Goal: Information Seeking & Learning: Learn about a topic

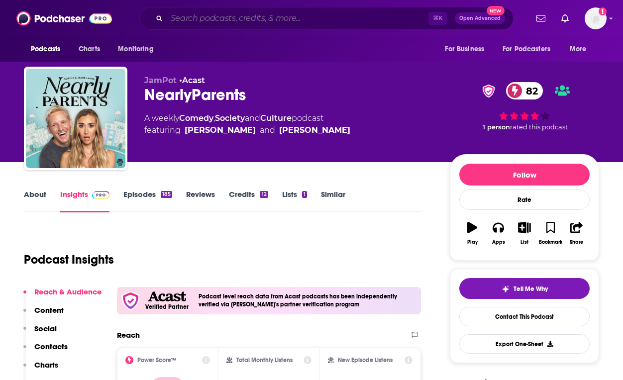
click at [337, 16] on input "Search podcasts, credits, & more..." at bounding box center [298, 18] width 262 height 16
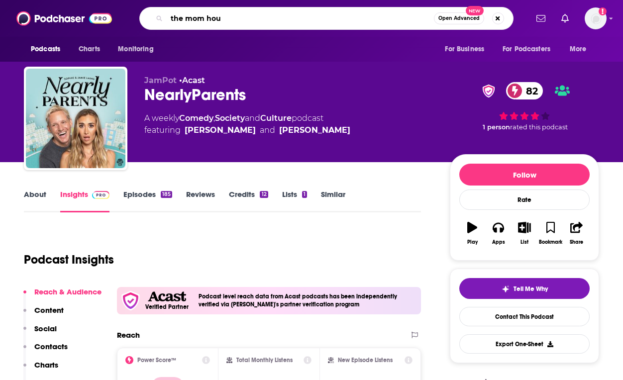
type input "the mom hour"
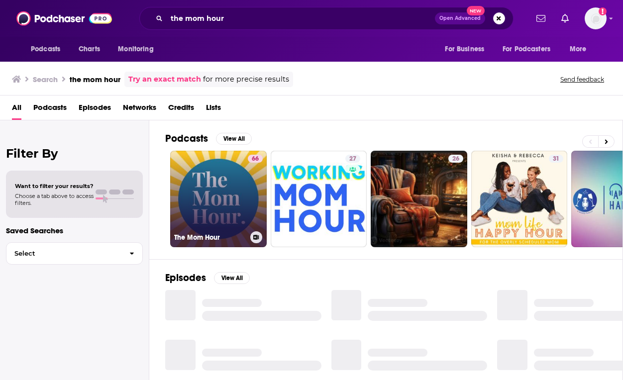
click at [222, 196] on link "66 The Mom Hour" at bounding box center [218, 199] width 97 height 97
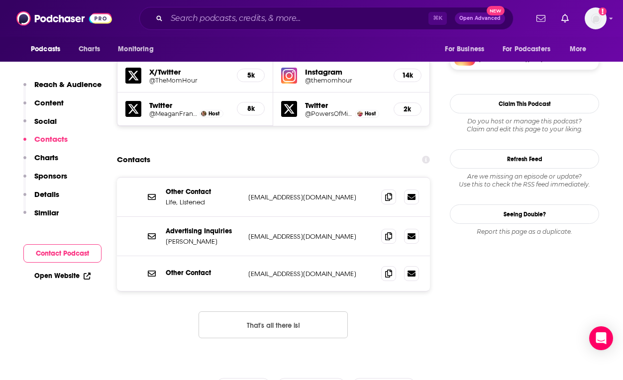
scroll to position [895, 0]
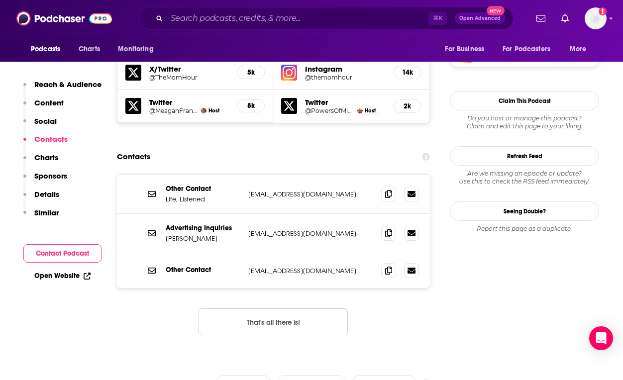
click at [229, 309] on button "That's all there is!" at bounding box center [273, 322] width 149 height 27
click at [248, 309] on button "That's all there is!" at bounding box center [273, 322] width 149 height 27
click at [391, 190] on icon at bounding box center [388, 194] width 7 height 8
click at [267, 22] on input "Search podcasts, credits, & more..." at bounding box center [298, 18] width 262 height 16
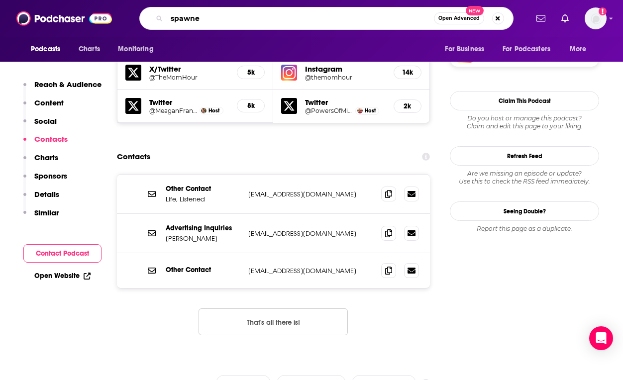
type input "spawned"
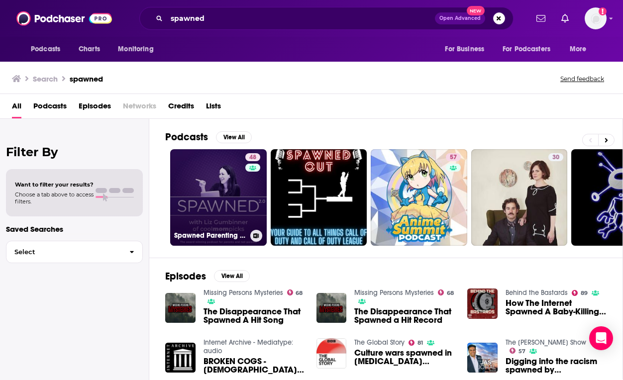
click at [239, 210] on link "48 Spawned Parenting Podcast with [PERSON_NAME] of Cool Mom Picks" at bounding box center [218, 197] width 97 height 97
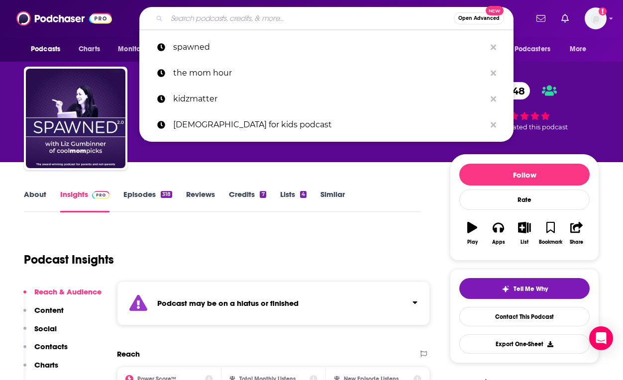
click at [321, 21] on input "Search podcasts, credits, & more..." at bounding box center [310, 18] width 287 height 16
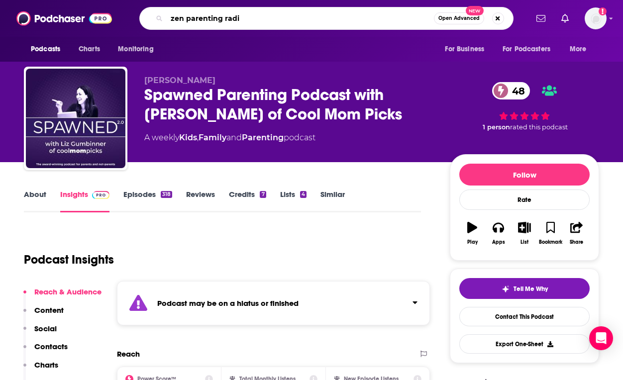
type input "zen parenting radio"
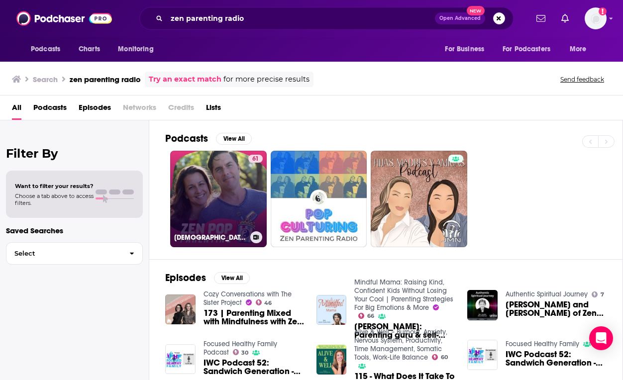
click at [220, 198] on link "61 [DEMOGRAPHIC_DATA] Pop Parenting" at bounding box center [218, 199] width 97 height 97
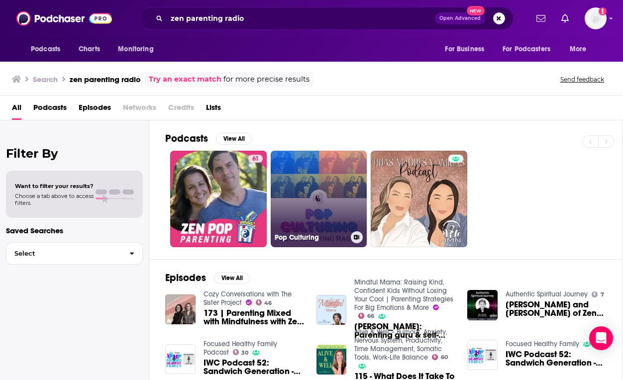
click at [309, 192] on link "Pop Culturing" at bounding box center [319, 199] width 97 height 97
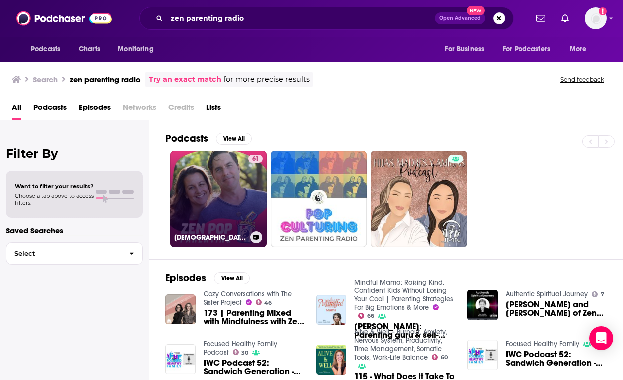
click at [236, 196] on link "61 [DEMOGRAPHIC_DATA] Pop Parenting" at bounding box center [218, 199] width 97 height 97
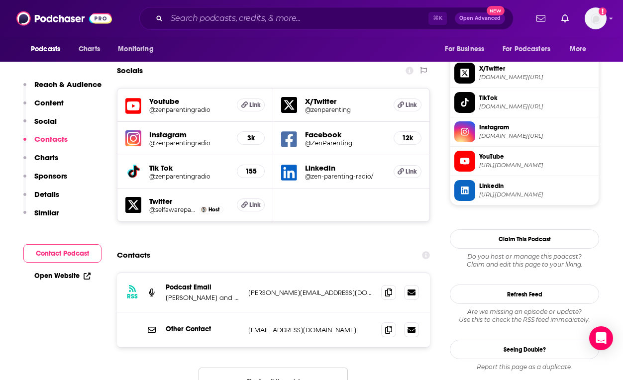
scroll to position [881, 0]
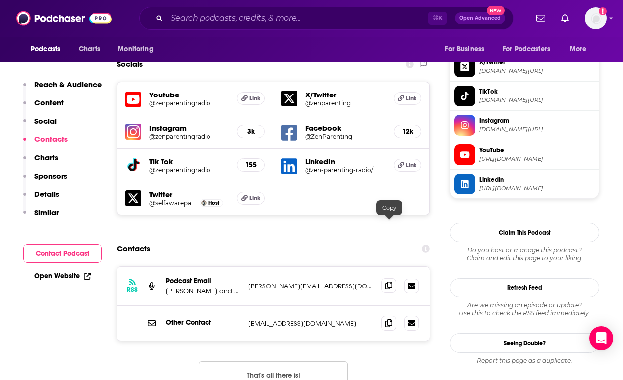
click at [384, 278] on span at bounding box center [388, 285] width 15 height 15
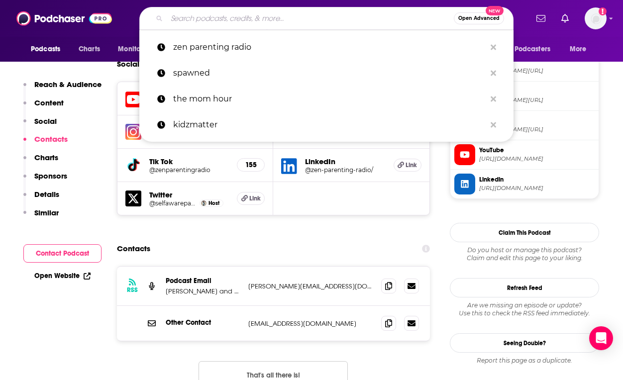
click at [410, 16] on input "Search podcasts, credits, & more..." at bounding box center [310, 18] width 287 height 16
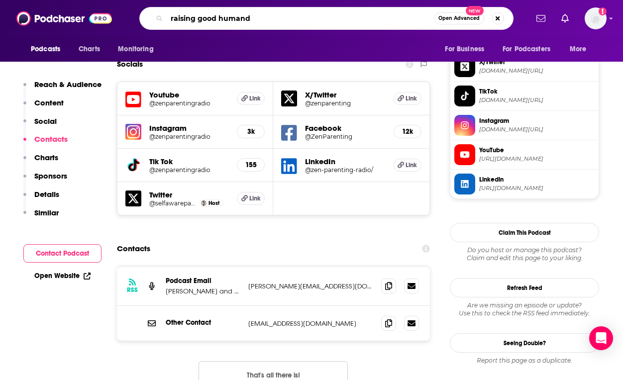
type input "raising good humands"
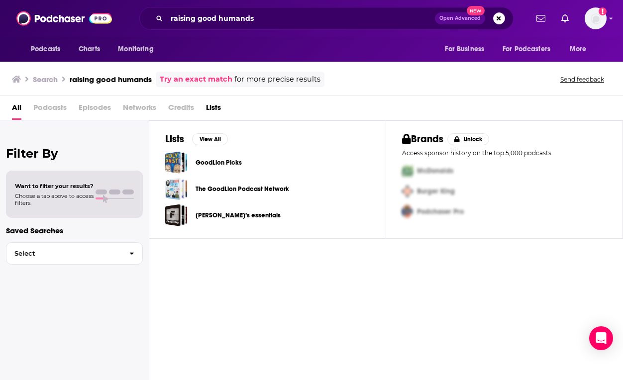
click at [362, 28] on div "raising good humands Open Advanced New" at bounding box center [326, 18] width 374 height 23
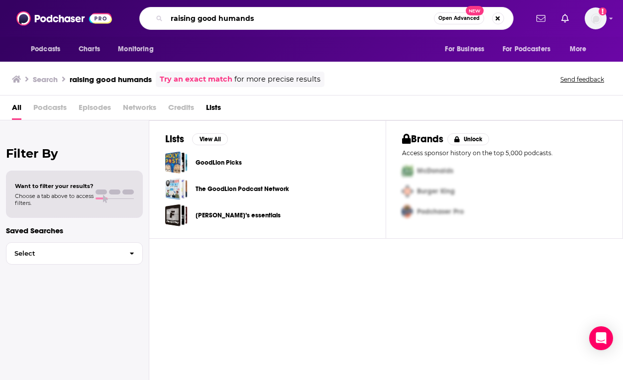
click at [359, 21] on input "raising good humands" at bounding box center [300, 18] width 267 height 16
type input "raising good humans"
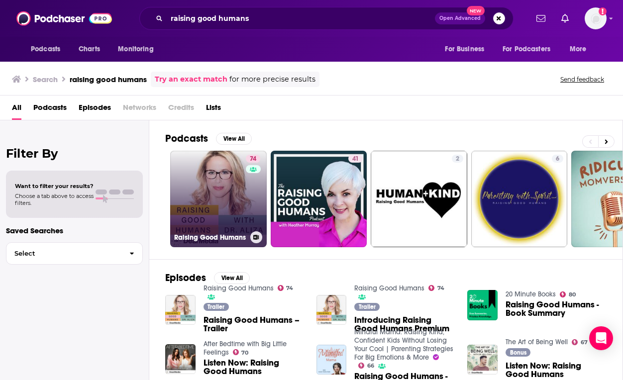
click at [231, 203] on link "74 Raising Good Humans" at bounding box center [218, 199] width 97 height 97
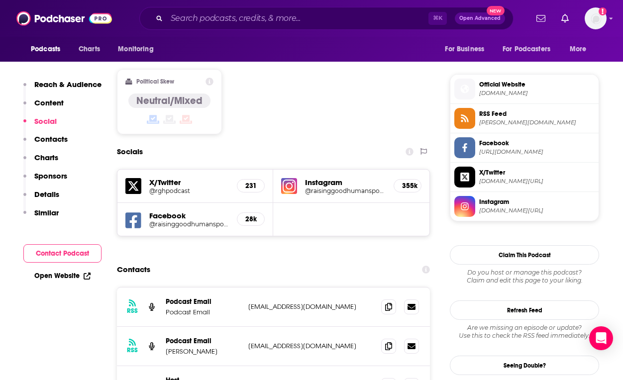
scroll to position [772, 0]
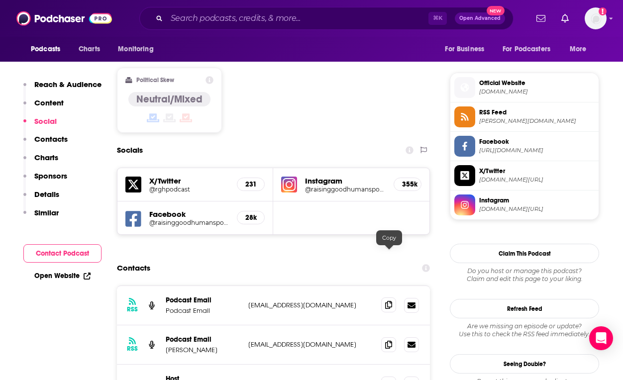
click at [387, 301] on icon at bounding box center [388, 305] width 7 height 8
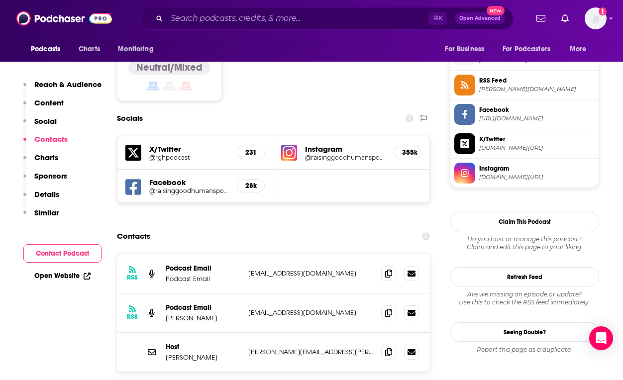
scroll to position [807, 0]
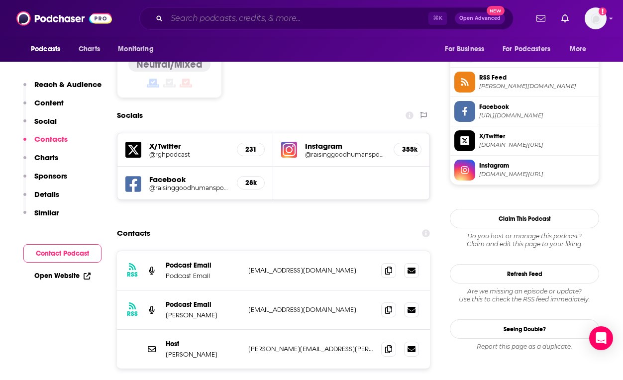
click at [357, 21] on input "Search podcasts, credits, & more..." at bounding box center [298, 18] width 262 height 16
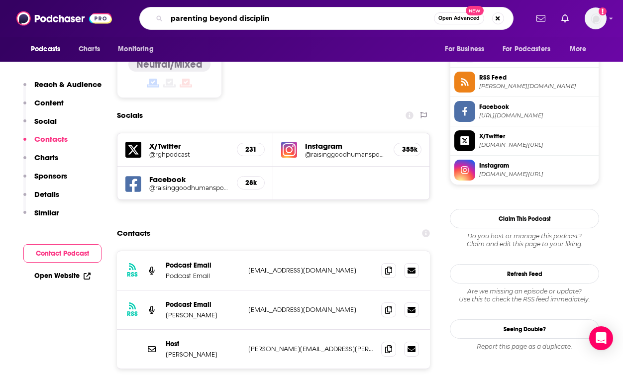
type input "parenting beyond discipline"
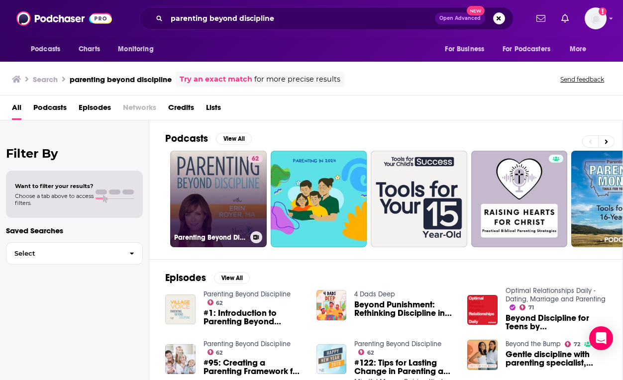
click at [195, 199] on link "62 Parenting Beyond Discipline" at bounding box center [218, 199] width 97 height 97
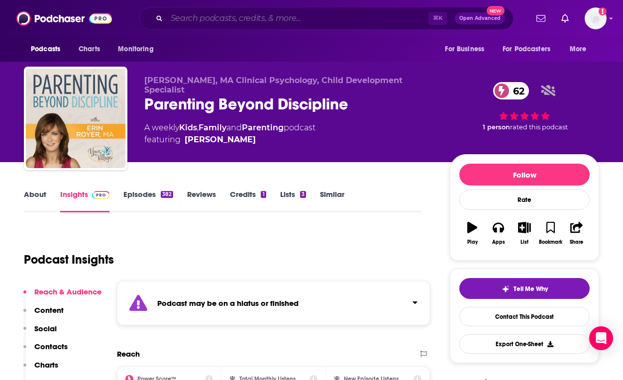
click at [368, 21] on input "Search podcasts, credits, & more..." at bounding box center [298, 18] width 262 height 16
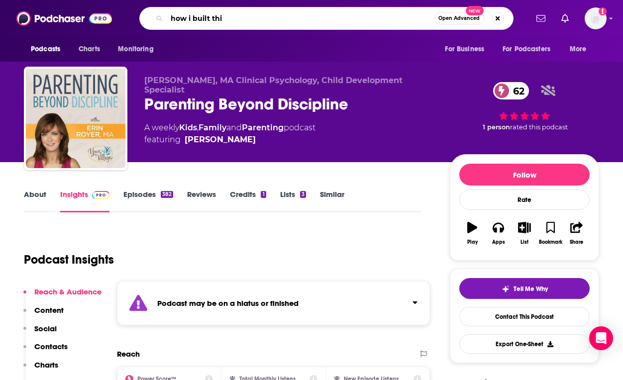
type input "how i built this"
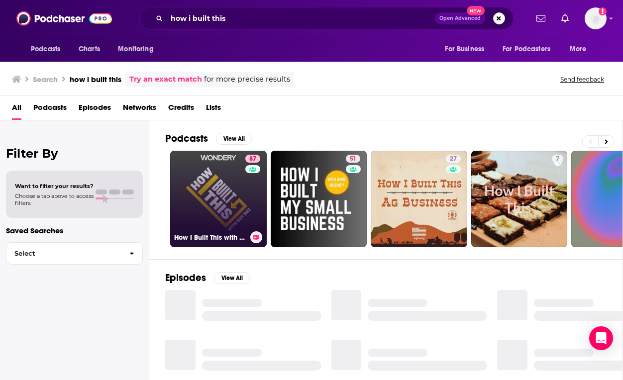
click at [231, 193] on link "87 How I Built This with [PERSON_NAME]" at bounding box center [218, 199] width 97 height 97
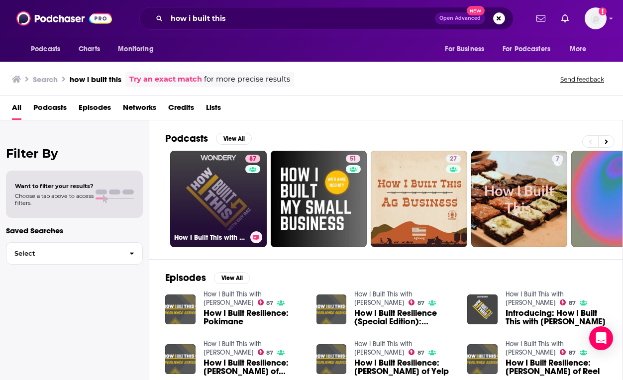
click at [241, 199] on link "87 How I Built This with [PERSON_NAME]" at bounding box center [218, 199] width 97 height 97
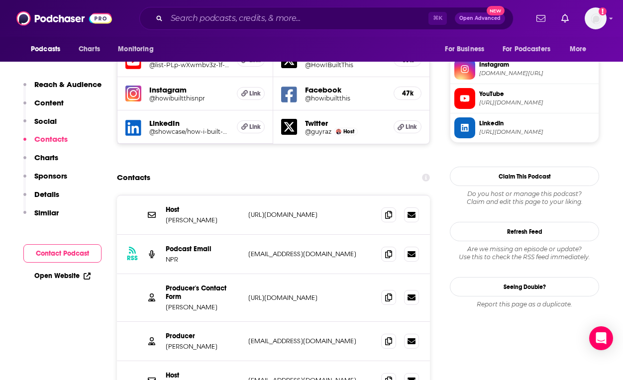
scroll to position [910, 0]
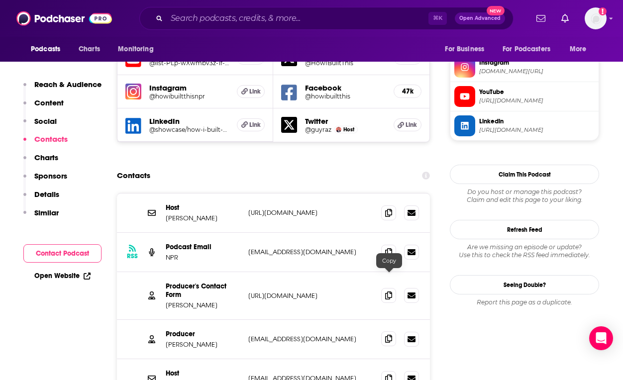
click at [390, 335] on icon at bounding box center [388, 339] width 7 height 8
click at [386, 20] on input "Search podcasts, credits, & more..." at bounding box center [298, 18] width 262 height 16
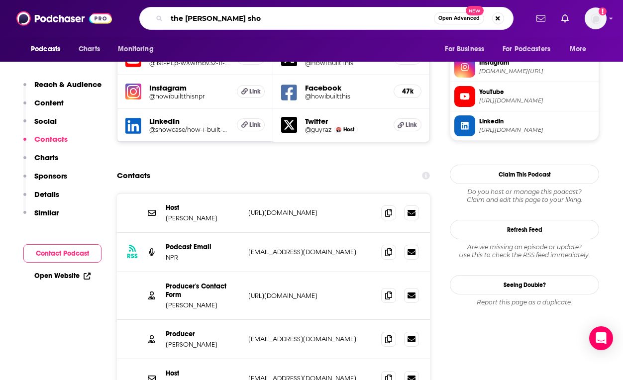
type input "the [PERSON_NAME] show"
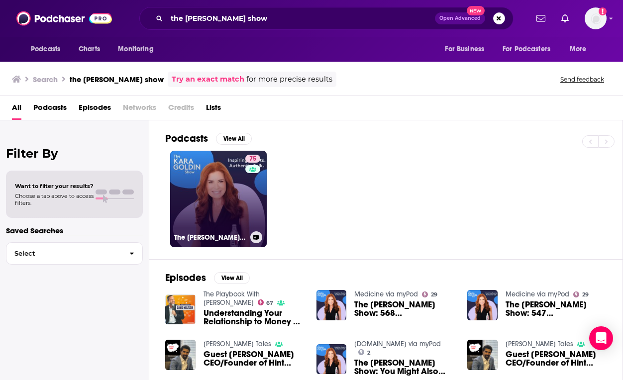
click at [241, 206] on link "75 The [PERSON_NAME] Show" at bounding box center [218, 199] width 97 height 97
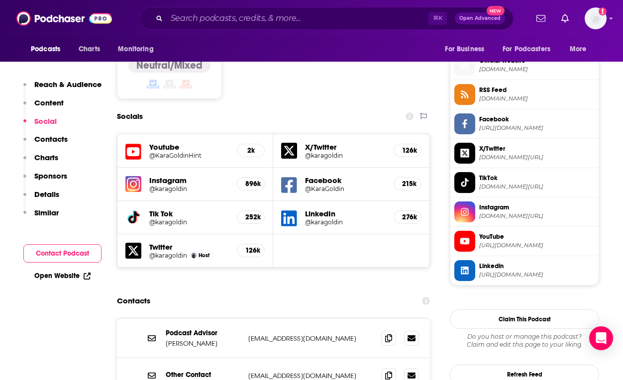
scroll to position [796, 0]
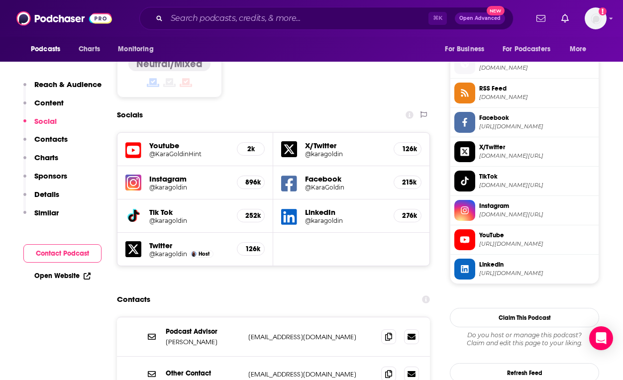
click at [299, 290] on div "Contacts" at bounding box center [273, 299] width 313 height 19
click at [394, 329] on span at bounding box center [388, 336] width 15 height 15
click at [400, 22] on input "Search podcasts, credits, & more..." at bounding box center [298, 18] width 262 height 16
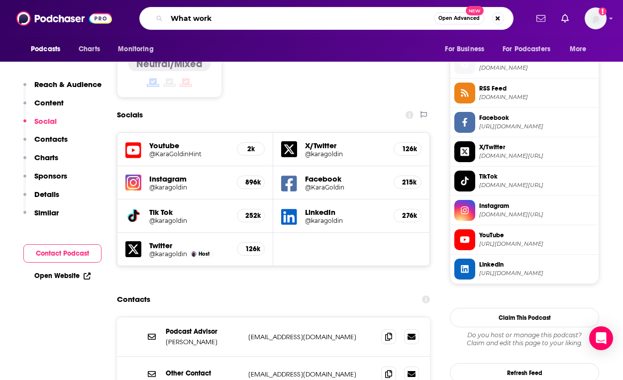
type input "What works"
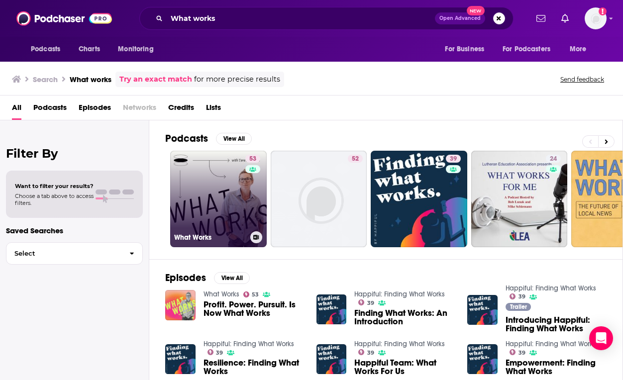
click at [237, 189] on link "53 What Works" at bounding box center [218, 199] width 97 height 97
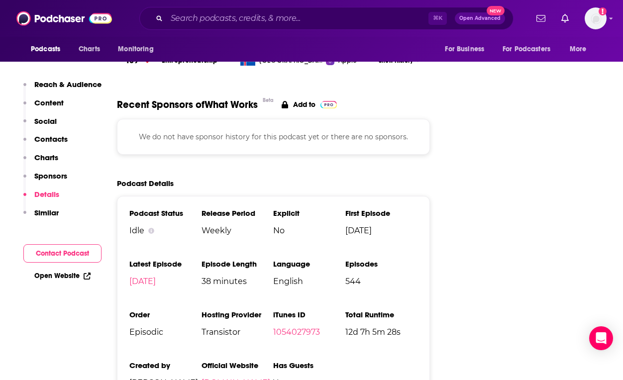
scroll to position [1416, 0]
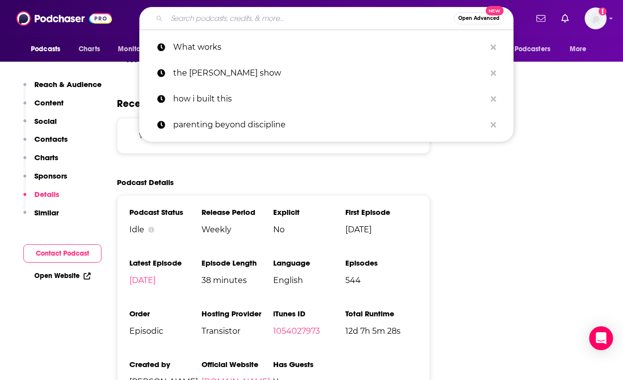
click at [400, 12] on input "Search podcasts, credits, & more..." at bounding box center [310, 18] width 287 height 16
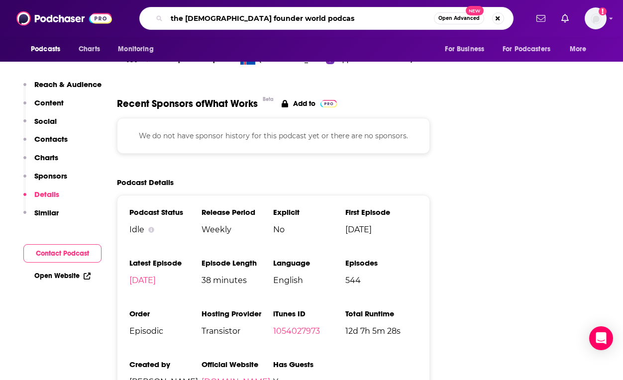
type input "the [DEMOGRAPHIC_DATA] founder world podcast"
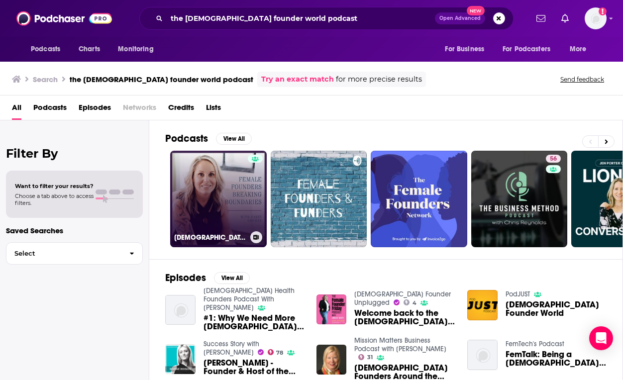
click at [208, 227] on link "[DEMOGRAPHIC_DATA] Founders Breaking Boundaries" at bounding box center [218, 199] width 97 height 97
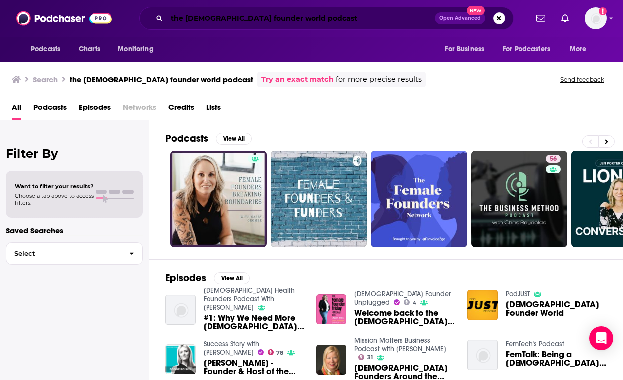
click at [319, 18] on input "the [DEMOGRAPHIC_DATA] founder world podcast" at bounding box center [301, 18] width 268 height 16
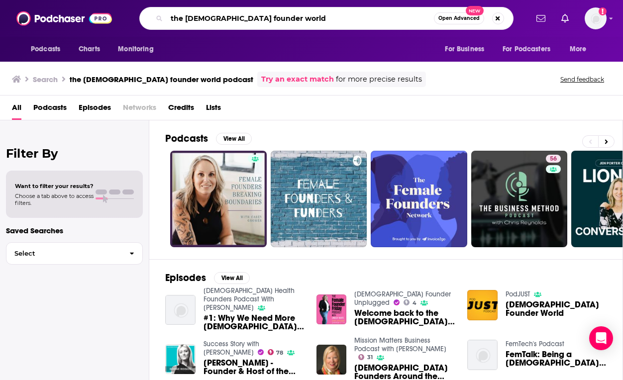
drag, startPoint x: 186, startPoint y: 17, endPoint x: 144, endPoint y: 17, distance: 41.8
click at [144, 17] on div "the [DEMOGRAPHIC_DATA] founder world Open Advanced New" at bounding box center [326, 18] width 374 height 23
type input "[DEMOGRAPHIC_DATA] founder world"
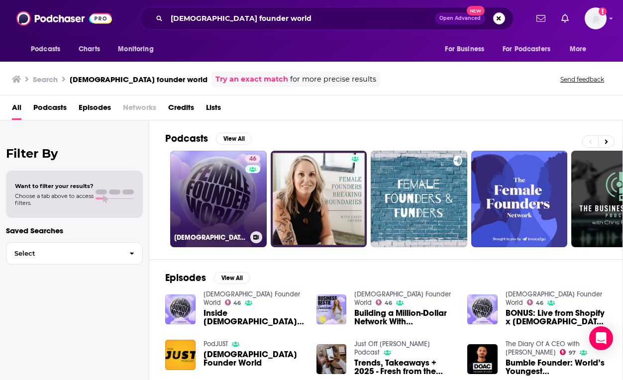
click at [221, 183] on link "46 [DEMOGRAPHIC_DATA] Founder World" at bounding box center [218, 199] width 97 height 97
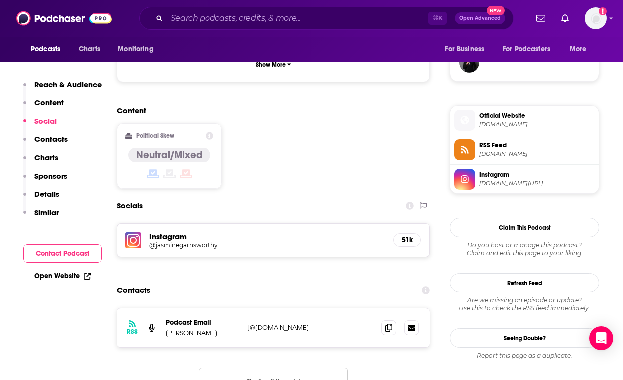
scroll to position [740, 0]
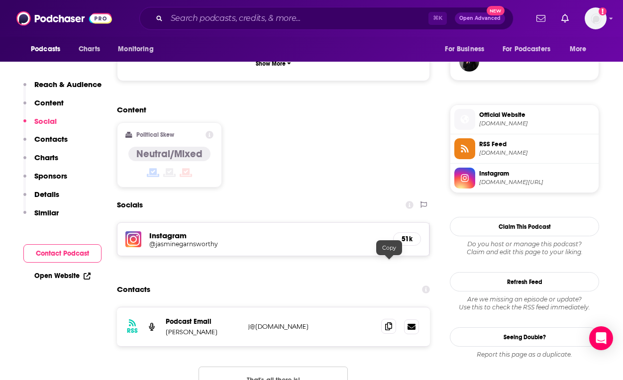
click at [387, 323] on icon at bounding box center [388, 327] width 7 height 8
click at [385, 23] on input "Search podcasts, credits, & more..." at bounding box center [298, 18] width 262 height 16
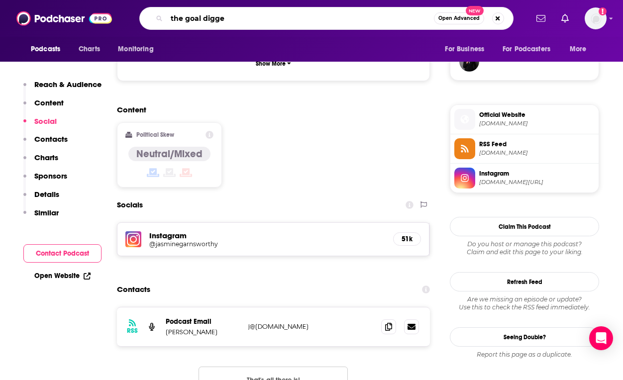
type input "the goal digger"
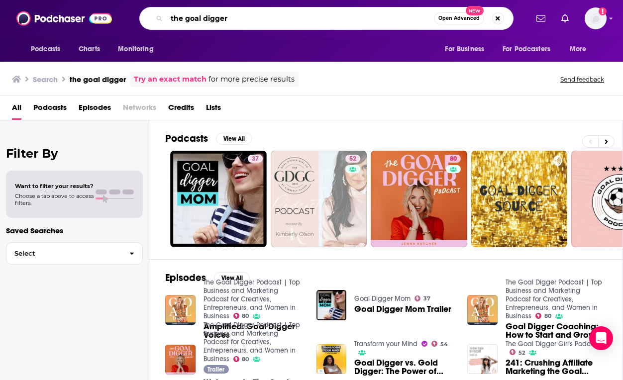
click at [360, 18] on input "the goal digger" at bounding box center [300, 18] width 267 height 16
type input "the goal digger podcast"
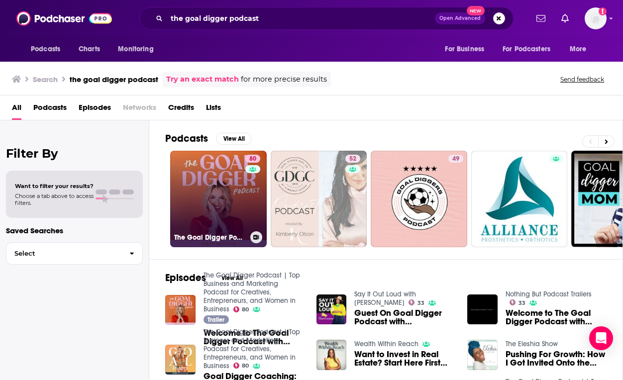
click at [242, 211] on link "80 The Goal Digger Podcast | Top Business and Marketing Podcast for Creatives, …" at bounding box center [218, 199] width 97 height 97
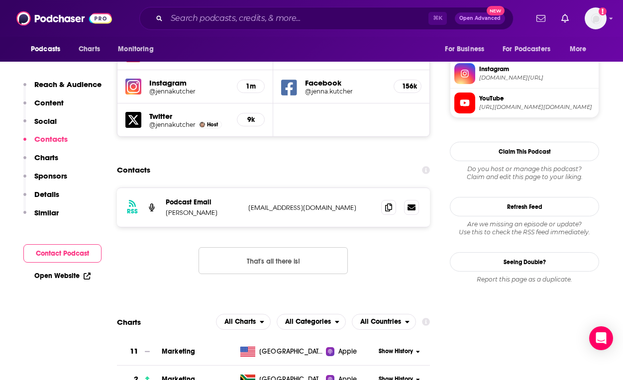
scroll to position [905, 0]
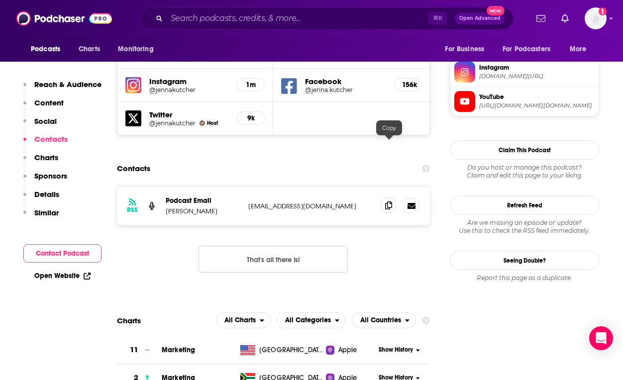
click at [391, 202] on icon at bounding box center [388, 206] width 7 height 8
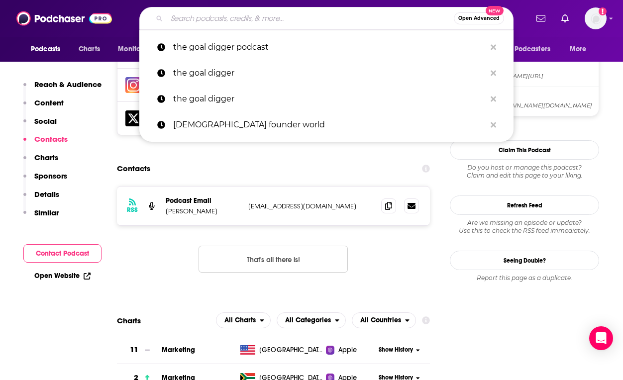
click at [379, 20] on input "Search podcasts, credits, & more..." at bounding box center [310, 18] width 287 height 16
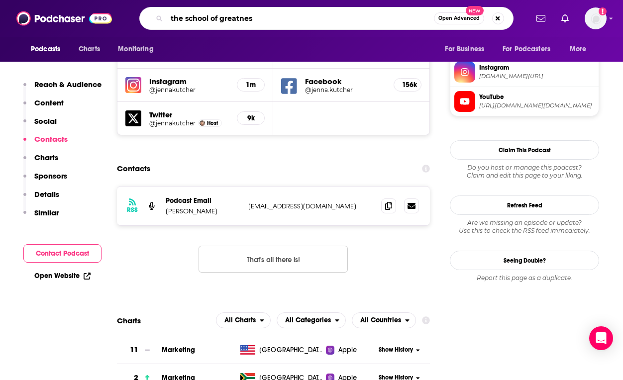
type input "the school of greatness"
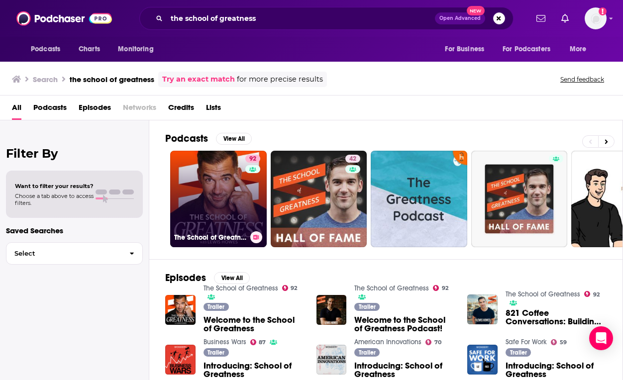
click at [247, 202] on div "92" at bounding box center [253, 193] width 17 height 77
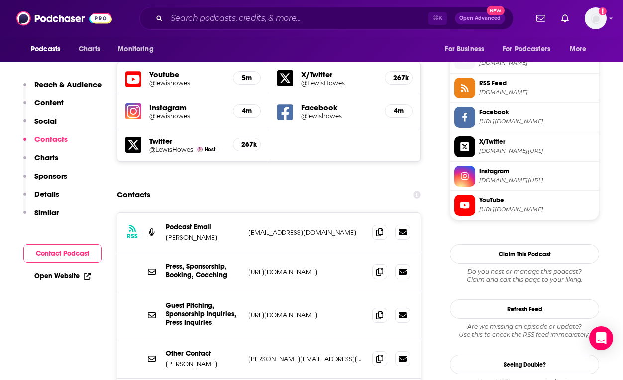
scroll to position [903, 0]
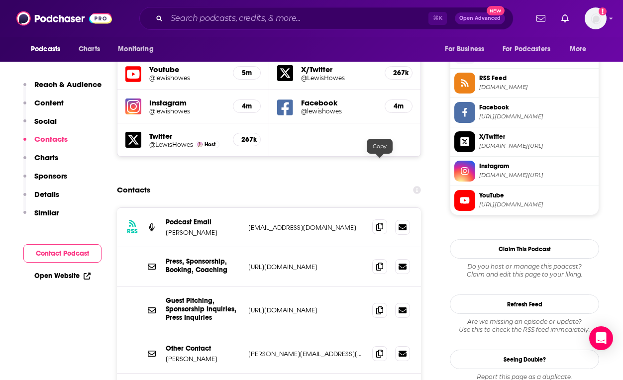
click at [380, 223] on icon at bounding box center [379, 227] width 7 height 8
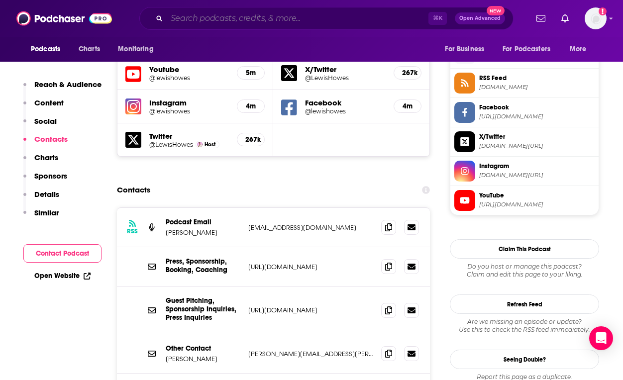
click at [390, 25] on input "Search podcasts, credits, & more..." at bounding box center [298, 18] width 262 height 16
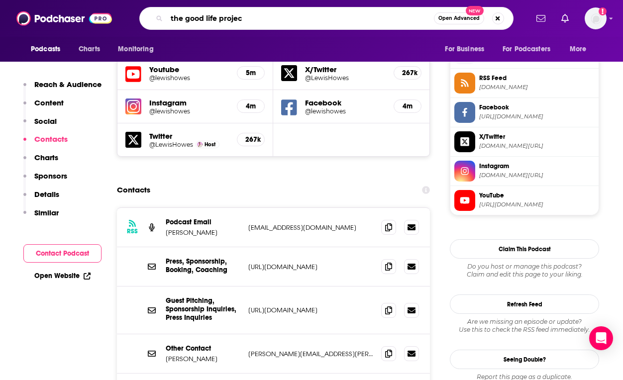
type input "the good life projecg"
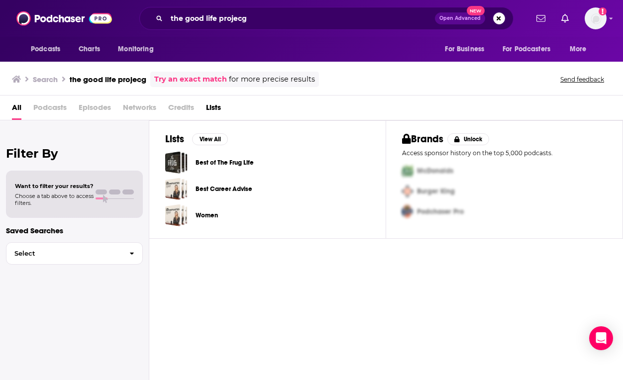
click at [351, 29] on div "the good life projecg Open Advanced New" at bounding box center [326, 18] width 374 height 23
click at [350, 29] on div "the good life projecg Open Advanced New" at bounding box center [326, 18] width 374 height 23
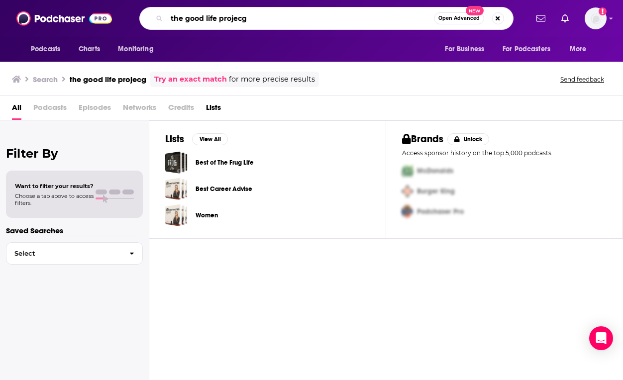
click at [350, 20] on input "the good life projecg" at bounding box center [300, 18] width 267 height 16
type input "the good life project"
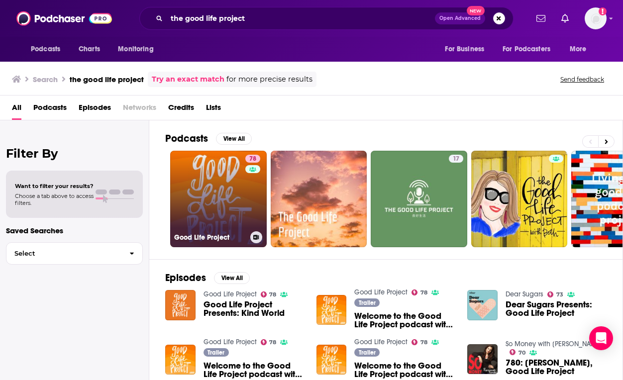
click at [241, 188] on link "78 Good Life Project" at bounding box center [218, 199] width 97 height 97
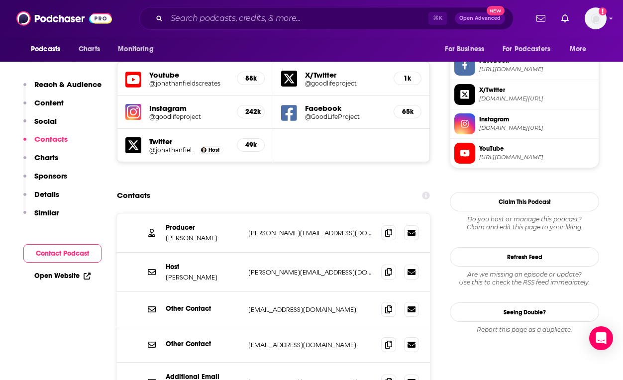
scroll to position [945, 0]
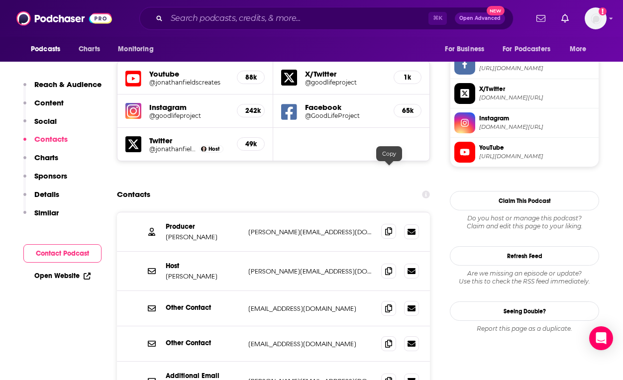
click at [390, 227] on icon at bounding box center [388, 231] width 7 height 8
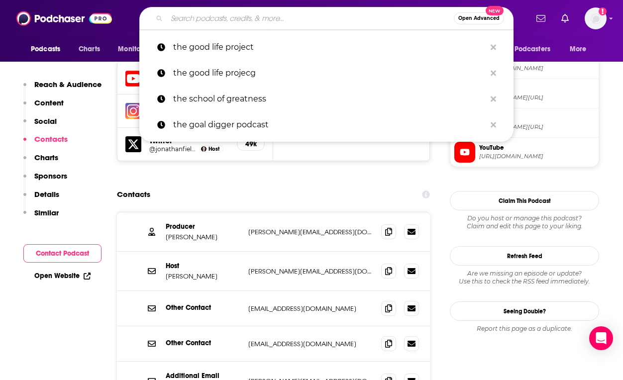
click at [386, 11] on input "Search podcasts, credits, & more..." at bounding box center [310, 18] width 287 height 16
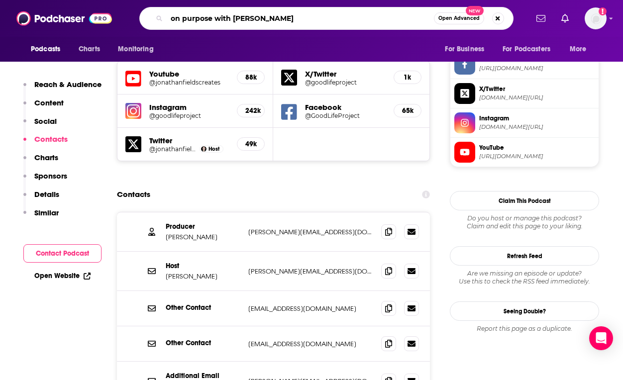
type input "on purpose with [PERSON_NAME]"
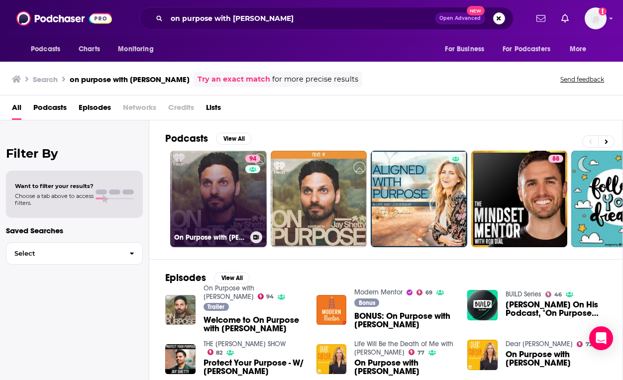
click at [237, 191] on link "94 On Purpose with [PERSON_NAME]" at bounding box center [218, 199] width 97 height 97
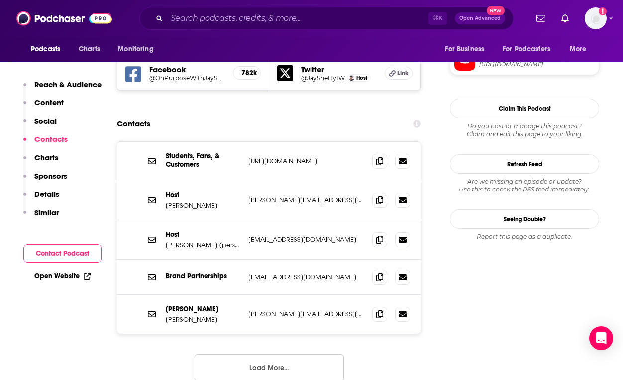
scroll to position [917, 0]
click at [378, 310] on icon at bounding box center [379, 314] width 7 height 8
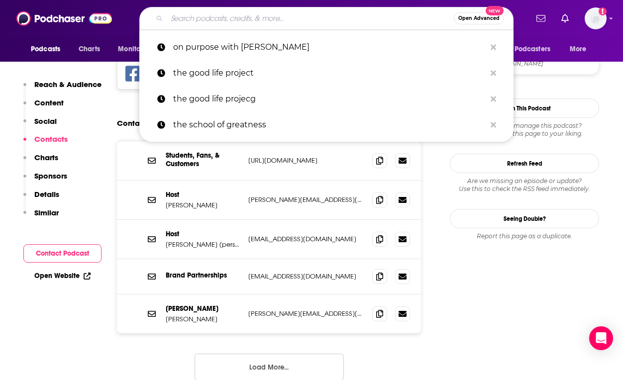
click at [347, 26] on input "Search podcasts, credits, & more..." at bounding box center [310, 18] width 287 height 16
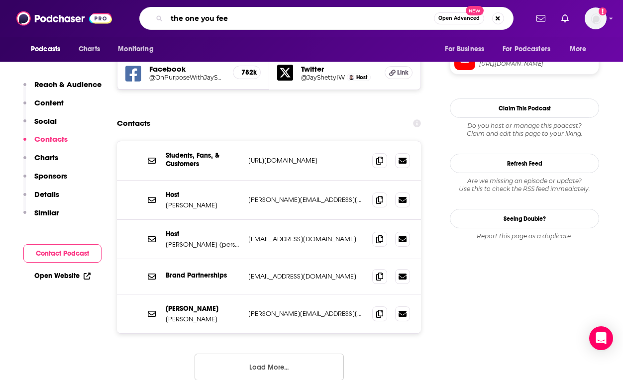
type input "the one you feed"
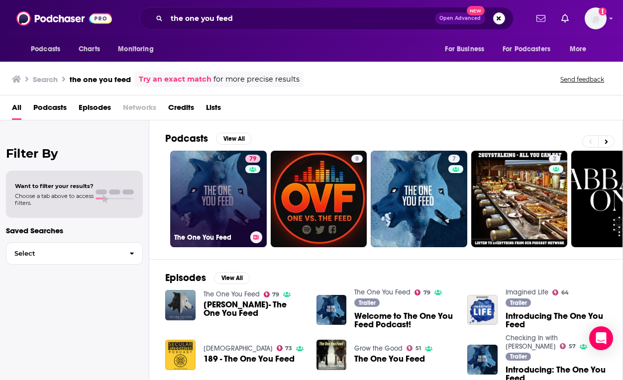
click at [231, 185] on link "79 The One You Feed" at bounding box center [218, 199] width 97 height 97
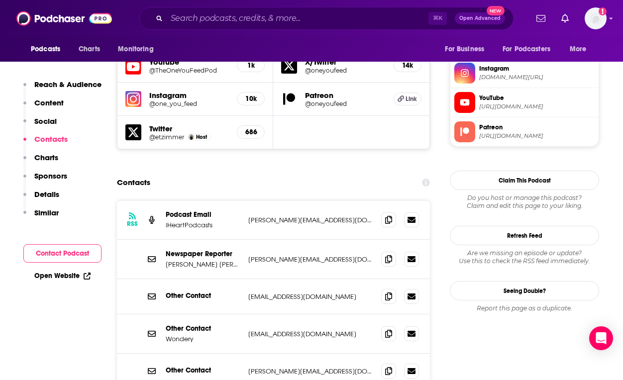
scroll to position [877, 0]
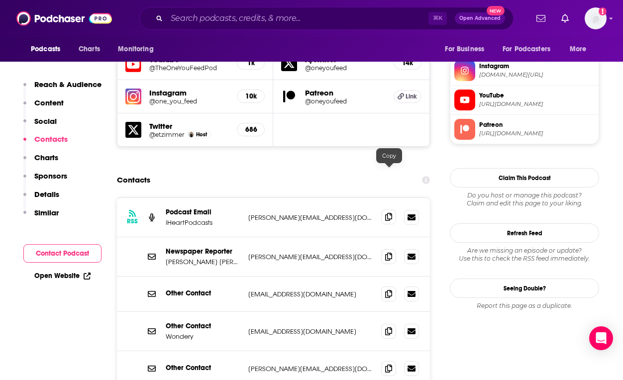
click at [390, 213] on icon at bounding box center [388, 217] width 7 height 8
click at [387, 14] on input "Search podcasts, credits, & more..." at bounding box center [298, 18] width 262 height 16
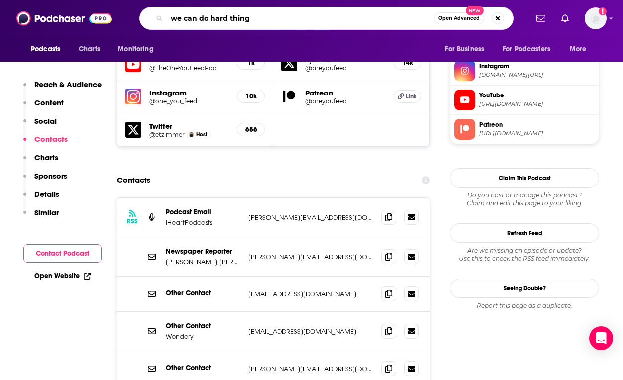
type input "we can do hard things"
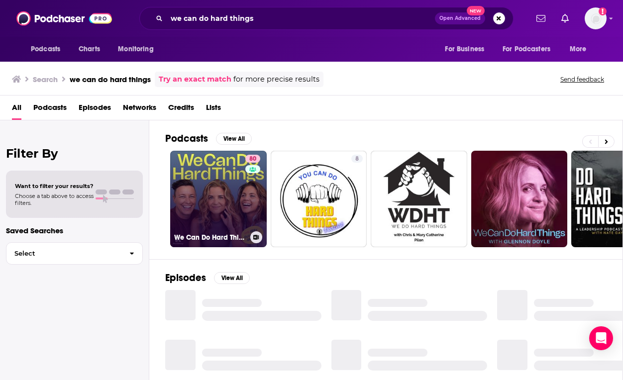
click at [238, 190] on link "80 We Can Do Hard Things" at bounding box center [218, 199] width 97 height 97
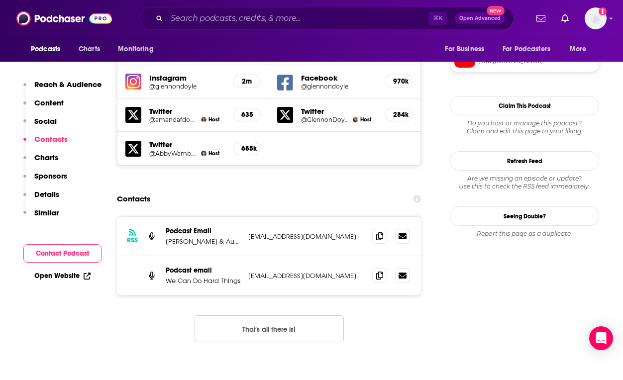
scroll to position [921, 0]
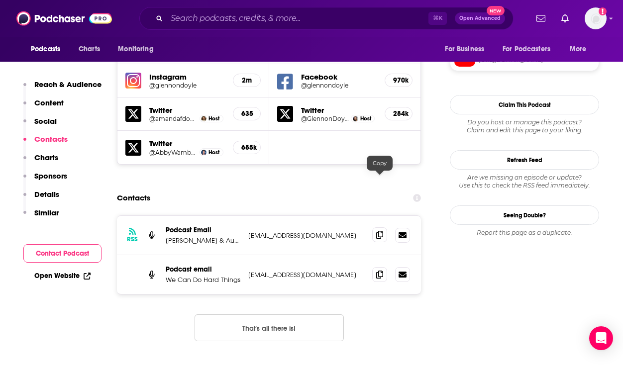
click at [377, 231] on icon at bounding box center [379, 235] width 7 height 8
click at [353, 19] on input "Search podcasts, credits, & more..." at bounding box center [298, 18] width 262 height 16
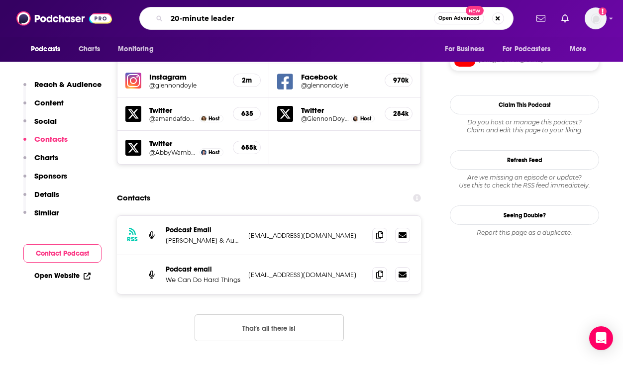
type input "20-minute leaders"
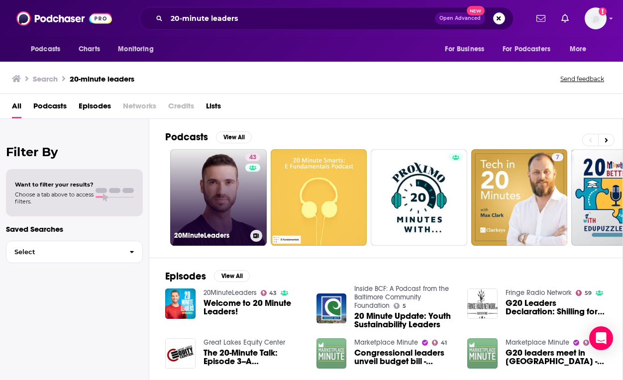
click at [232, 194] on link "43 20MinuteLeaders" at bounding box center [218, 197] width 97 height 97
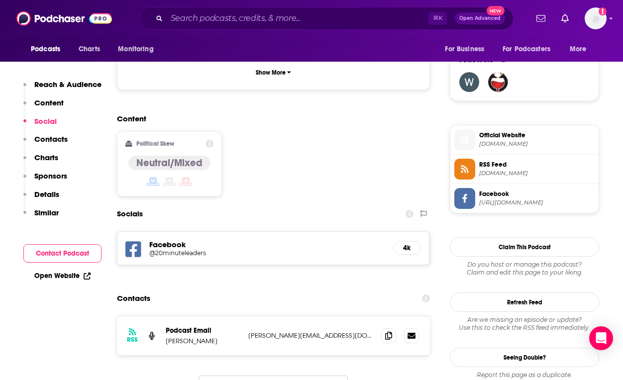
scroll to position [720, 0]
click at [391, 331] on icon at bounding box center [388, 335] width 7 height 8
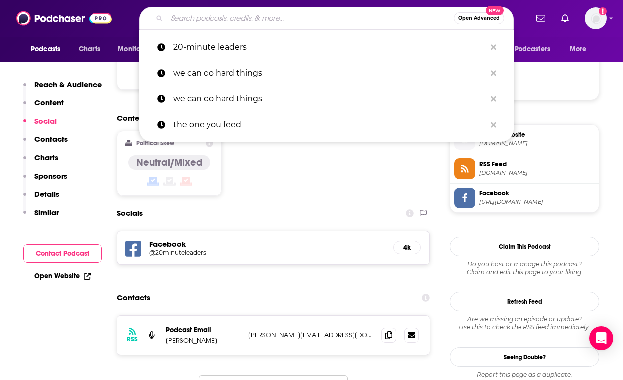
click at [328, 25] on input "Search podcasts, credits, & more..." at bounding box center [310, 18] width 287 height 16
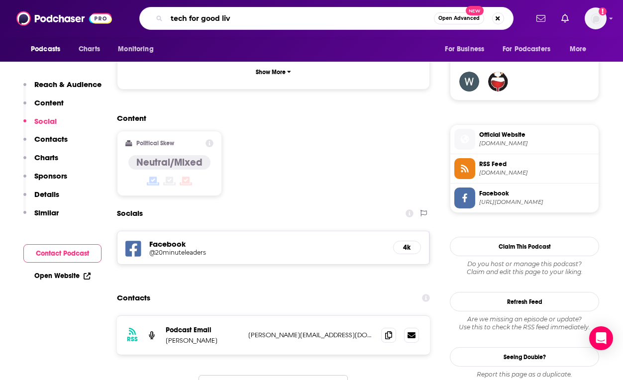
type input "tech for good live"
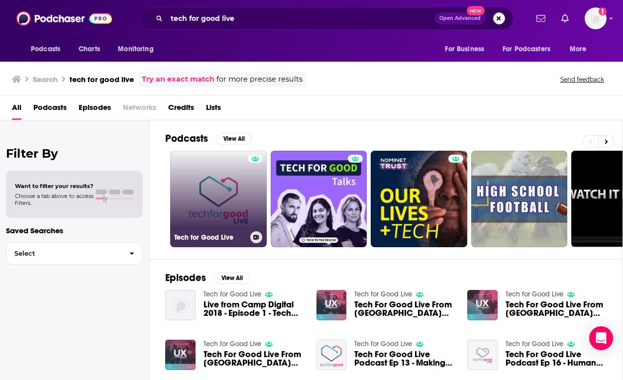
click at [213, 191] on link "Tech for Good Live" at bounding box center [218, 199] width 97 height 97
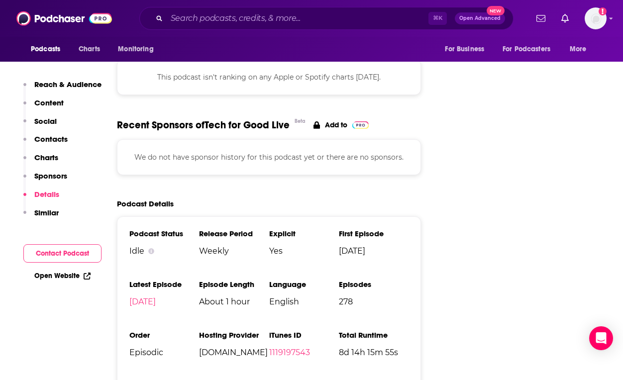
scroll to position [1177, 0]
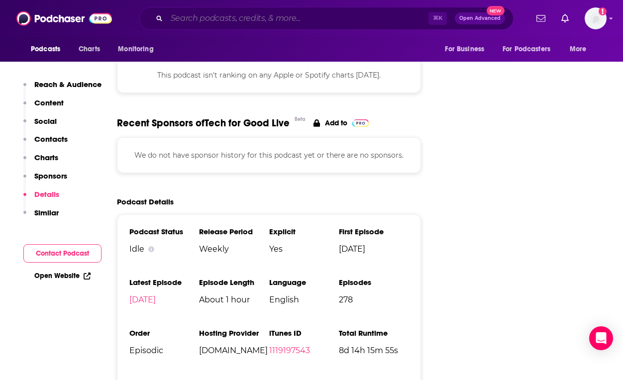
click at [403, 24] on input "Search podcasts, credits, & more..." at bounding box center [298, 18] width 262 height 16
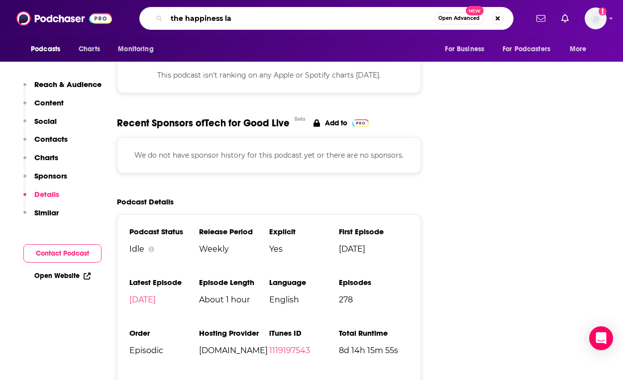
type input "the happiness lab"
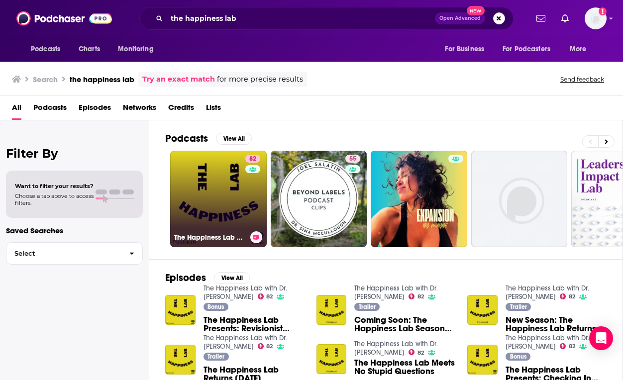
click at [206, 213] on link "82 The Happiness Lab with Dr. [PERSON_NAME]" at bounding box center [218, 199] width 97 height 97
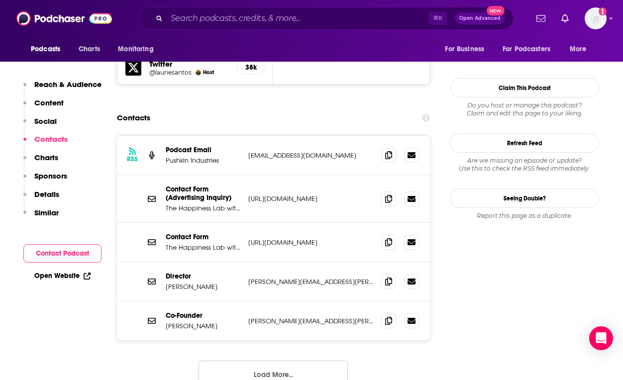
scroll to position [968, 0]
click at [388, 150] on icon at bounding box center [388, 154] width 7 height 8
click at [392, 277] on icon at bounding box center [388, 281] width 7 height 8
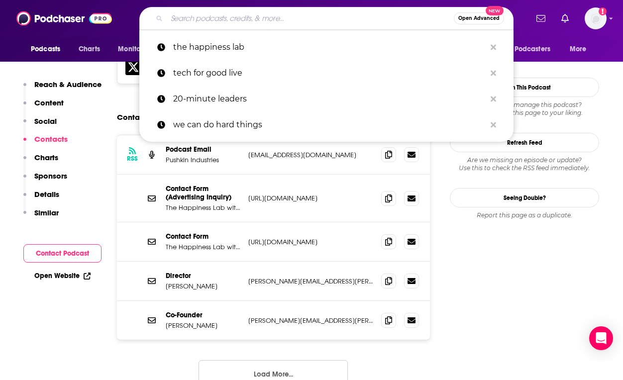
click at [402, 16] on input "Search podcasts, credits, & more..." at bounding box center [310, 18] width 287 height 16
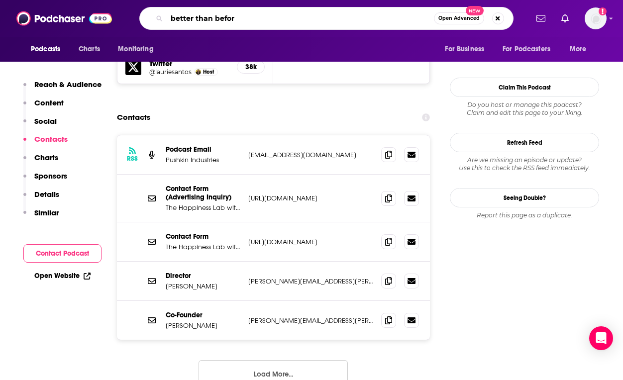
type input "better than before"
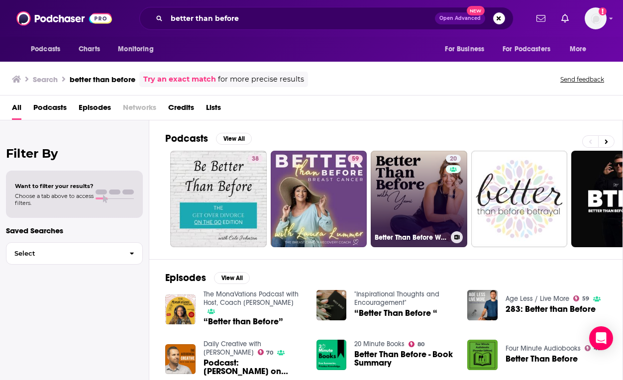
click at [420, 179] on link "20 Better Than Before With [PERSON_NAME]" at bounding box center [419, 199] width 97 height 97
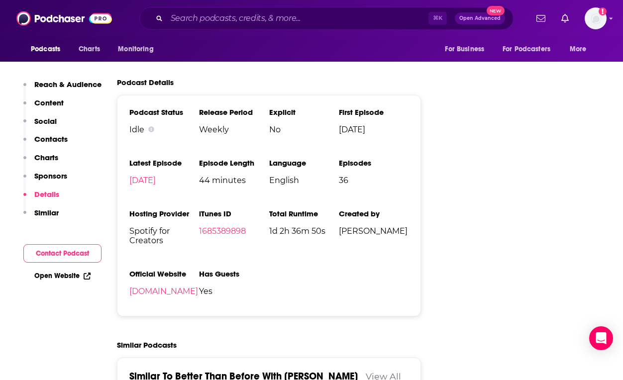
scroll to position [1128, 0]
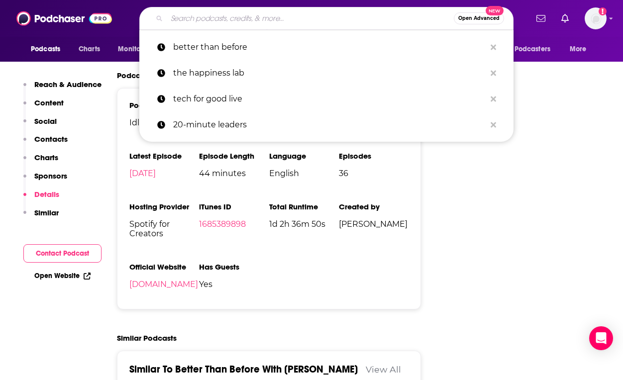
click at [397, 16] on input "Search podcasts, credits, & more..." at bounding box center [310, 18] width 287 height 16
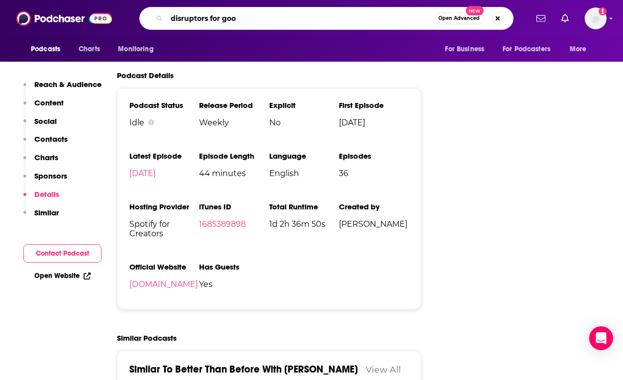
type input "disruptors for good"
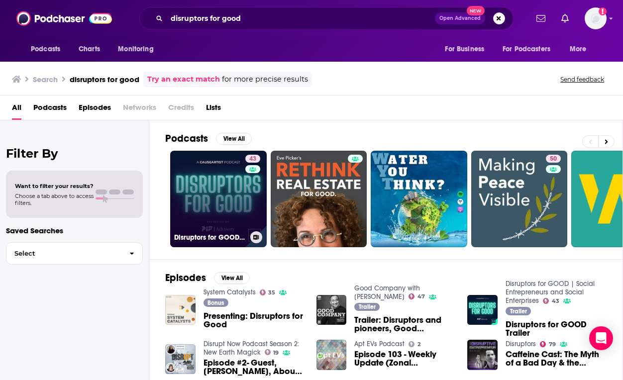
click at [237, 203] on link "43 Disruptors for GOOD | Social Entrepreneurs and Social Enterprises" at bounding box center [218, 199] width 97 height 97
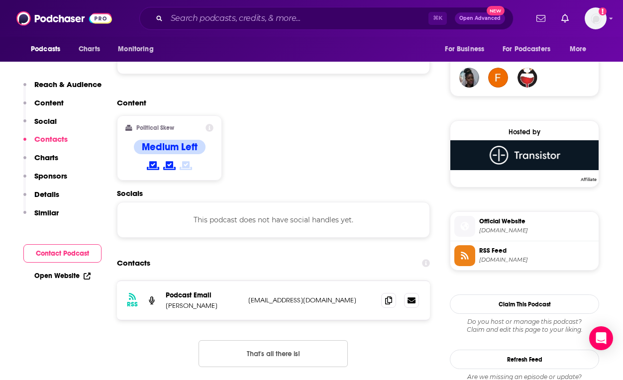
scroll to position [762, 0]
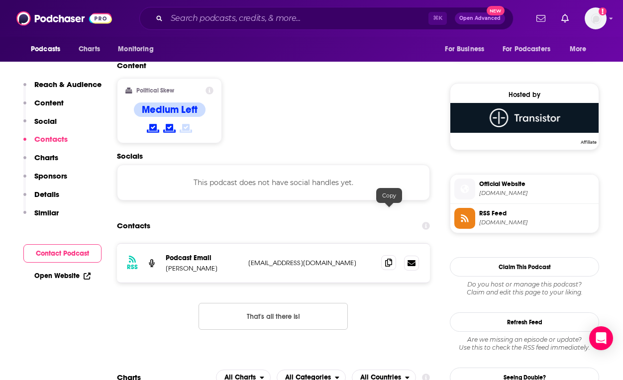
click at [390, 259] on icon at bounding box center [388, 263] width 7 height 8
click at [405, 17] on input "Search podcasts, credits, & more..." at bounding box center [298, 18] width 262 height 16
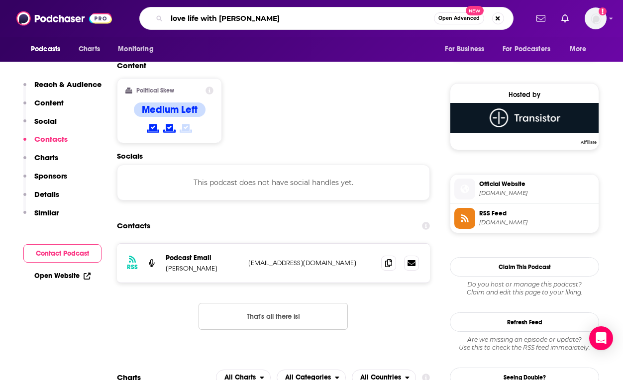
type input "love life with [PERSON_NAME]"
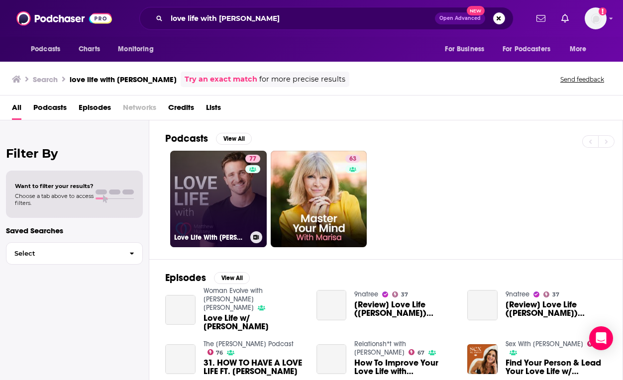
click at [216, 198] on link "77 Love Life With [PERSON_NAME]" at bounding box center [218, 199] width 97 height 97
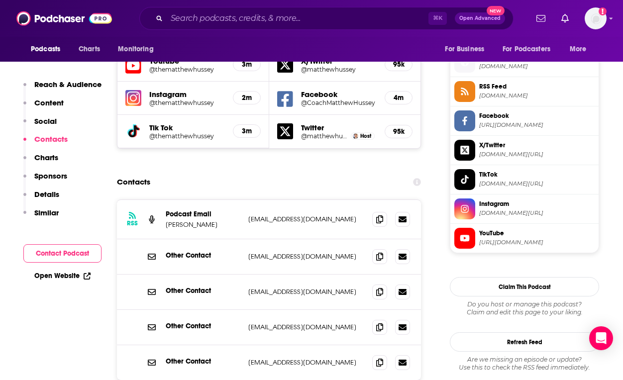
scroll to position [889, 0]
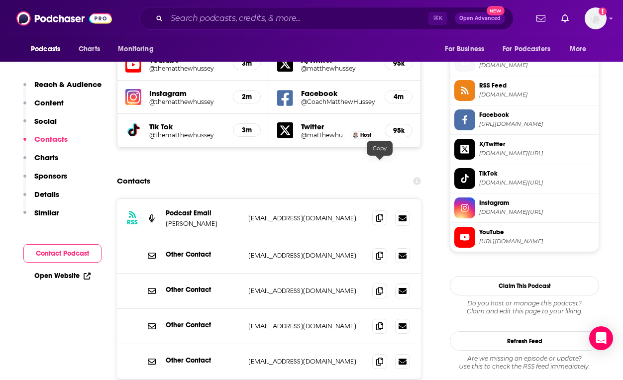
click at [379, 214] on icon at bounding box center [379, 218] width 7 height 8
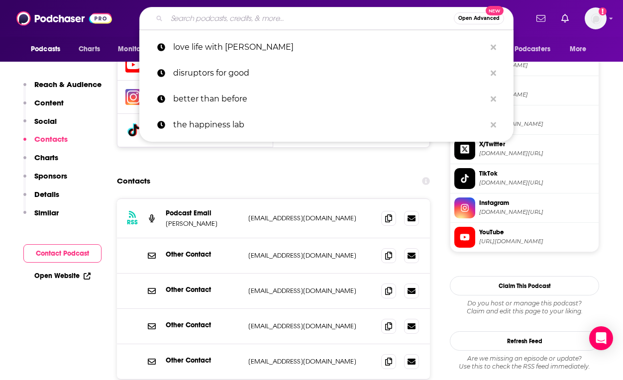
click at [383, 14] on input "Search podcasts, credits, & more..." at bounding box center [310, 18] width 287 height 16
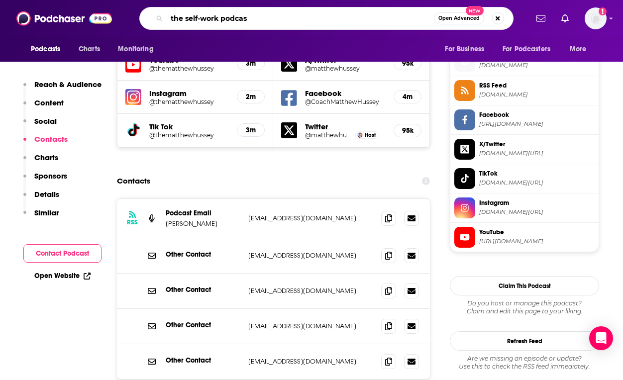
type input "the self-work podcast"
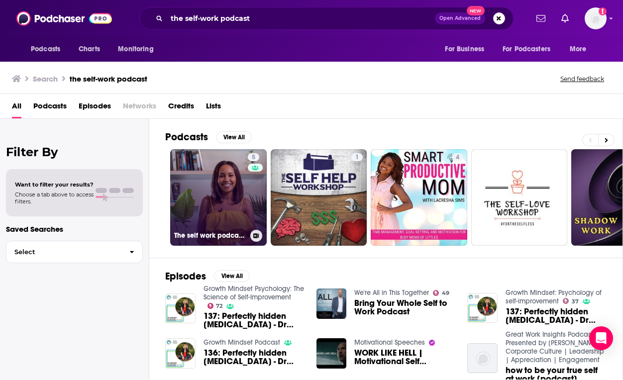
click at [240, 193] on link "5 The self work podcast with Dr [PERSON_NAME]" at bounding box center [218, 197] width 97 height 97
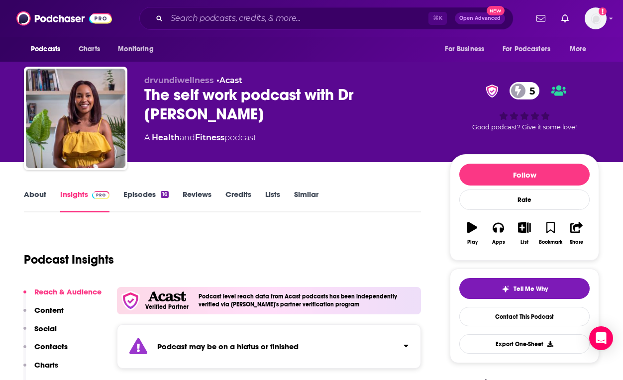
click at [338, 29] on div "⌘ K Open Advanced New" at bounding box center [326, 18] width 374 height 23
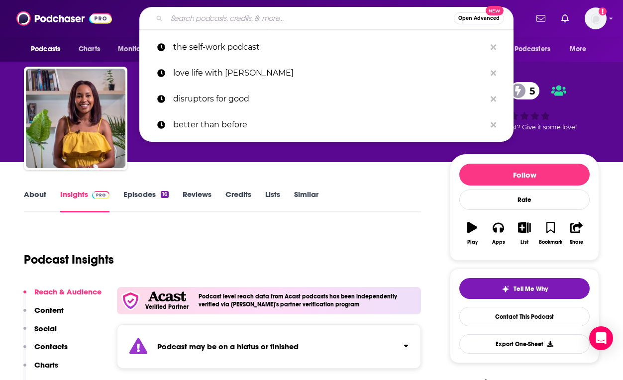
click at [334, 22] on input "Search podcasts, credits, & more..." at bounding box center [310, 18] width 287 height 16
type input "g"
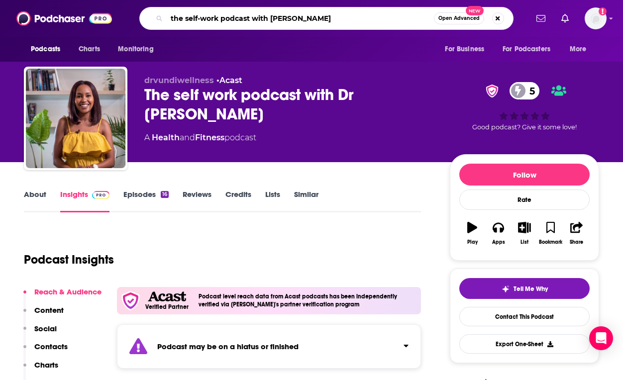
type input "the self-work podcast with [PERSON_NAME]"
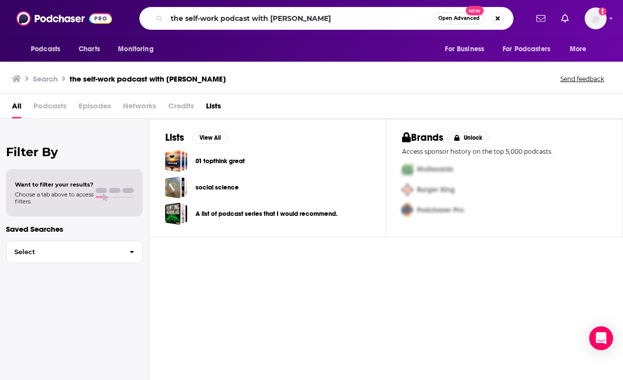
click at [308, 153] on div "01 topthink great" at bounding box center [267, 161] width 205 height 22
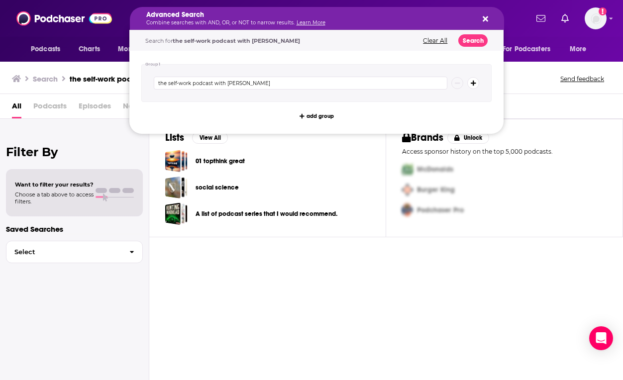
click at [487, 19] on icon "Search podcasts, credits, & more..." at bounding box center [485, 19] width 5 height 8
click at [483, 19] on icon "Search podcasts, credits, & more..." at bounding box center [485, 19] width 5 height 8
click at [483, 17] on icon "Search podcasts, credits, & more..." at bounding box center [485, 18] width 5 height 5
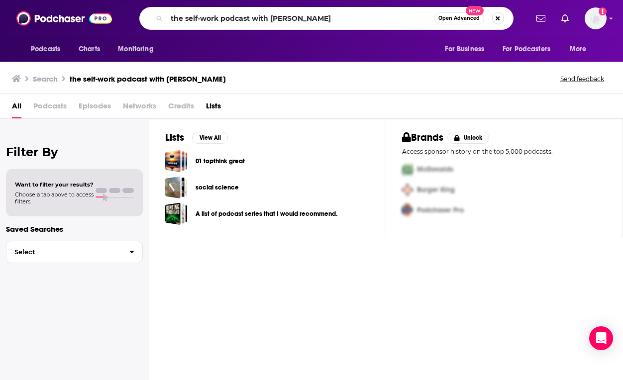
click at [496, 19] on button "Search podcasts, credits, & more..." at bounding box center [498, 18] width 12 height 12
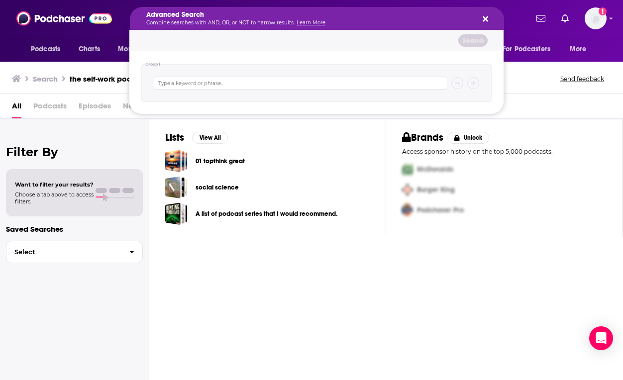
click at [485, 15] on icon "Search podcasts, credits, & more..." at bounding box center [485, 19] width 5 height 8
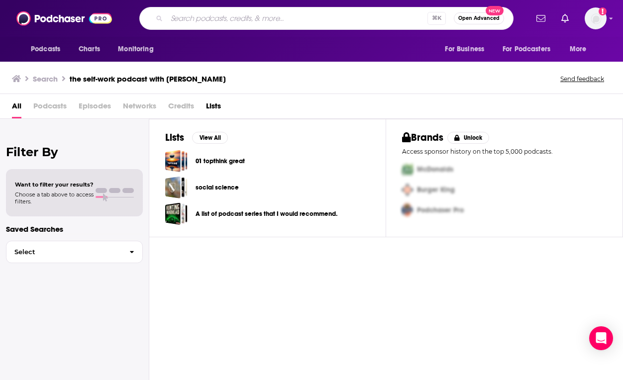
click at [314, 20] on input "Search podcasts, credits, & more..." at bounding box center [297, 18] width 261 height 16
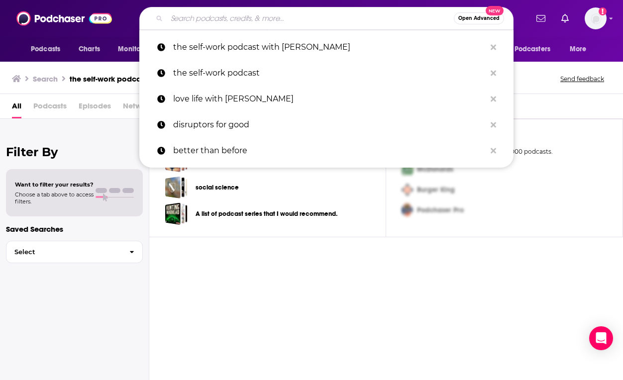
click at [314, 20] on input "Search podcasts, credits, & more..." at bounding box center [310, 18] width 287 height 16
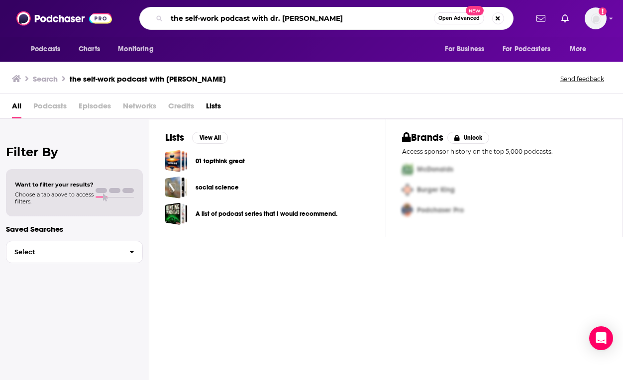
type input "the self-work podcast with dr. [PERSON_NAME]"
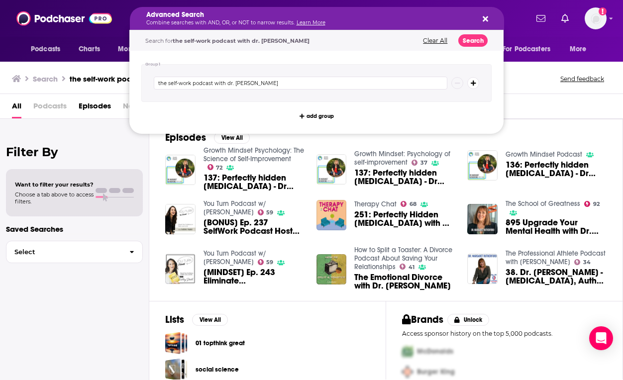
click at [335, 17] on h5 "Advanced Search" at bounding box center [309, 14] width 326 height 7
click at [483, 20] on icon "Search podcasts, credits, & more..." at bounding box center [485, 19] width 5 height 8
click at [426, 42] on button "Clear All" at bounding box center [435, 40] width 30 height 7
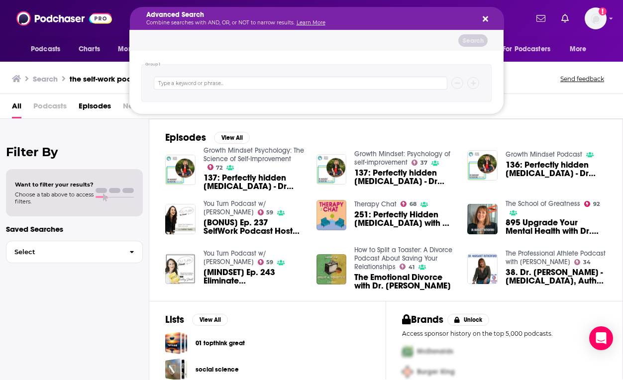
click at [489, 17] on div "Advanced Search Combine searches with AND, OR, or NOT to narrow results. Learn …" at bounding box center [317, 18] width 374 height 23
click at [488, 17] on div "Advanced Search Combine searches with AND, OR, or NOT to narrow results. Learn …" at bounding box center [317, 18] width 374 height 23
click at [485, 16] on icon "Search podcasts, credits, & more..." at bounding box center [485, 19] width 5 height 8
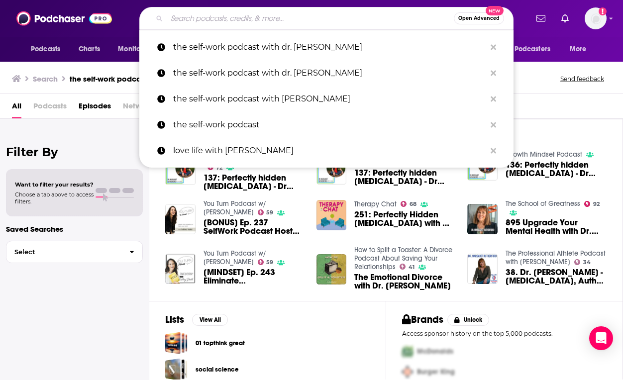
click at [243, 17] on input "Search podcasts, credits, & more..." at bounding box center [310, 18] width 287 height 16
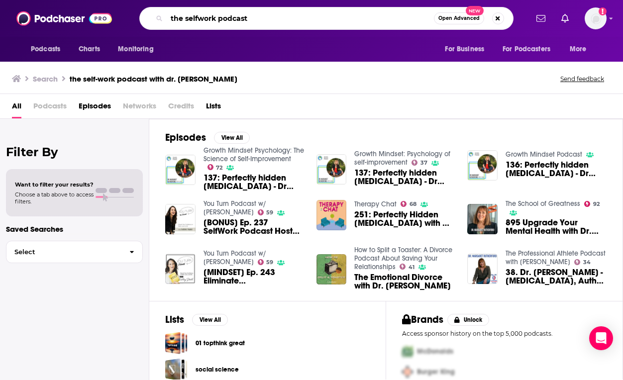
type input "the selfwork podcast"
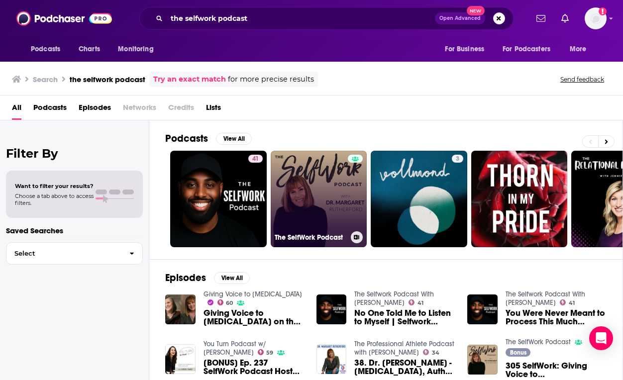
click at [310, 209] on link "The SelfWork Podcast" at bounding box center [319, 199] width 97 height 97
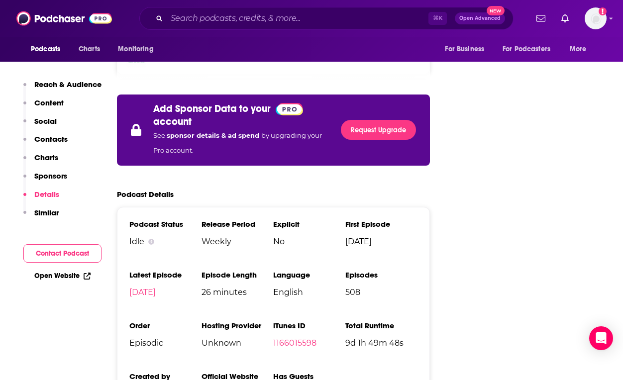
scroll to position [1630, 0]
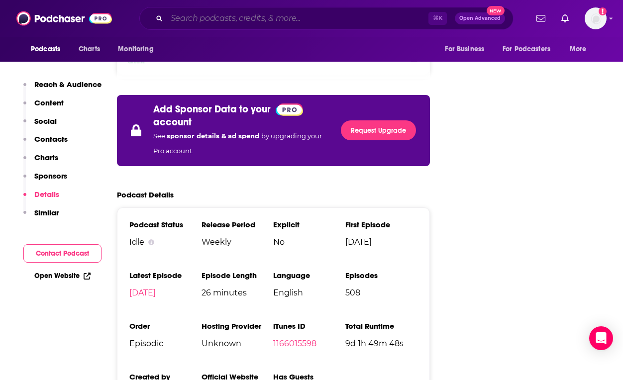
click at [362, 21] on input "Search podcasts, credits, & more..." at bounding box center [298, 18] width 262 height 16
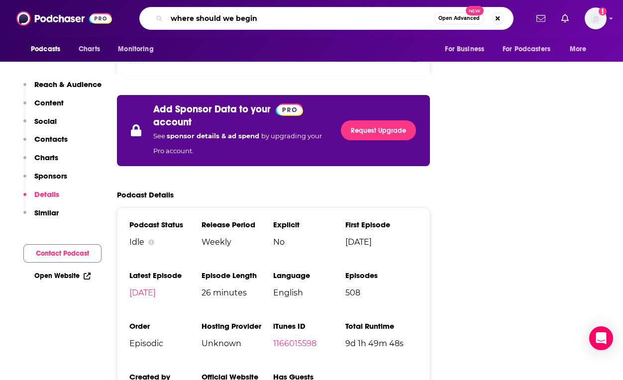
type input "where should we begin?"
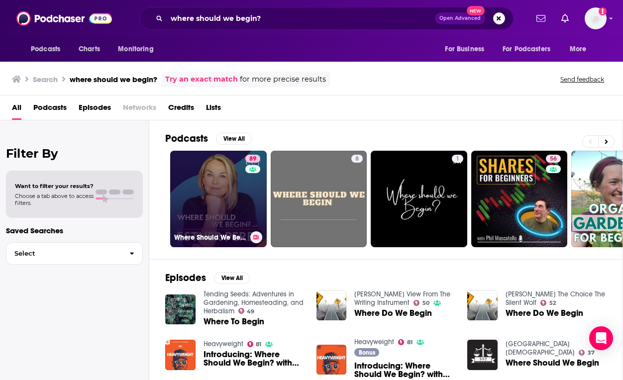
click at [212, 202] on link "89 Where Should We Begin? with [PERSON_NAME]" at bounding box center [218, 199] width 97 height 97
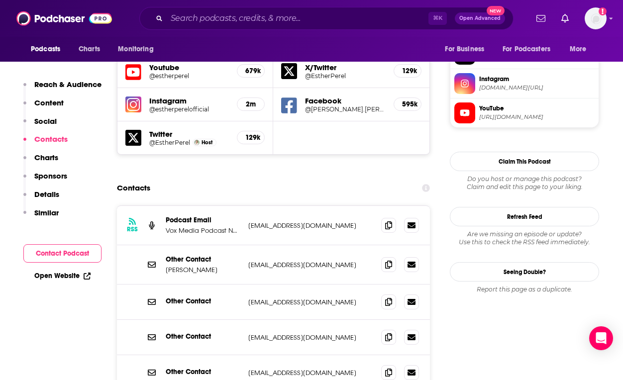
scroll to position [894, 0]
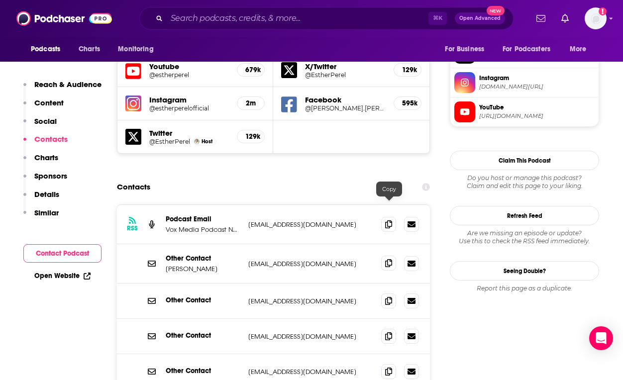
click at [389, 259] on icon at bounding box center [388, 263] width 7 height 8
click at [374, 13] on input "Search podcasts, credits, & more..." at bounding box center [298, 18] width 262 height 16
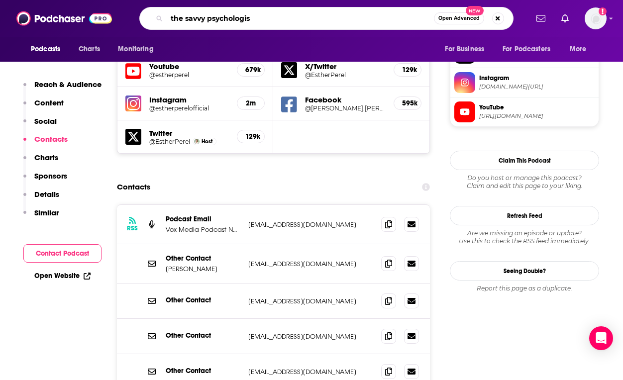
type input "the savvy [MEDICAL_DATA]"
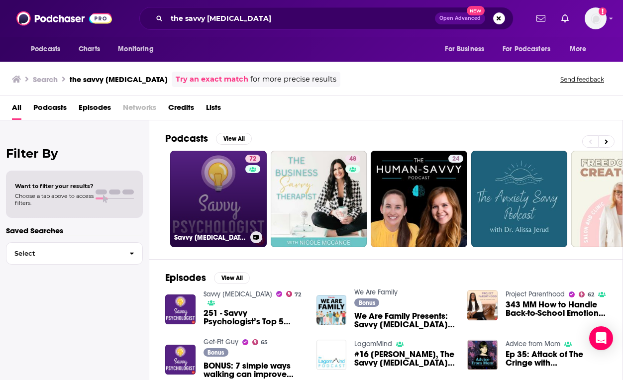
click at [224, 205] on link "72 Savvy [MEDICAL_DATA]" at bounding box center [218, 199] width 97 height 97
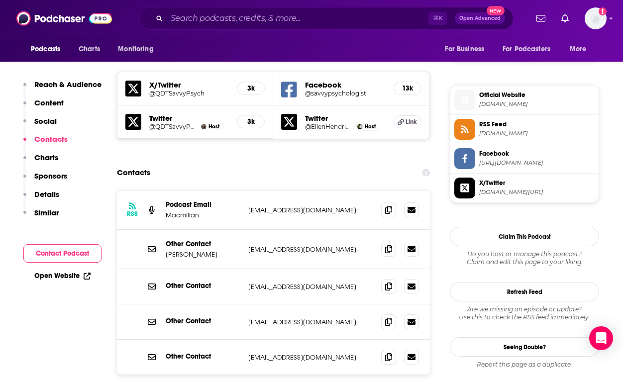
scroll to position [860, 0]
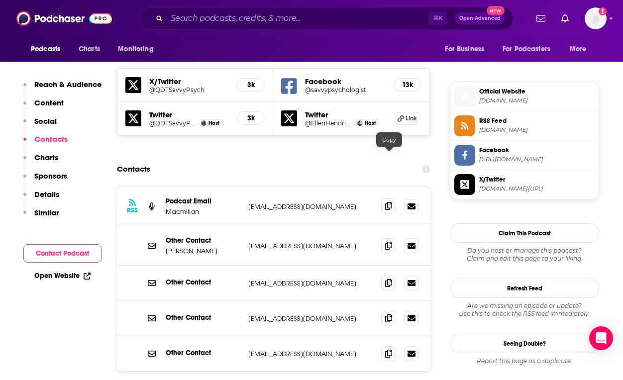
click at [389, 202] on icon at bounding box center [388, 206] width 7 height 8
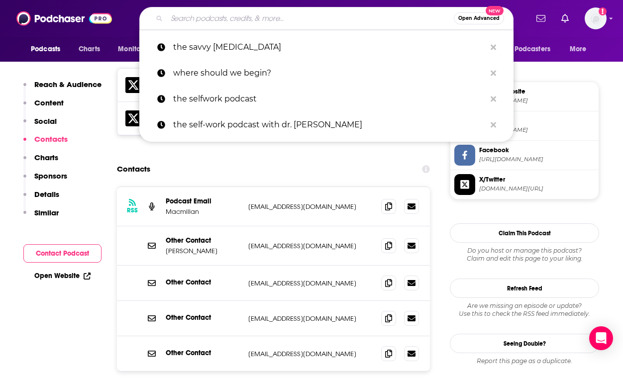
click at [389, 25] on input "Search podcasts, credits, & more..." at bounding box center [310, 18] width 287 height 16
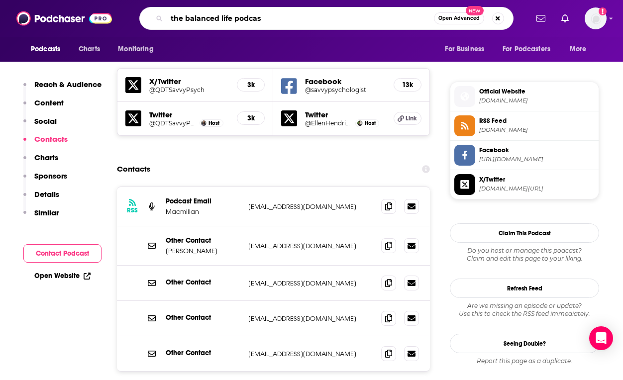
type input "the balanced life podcast"
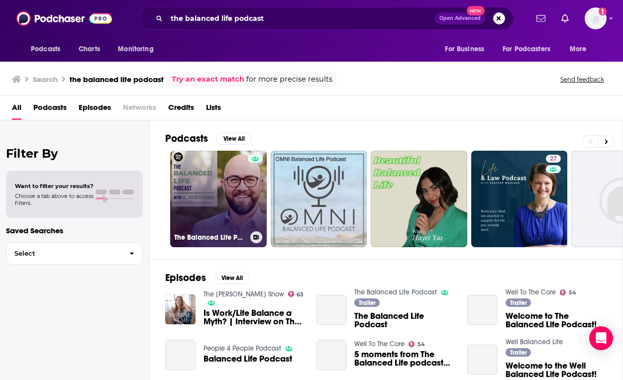
click at [206, 227] on link "The Balanced Life Podcast" at bounding box center [218, 199] width 97 height 97
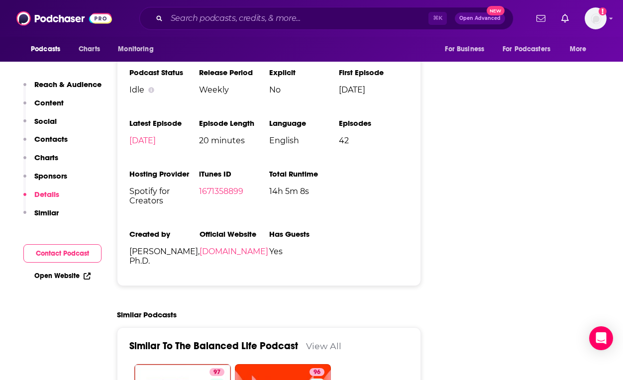
scroll to position [1213, 0]
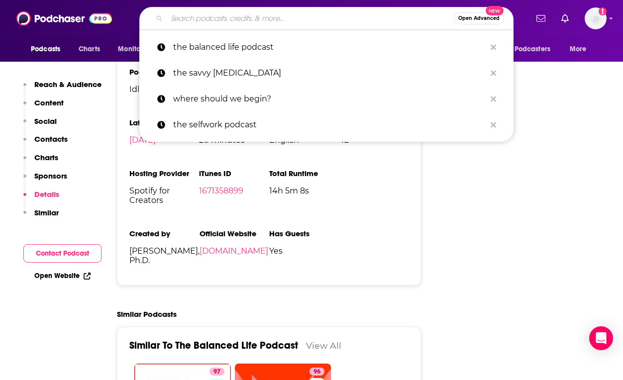
click at [397, 21] on input "Search podcasts, credits, & more..." at bounding box center [310, 18] width 287 height 16
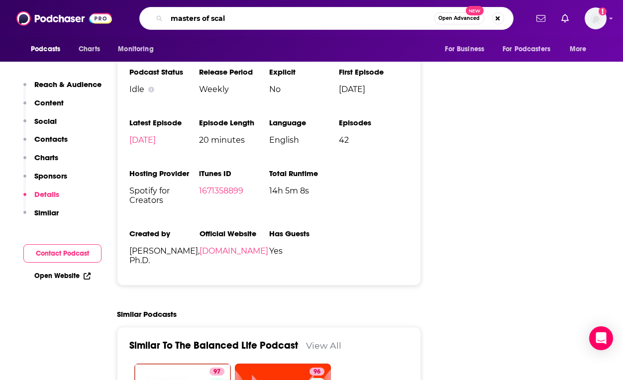
type input "masters of scale"
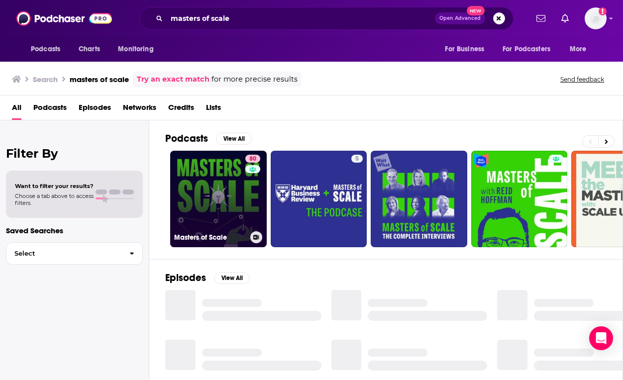
click at [213, 211] on link "80 Masters of Scale" at bounding box center [218, 199] width 97 height 97
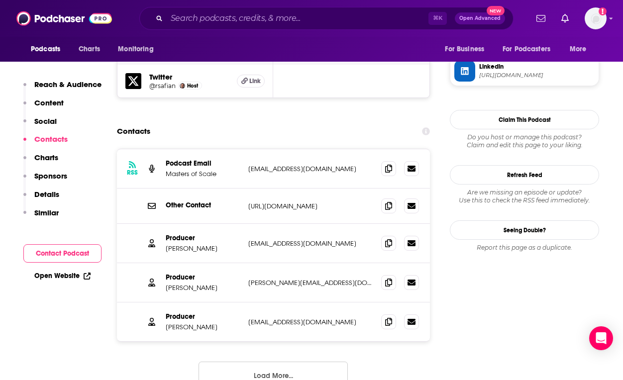
scroll to position [968, 0]
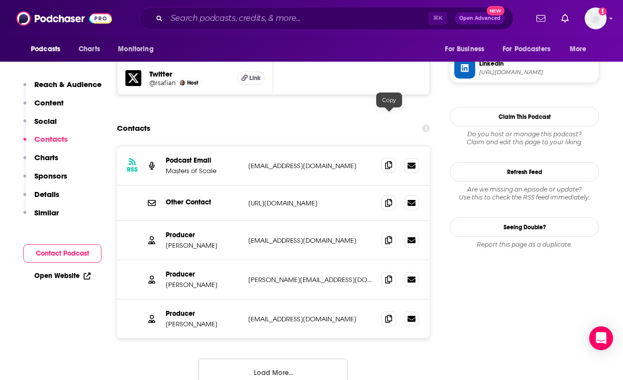
click at [391, 161] on icon at bounding box center [388, 165] width 7 height 8
click at [395, 272] on span at bounding box center [388, 279] width 15 height 15
click at [403, 15] on input "Search podcasts, credits, & more..." at bounding box center [298, 18] width 262 height 16
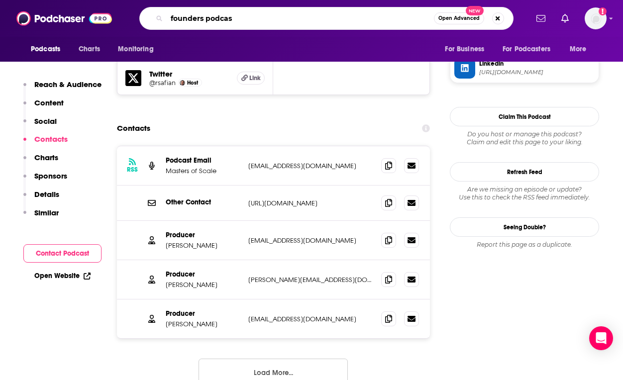
type input "founders podcast"
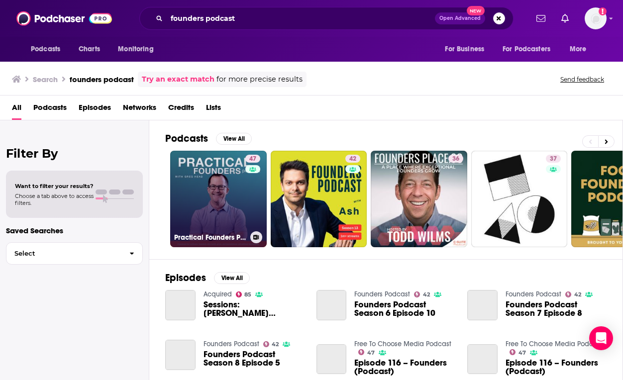
click at [243, 209] on link "47 Practical Founders Podcast" at bounding box center [218, 199] width 97 height 97
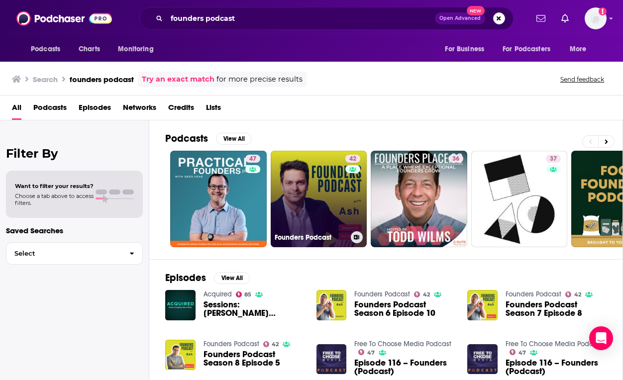
click at [317, 188] on link "42 Founders Podcast" at bounding box center [319, 199] width 97 height 97
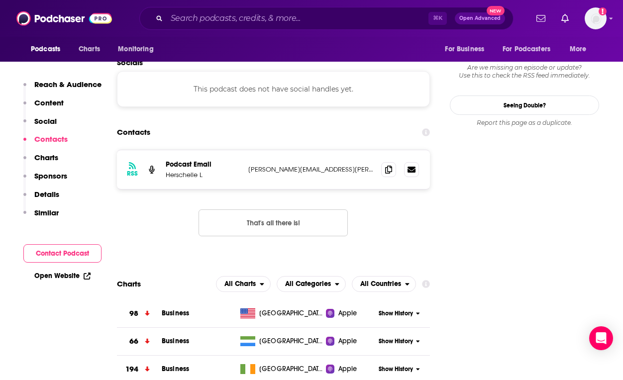
scroll to position [865, 0]
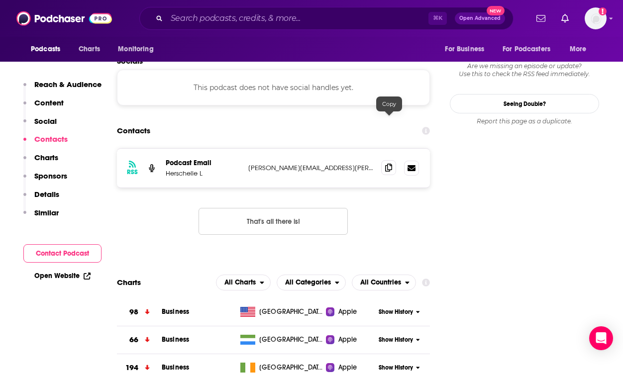
click at [389, 164] on icon at bounding box center [388, 168] width 7 height 8
click at [375, 23] on input "Search podcasts, credits, & more..." at bounding box center [298, 18] width 262 height 16
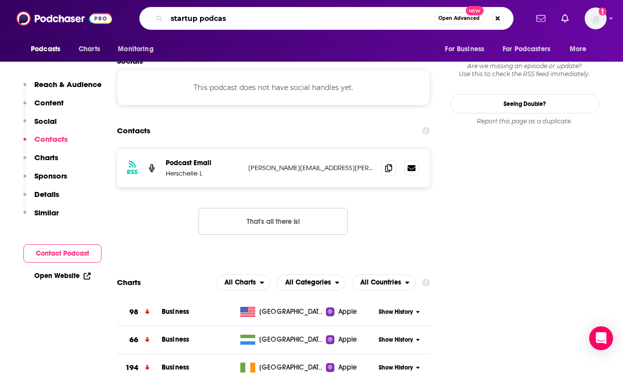
type input "startup podcast"
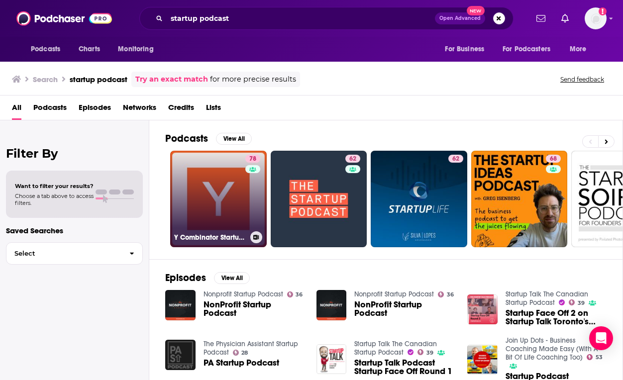
click at [236, 198] on link "78 Y Combinator Startup Podcast" at bounding box center [218, 199] width 97 height 97
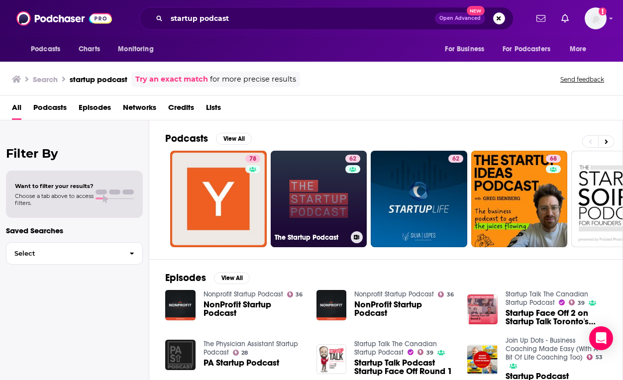
click at [288, 170] on link "62 The Startup Podcast" at bounding box center [319, 199] width 97 height 97
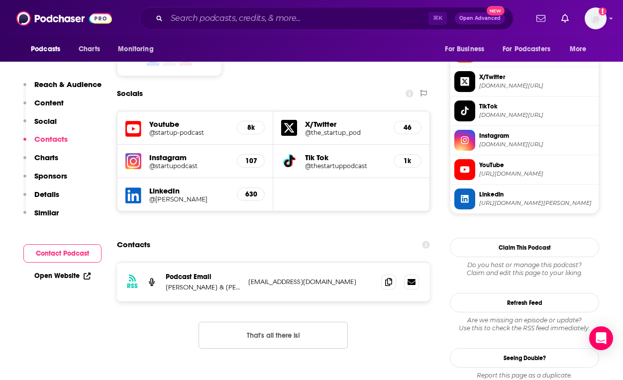
scroll to position [839, 0]
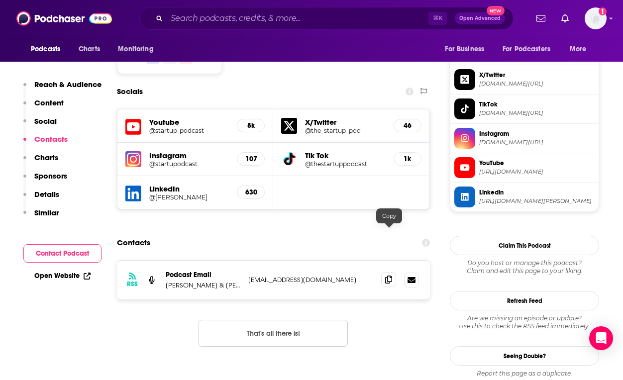
click at [386, 276] on icon at bounding box center [388, 280] width 7 height 8
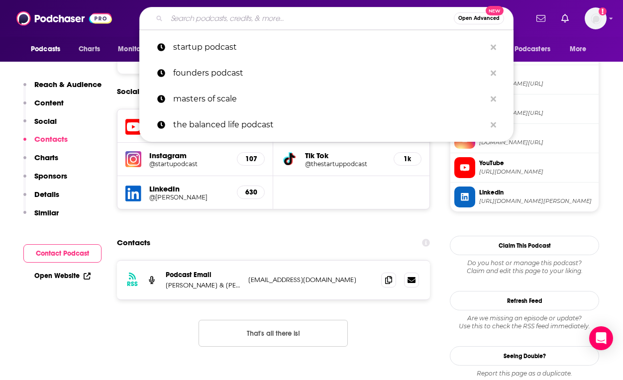
click at [394, 12] on input "Search podcasts, credits, & more..." at bounding box center [310, 18] width 287 height 16
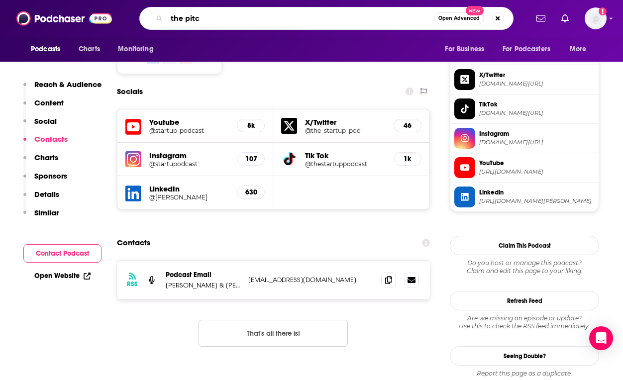
type input "the pitch"
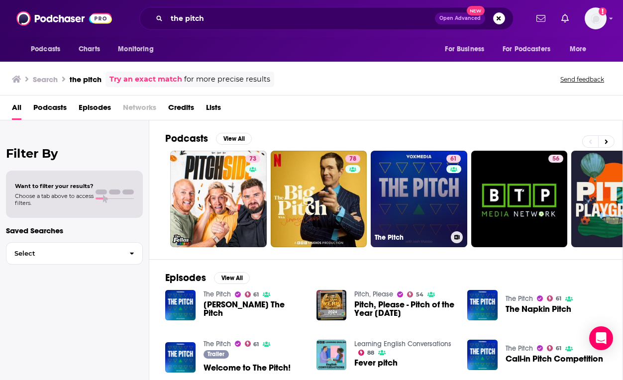
click at [397, 194] on link "61 The Pitch" at bounding box center [419, 199] width 97 height 97
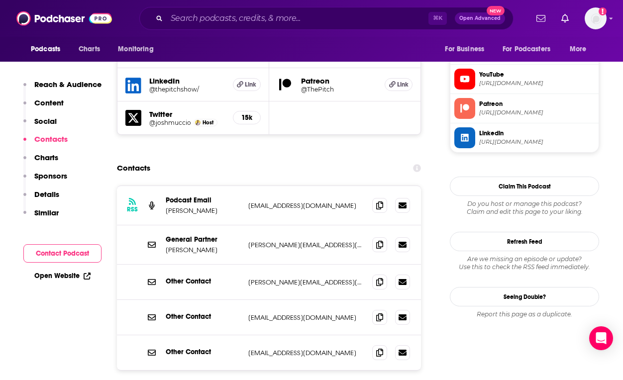
scroll to position [929, 0]
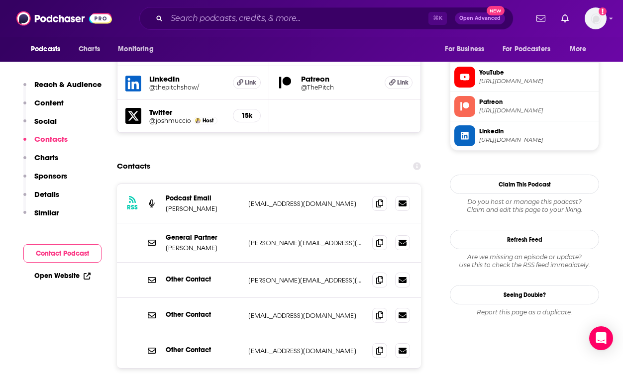
click at [330, 157] on div "Contacts" at bounding box center [269, 166] width 304 height 19
click at [382, 199] on icon at bounding box center [379, 203] width 7 height 8
click at [382, 20] on input "Search podcasts, credits, & more..." at bounding box center [298, 18] width 262 height 16
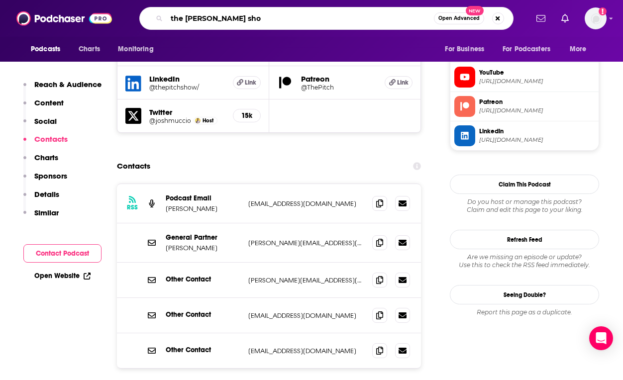
type input "the [PERSON_NAME] show"
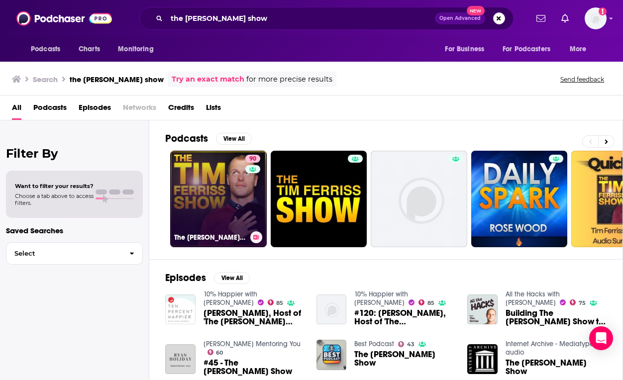
click at [217, 193] on link "90 The [PERSON_NAME] Show" at bounding box center [218, 199] width 97 height 97
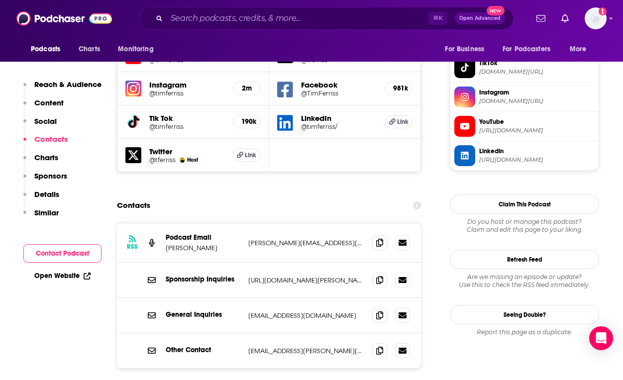
scroll to position [914, 0]
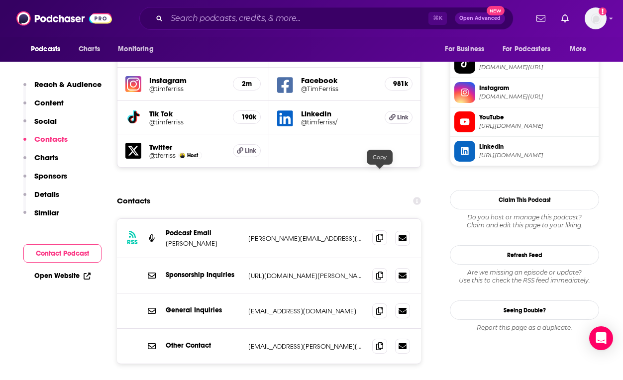
click at [379, 234] on icon at bounding box center [379, 238] width 7 height 8
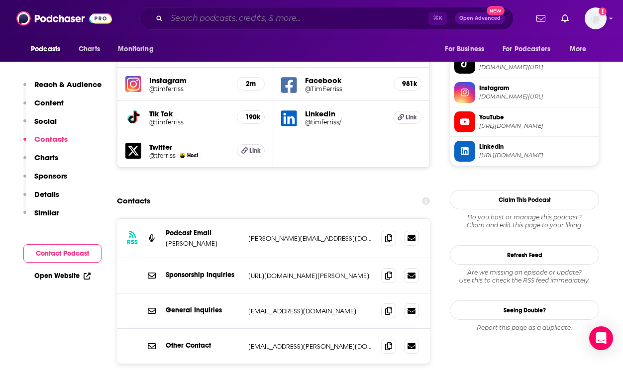
click at [316, 23] on input "Search podcasts, credits, & more..." at bounding box center [298, 18] width 262 height 16
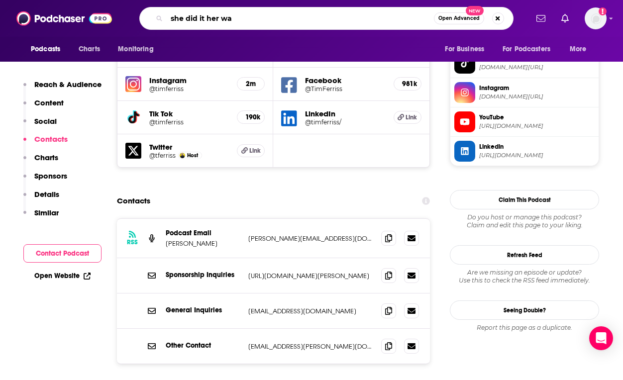
type input "she did it her way"
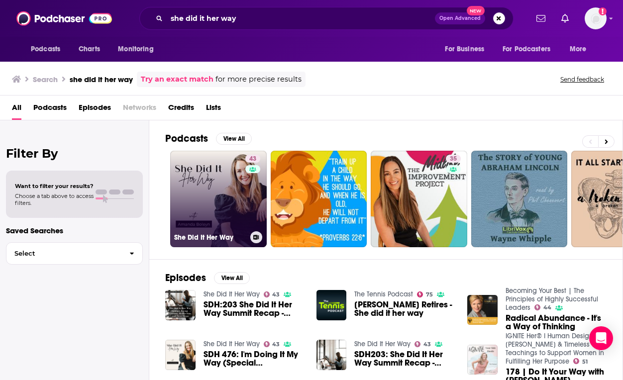
click at [203, 185] on link "[STREET_ADDRESS]" at bounding box center [218, 199] width 97 height 97
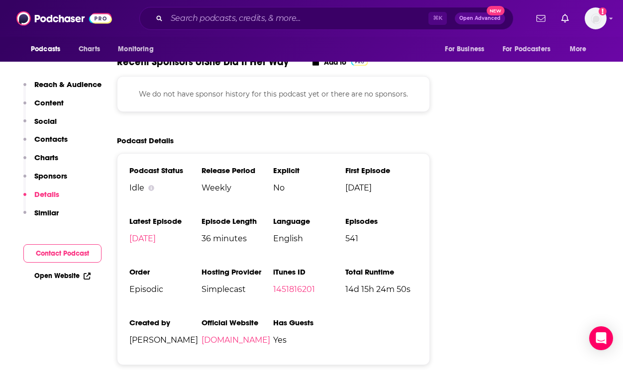
scroll to position [1431, 0]
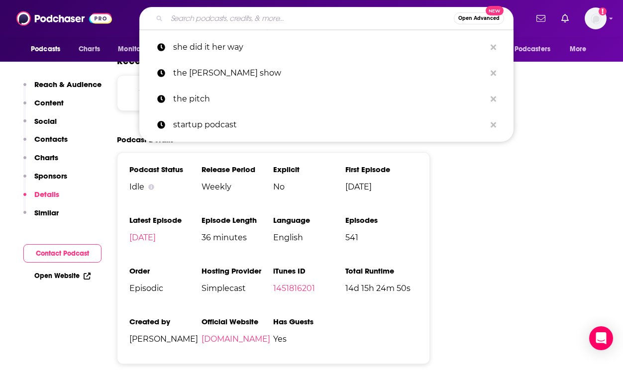
click at [375, 15] on input "Search podcasts, credits, & more..." at bounding box center [310, 18] width 287 height 16
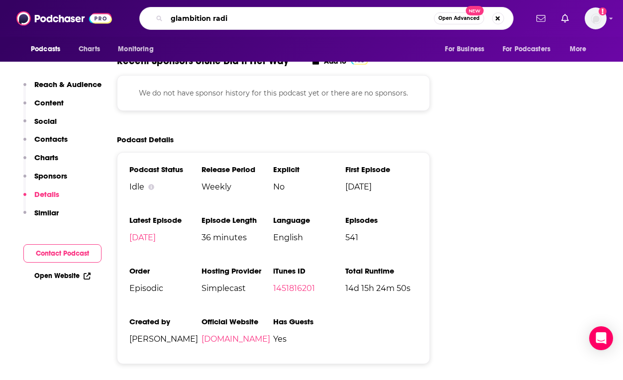
type input "glambition radio"
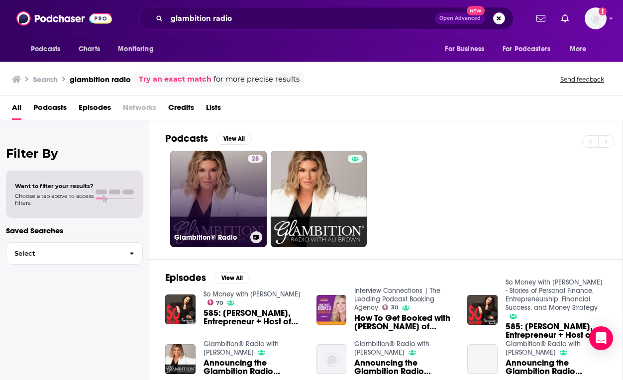
click at [241, 195] on link "28 Glambition® Radio" at bounding box center [218, 199] width 97 height 97
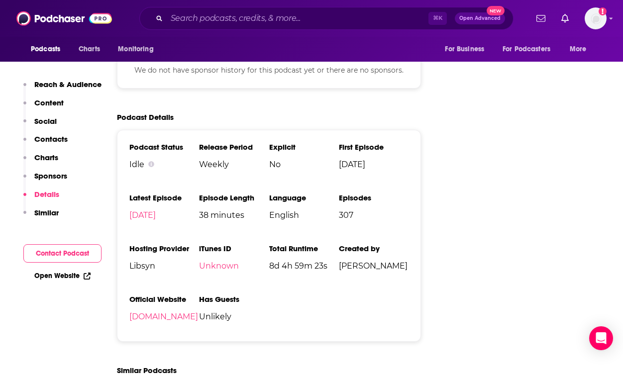
scroll to position [1108, 0]
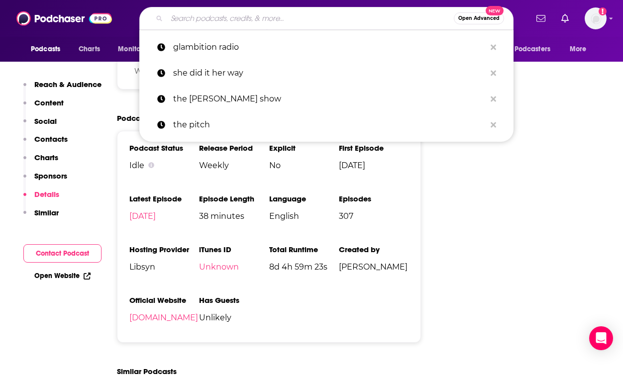
click at [387, 20] on input "Search podcasts, credits, & more..." at bounding box center [310, 18] width 287 height 16
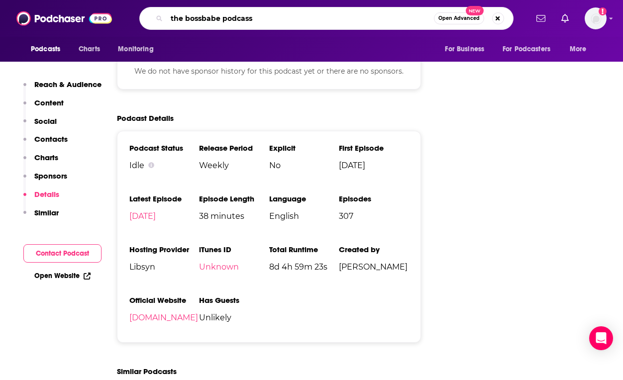
type input "the bossbabe podcasst"
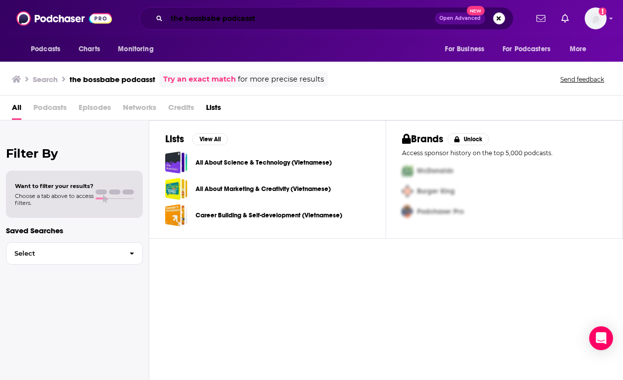
click at [325, 17] on input "the bossbabe podcasst" at bounding box center [301, 18] width 268 height 16
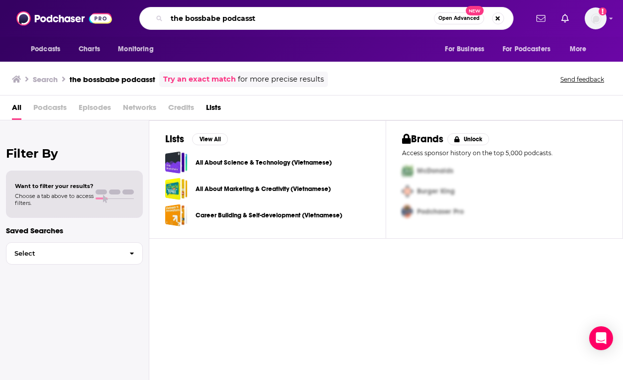
click at [325, 17] on input "the bossbabe podcasst" at bounding box center [300, 18] width 267 height 16
type input "the bossbabe podcast"
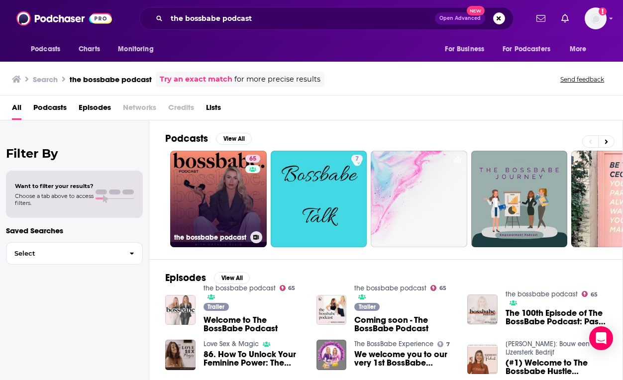
click at [194, 208] on link "65 the bossbabe podcast" at bounding box center [218, 199] width 97 height 97
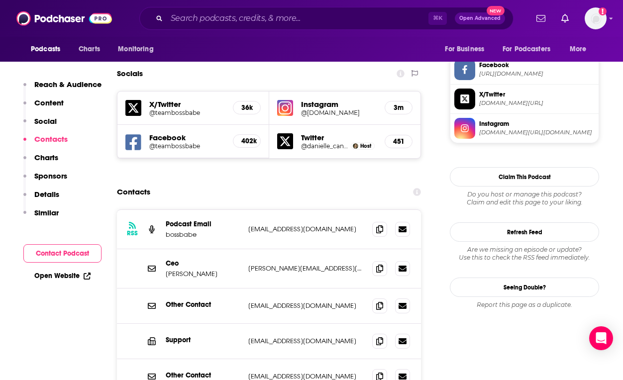
scroll to position [850, 0]
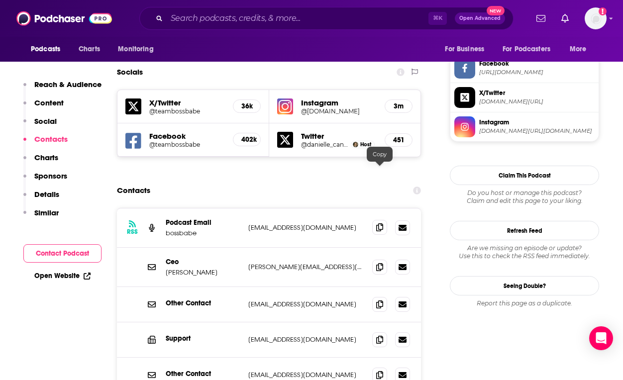
click at [377, 223] on icon at bounding box center [379, 227] width 7 height 8
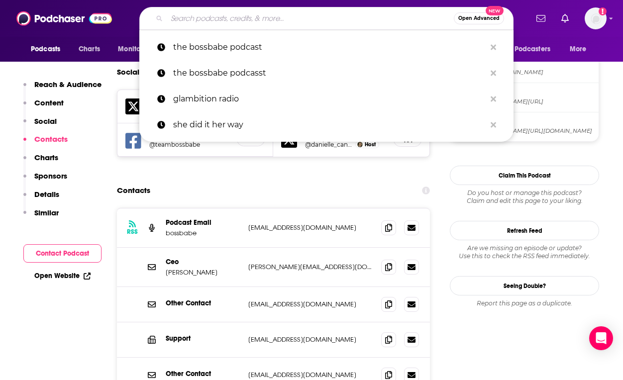
click at [396, 13] on input "Search podcasts, credits, & more..." at bounding box center [310, 18] width 287 height 16
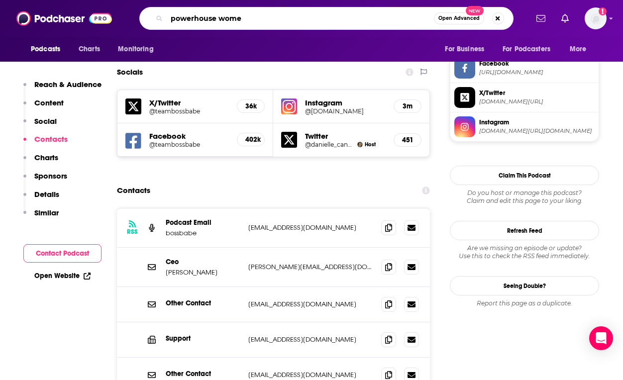
type input "powerhouse women"
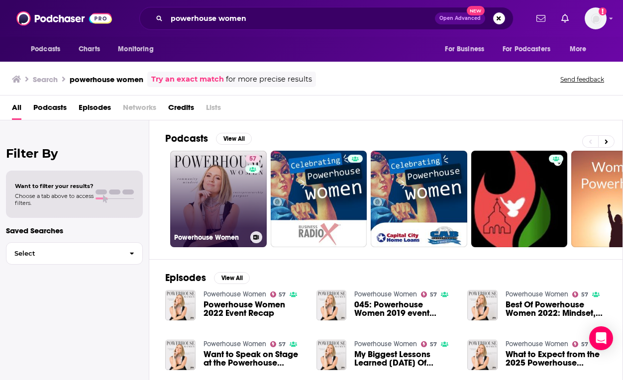
click at [234, 215] on link "57 Powerhouse Women" at bounding box center [218, 199] width 97 height 97
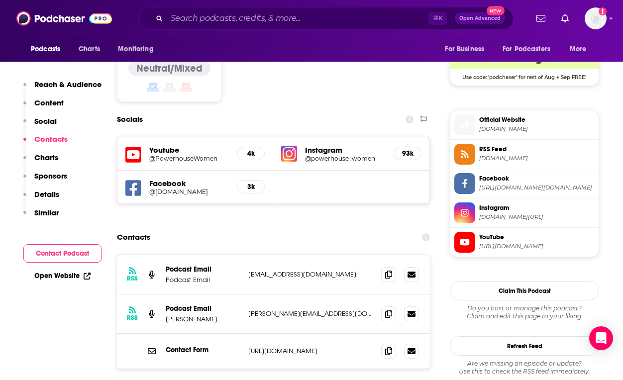
scroll to position [828, 0]
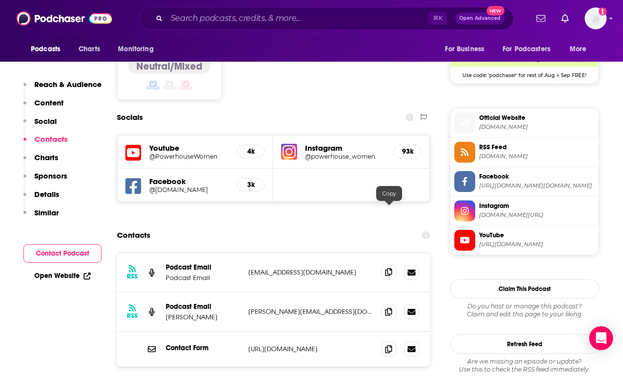
click at [392, 268] on icon at bounding box center [388, 272] width 7 height 8
click at [388, 25] on input "Search podcasts, credits, & more..." at bounding box center [298, 18] width 262 height 16
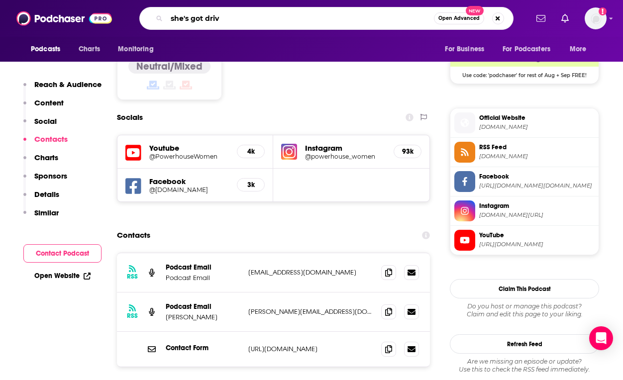
type input "she's got drive"
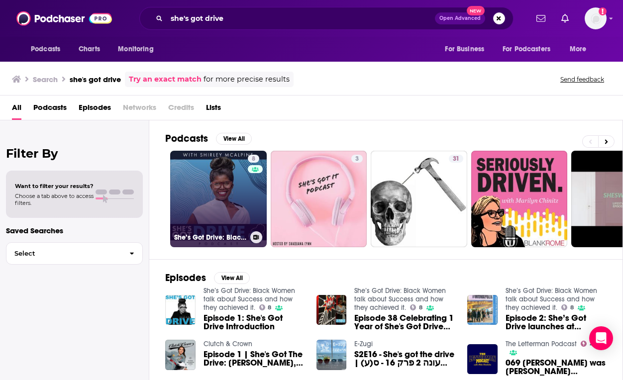
click at [225, 198] on link "8 She’s Got Drive: Black Women talk about Success and how they achieved it." at bounding box center [218, 199] width 97 height 97
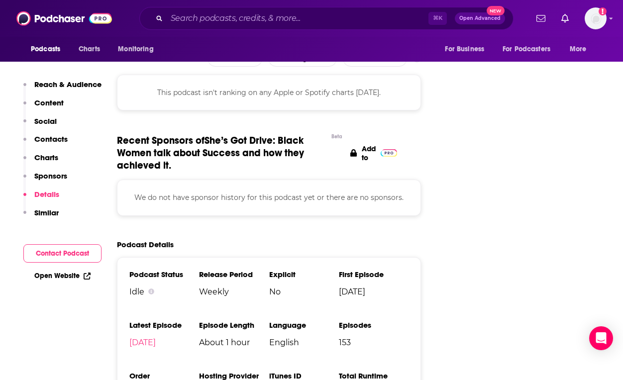
scroll to position [1191, 0]
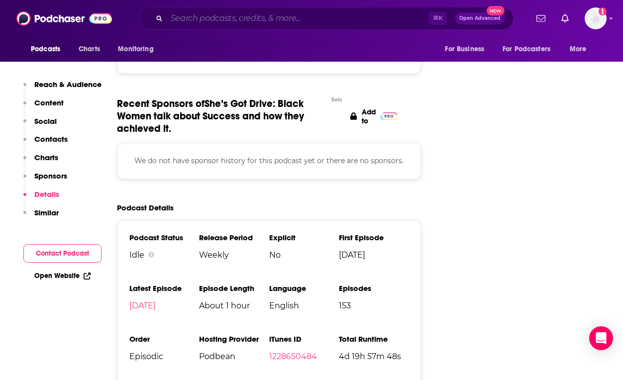
click at [387, 21] on input "Search podcasts, credits, & more..." at bounding box center [298, 18] width 262 height 16
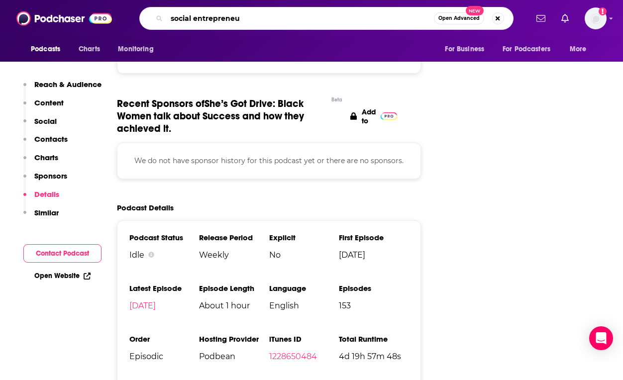
type input "social entrepreneur"
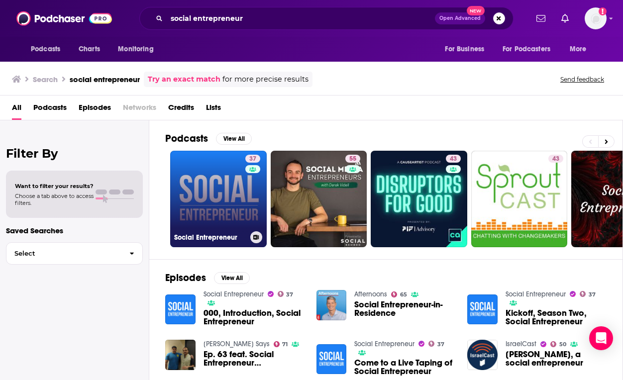
click at [221, 182] on link "37 Social Entrepreneur" at bounding box center [218, 199] width 97 height 97
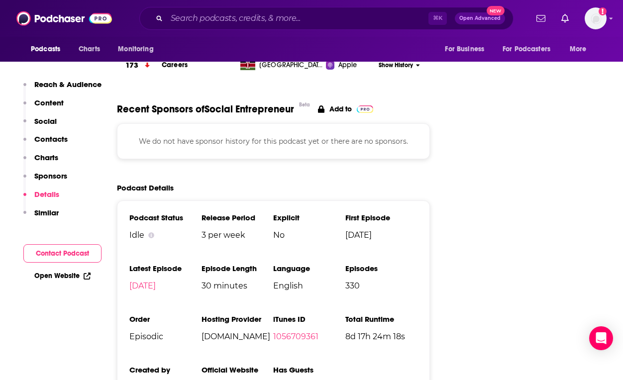
scroll to position [1217, 0]
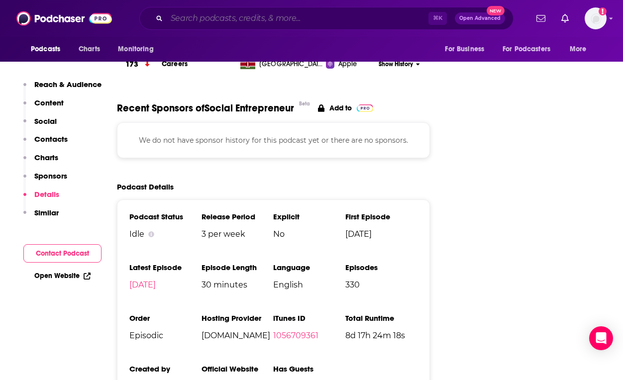
click at [318, 16] on input "Search podcasts, credits, & more..." at bounding box center [298, 18] width 262 height 16
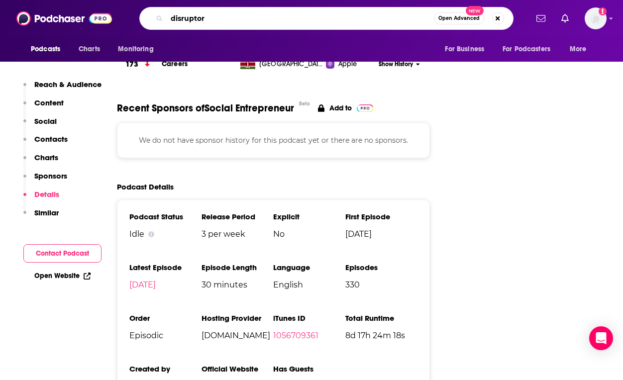
type input "disruptors"
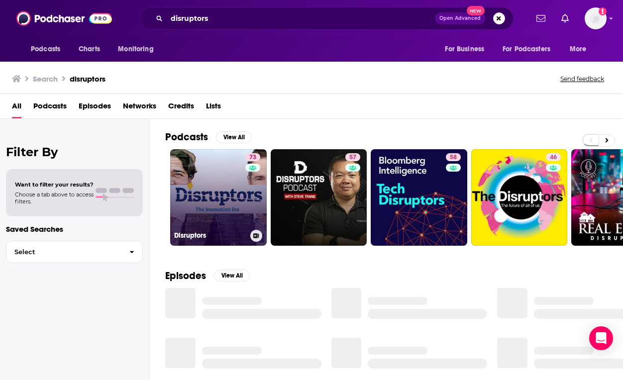
click at [211, 196] on link "73 Disruptors" at bounding box center [218, 197] width 97 height 97
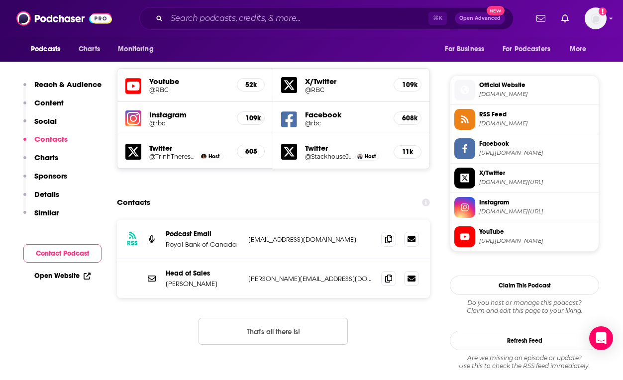
scroll to position [867, 0]
click at [391, 234] on icon at bounding box center [388, 238] width 7 height 8
click at [329, 22] on input "Search podcasts, credits, & more..." at bounding box center [298, 18] width 262 height 16
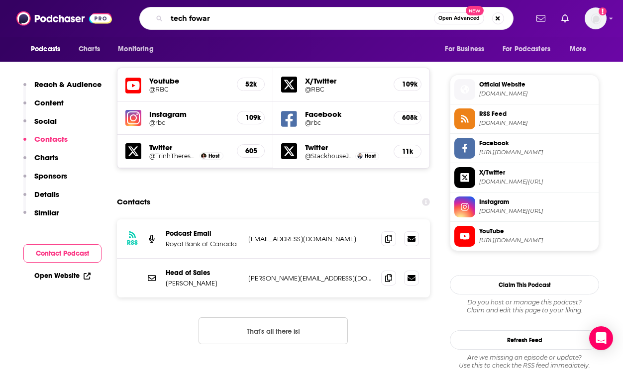
type input "tech foward"
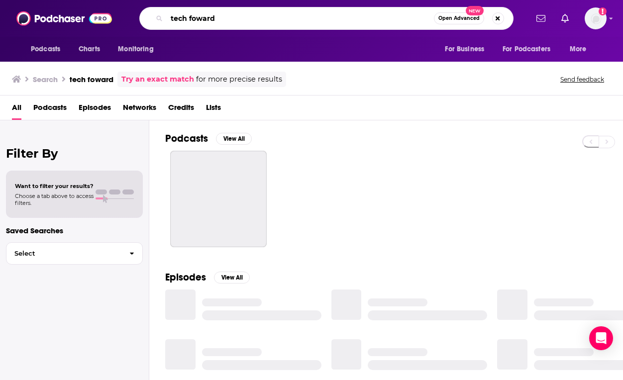
click at [277, 18] on input "tech foward" at bounding box center [300, 18] width 267 height 16
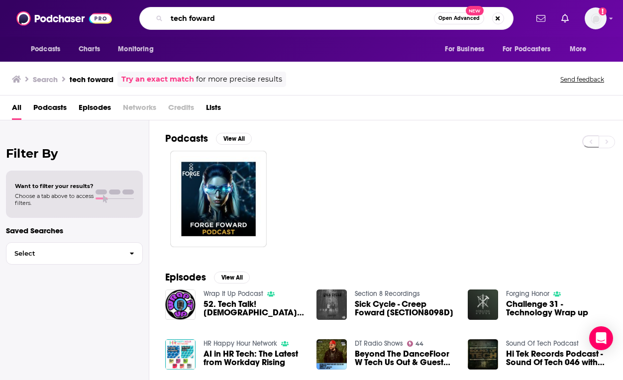
click at [197, 17] on input "tech foward" at bounding box center [300, 18] width 267 height 16
type input "tech forward"
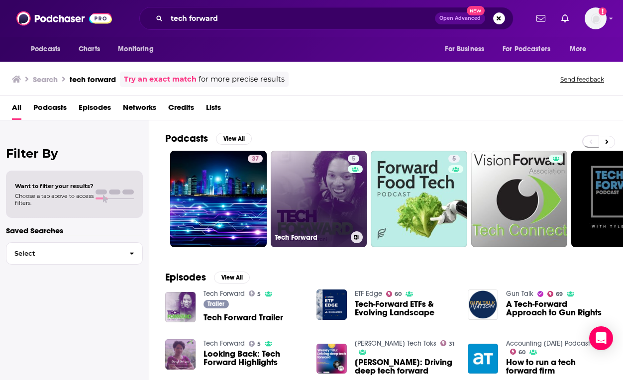
click at [302, 182] on link "5 Tech Forward" at bounding box center [319, 199] width 97 height 97
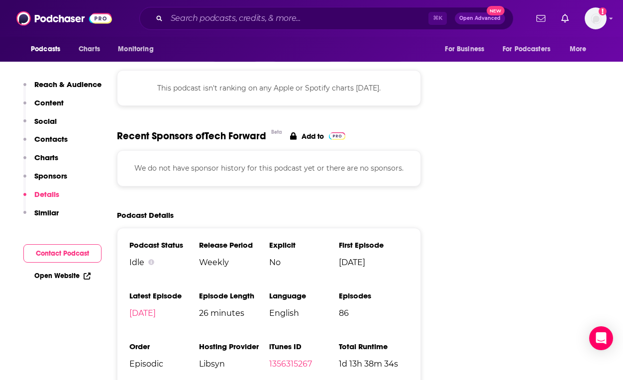
scroll to position [1197, 0]
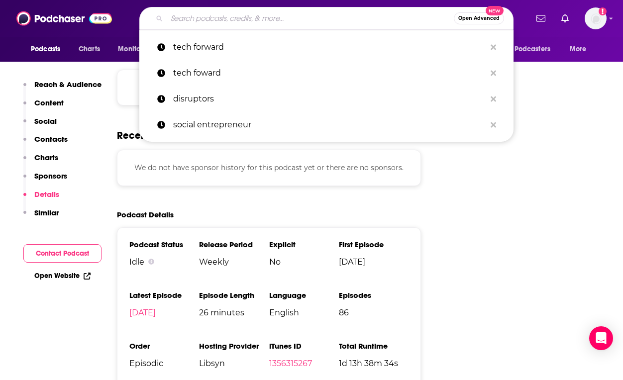
click at [350, 13] on input "Search podcasts, credits, & more..." at bounding box center [310, 18] width 287 height 16
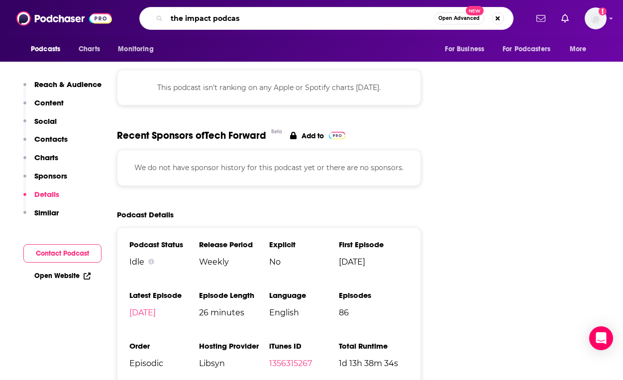
type input "the impact podcast"
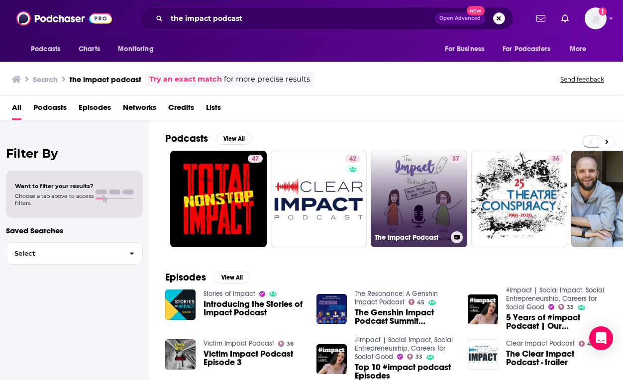
click at [406, 190] on link "37 The Impact Podcast" at bounding box center [419, 199] width 97 height 97
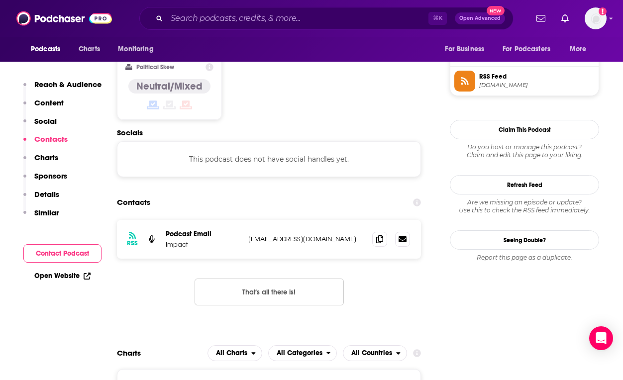
scroll to position [793, 0]
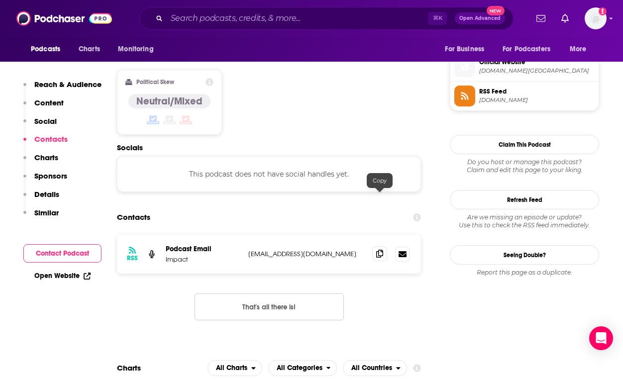
click at [378, 250] on icon at bounding box center [379, 254] width 7 height 8
click at [372, 23] on input "Search podcasts, credits, & more..." at bounding box center [298, 18] width 262 height 16
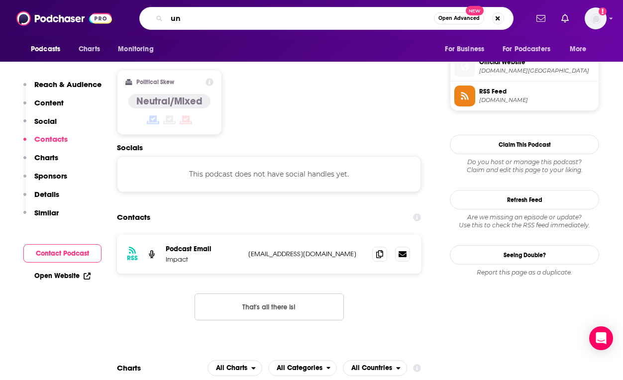
type input "u"
type input "innovating with purpose"
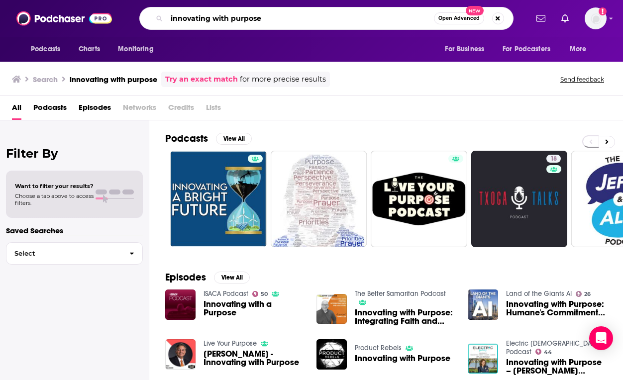
click at [380, 19] on input "innovating with purpose" at bounding box center [300, 18] width 267 height 16
click at [208, 18] on input "innovating with purpose" at bounding box center [300, 18] width 267 height 16
type input "innovate with purpose"
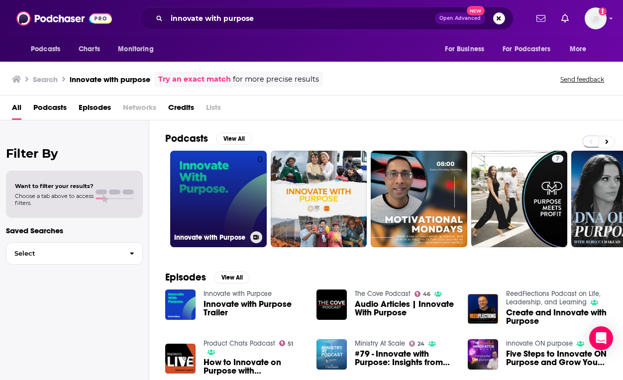
click at [212, 198] on link "0 Innovate with Purpose" at bounding box center [218, 199] width 97 height 97
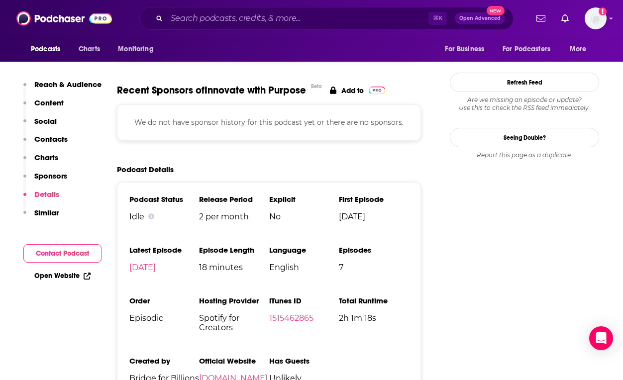
scroll to position [831, 0]
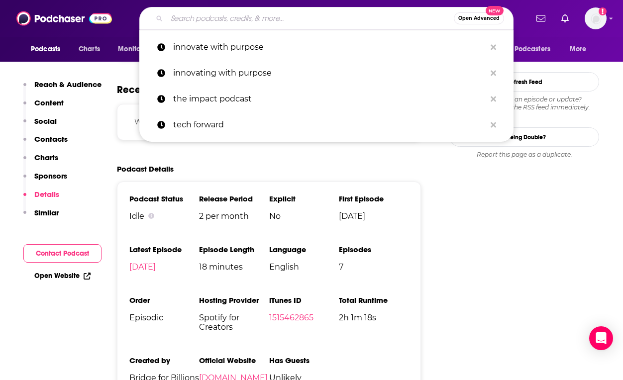
click at [323, 22] on input "Search podcasts, credits, & more..." at bounding box center [310, 18] width 287 height 16
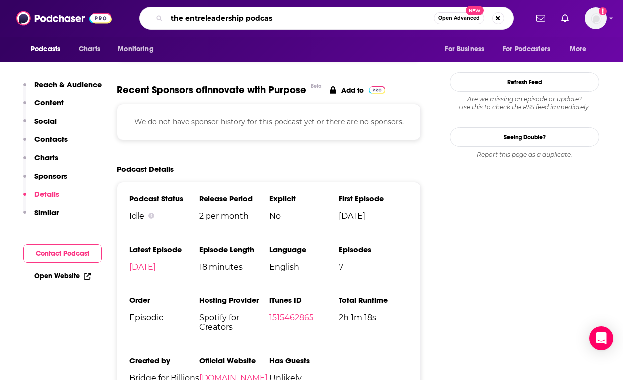
type input "the entreleadership podcast"
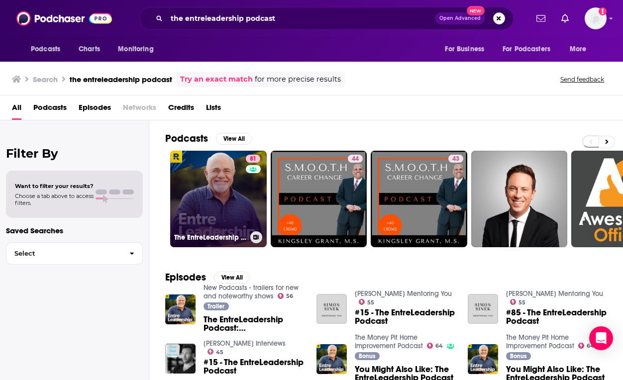
click at [229, 201] on link "81 The EntreLeadership Podcast" at bounding box center [218, 199] width 97 height 97
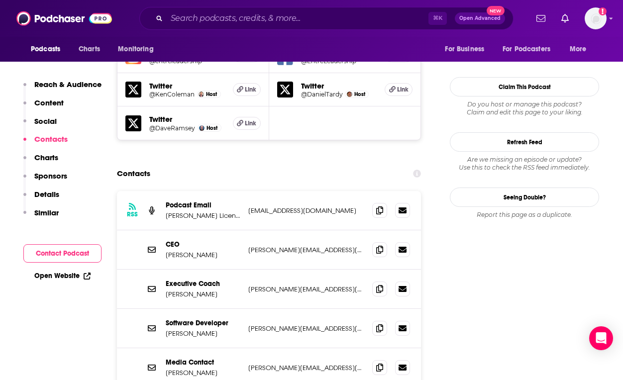
scroll to position [970, 0]
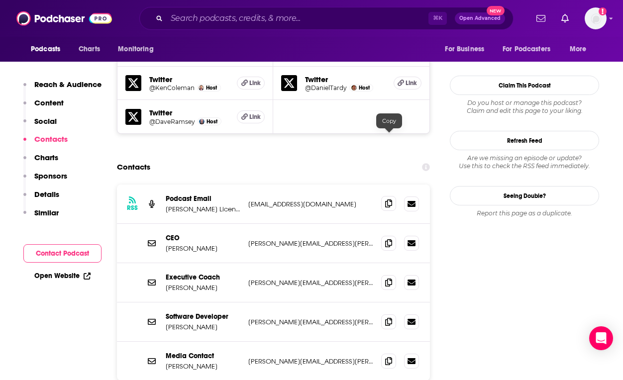
click at [391, 200] on icon at bounding box center [388, 204] width 7 height 8
click at [353, 28] on div "⌘ K Open Advanced New" at bounding box center [326, 18] width 374 height 23
click at [353, 19] on input "Search podcasts, credits, & more..." at bounding box center [298, 18] width 262 height 16
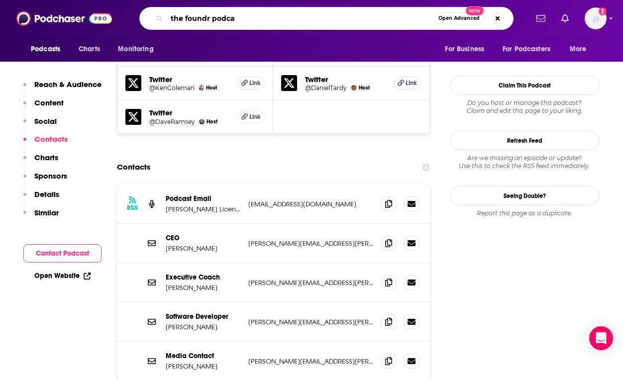
type input "the foundr podcas"
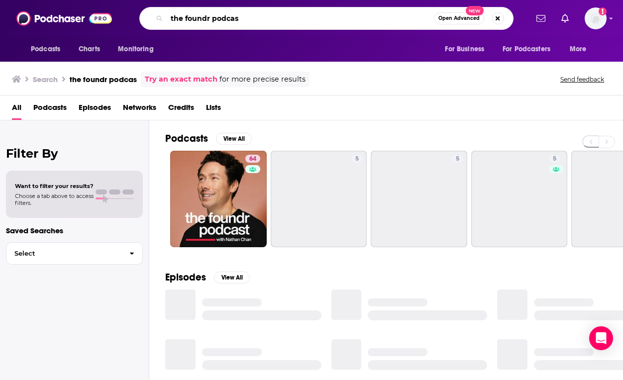
click at [283, 21] on input "the foundr podcas" at bounding box center [300, 18] width 267 height 16
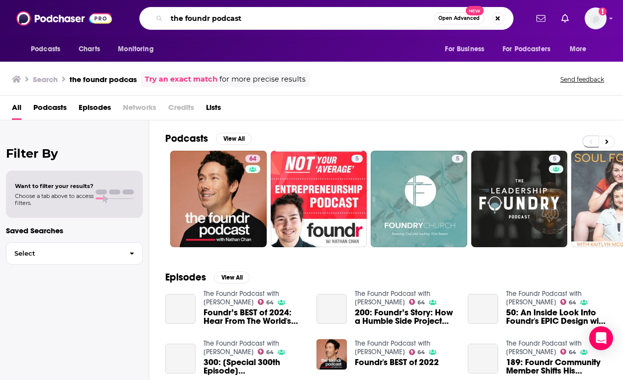
type input "the foundr podcast"
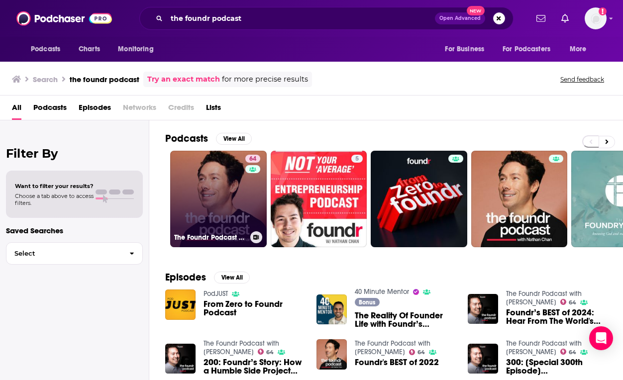
click at [222, 198] on link "64 The Foundr Podcast with Nathan Chan" at bounding box center [218, 199] width 97 height 97
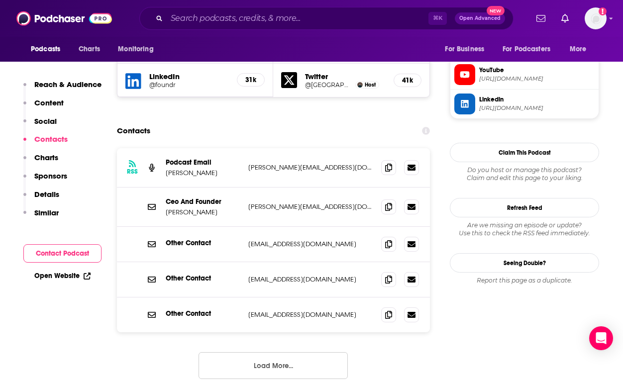
scroll to position [932, 0]
click at [311, 332] on div "RSS Podcast Email Nathan Chan nathan@foundrmag.com nathan@foundrmag.com Ceo And…" at bounding box center [273, 271] width 313 height 247
click at [309, 352] on button "Load More..." at bounding box center [273, 365] width 149 height 27
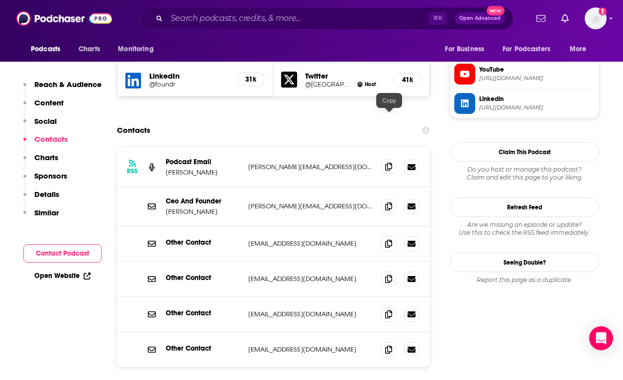
click at [390, 163] on icon at bounding box center [388, 167] width 7 height 8
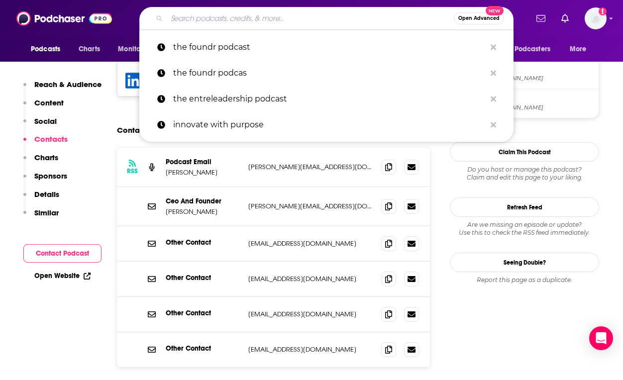
click at [386, 21] on input "Search podcasts, credits, & more..." at bounding box center [310, 18] width 287 height 16
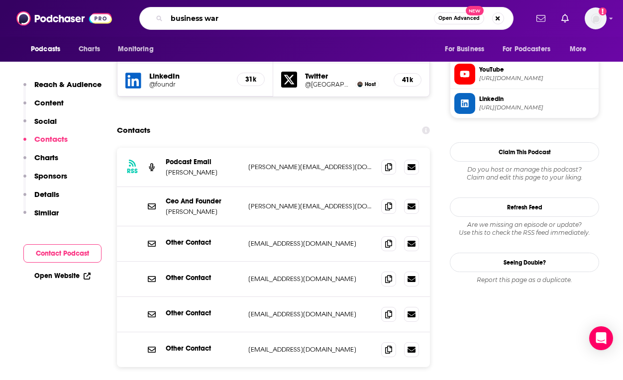
type input "business wars"
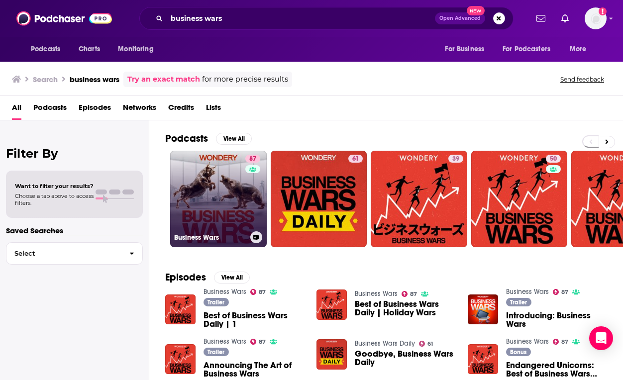
click at [240, 194] on link "87 Business Wars" at bounding box center [218, 199] width 97 height 97
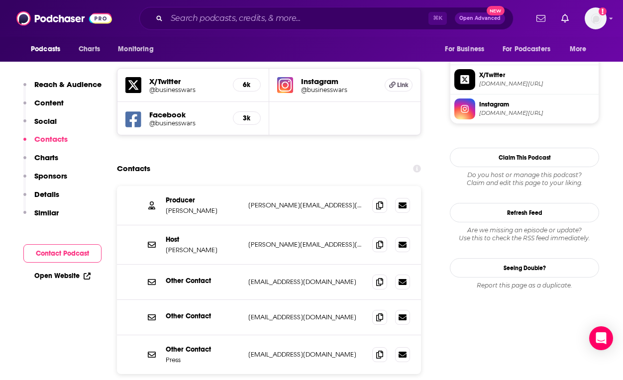
scroll to position [869, 0]
click at [380, 201] on icon at bounding box center [379, 205] width 7 height 8
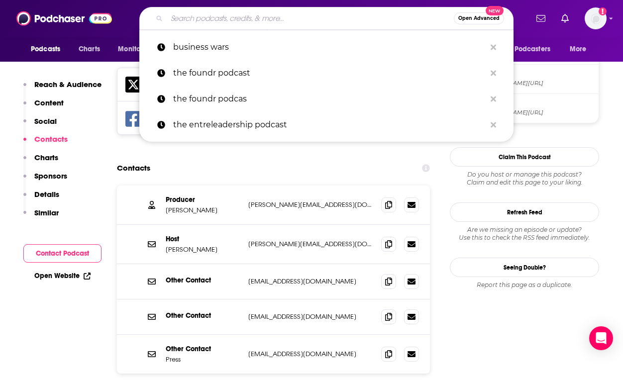
click at [400, 21] on input "Search podcasts, credits, & more..." at bounding box center [310, 18] width 287 height 16
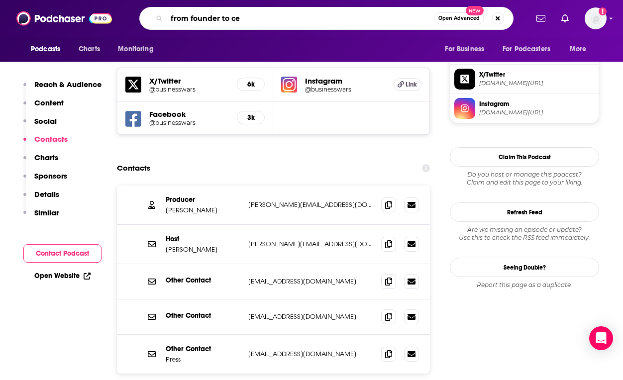
type input "from founder to ceo"
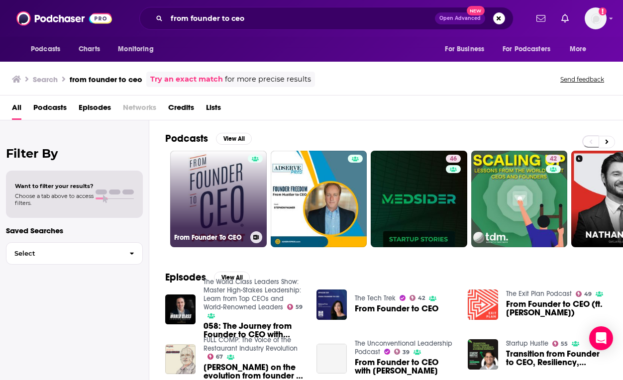
click at [240, 205] on link "From Founder To CEO" at bounding box center [218, 199] width 97 height 97
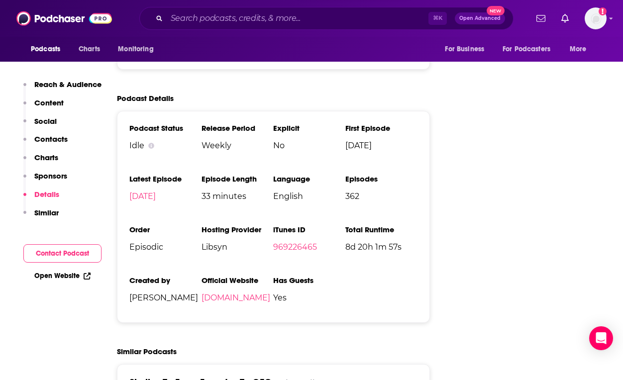
scroll to position [1318, 0]
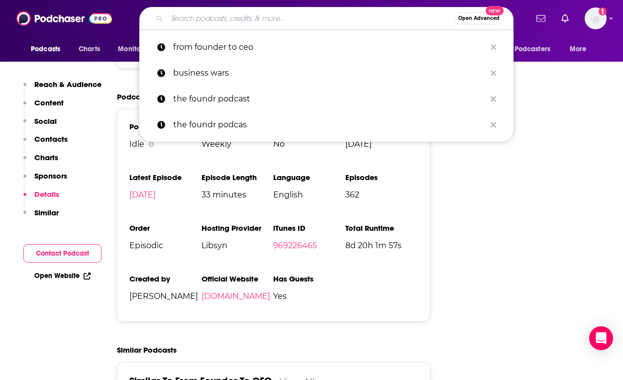
click at [385, 22] on input "Search podcasts, credits, & more..." at bounding box center [310, 18] width 287 height 16
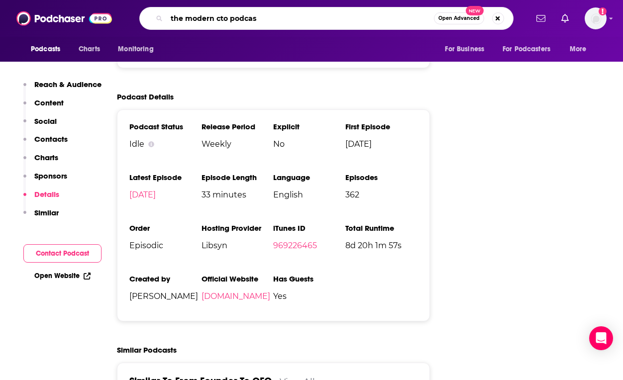
type input "the modern cto podcast"
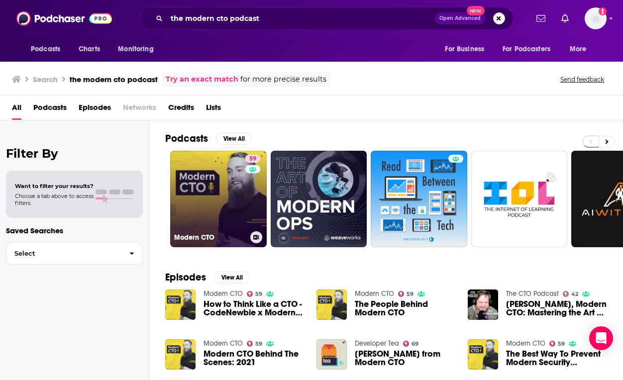
click at [237, 196] on link "59 Modern CTO" at bounding box center [218, 199] width 97 height 97
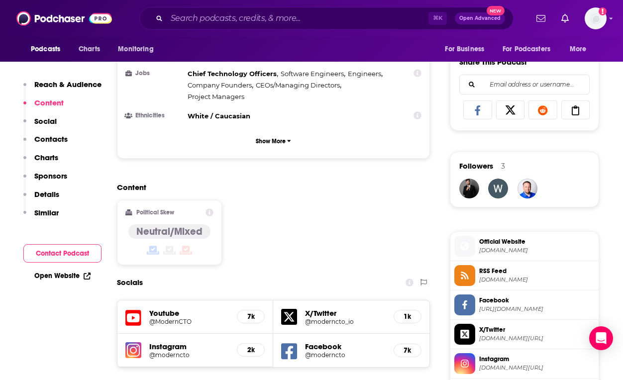
scroll to position [778, 0]
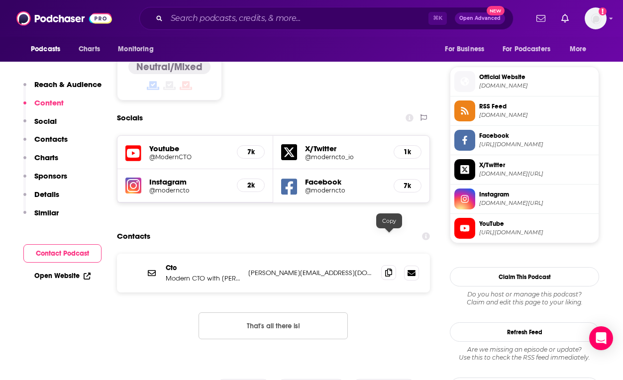
click at [389, 269] on icon at bounding box center [388, 273] width 7 height 8
click at [370, 20] on input "Search podcasts, credits, & more..." at bounding box center [298, 18] width 262 height 16
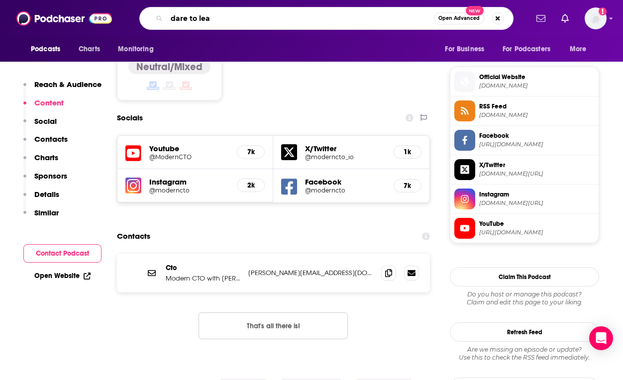
type input "dare to lead"
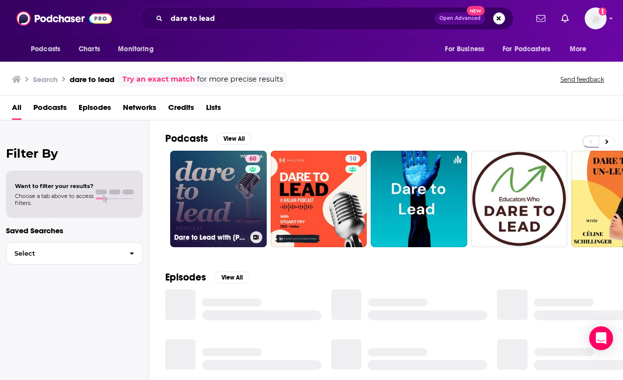
click at [240, 199] on link "60 Dare to Lead with Brené Brown" at bounding box center [218, 199] width 97 height 97
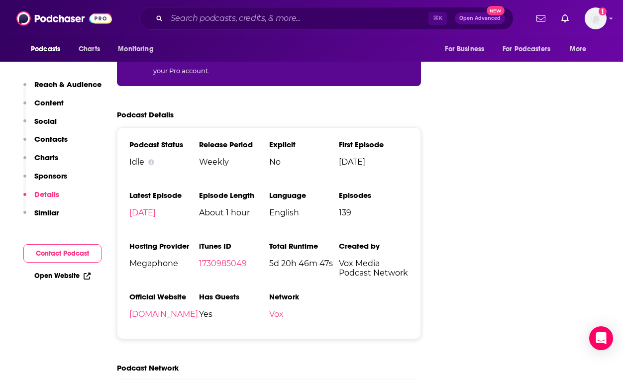
scroll to position [1715, 0]
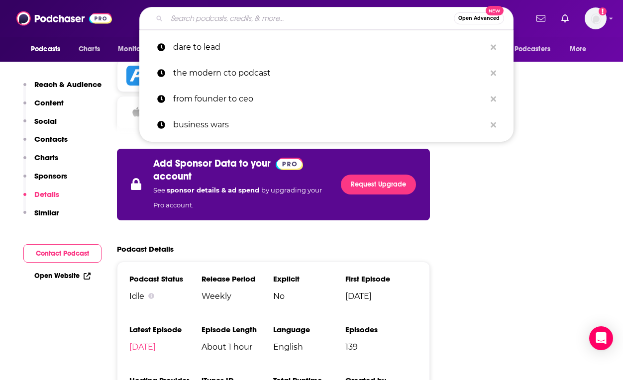
click at [365, 20] on input "Search podcasts, credits, & more..." at bounding box center [310, 18] width 287 height 16
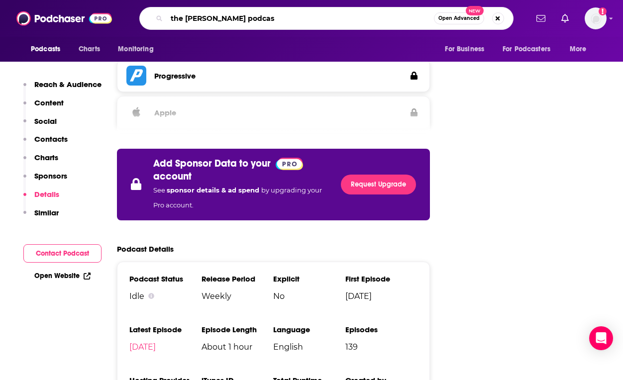
type input "the marie forleo podcast"
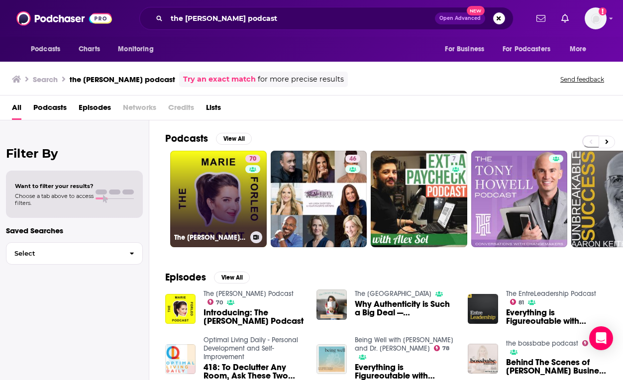
click at [247, 188] on div "70" at bounding box center [253, 193] width 17 height 77
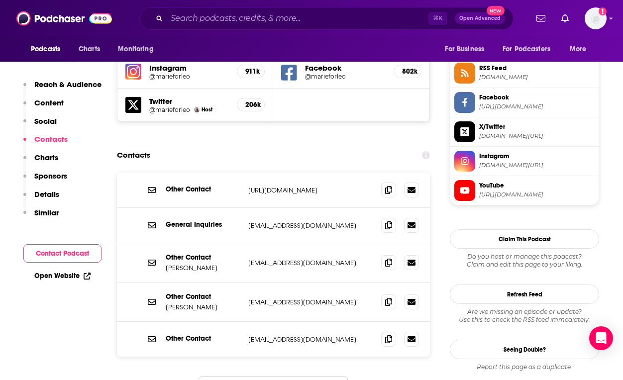
scroll to position [907, 0]
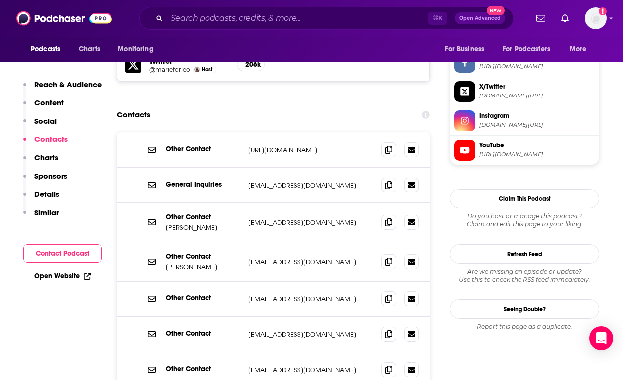
scroll to position [940, 0]
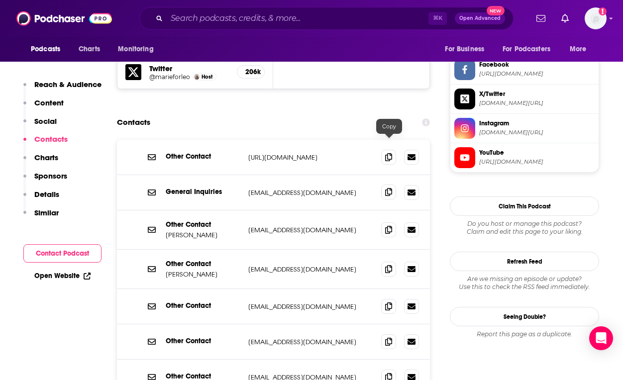
click at [388, 188] on icon at bounding box center [388, 192] width 7 height 8
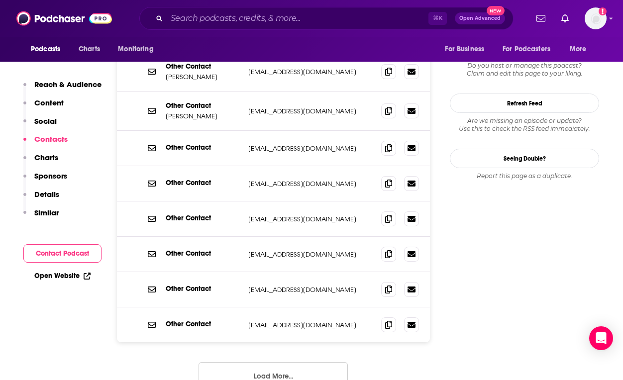
scroll to position [1097, 0]
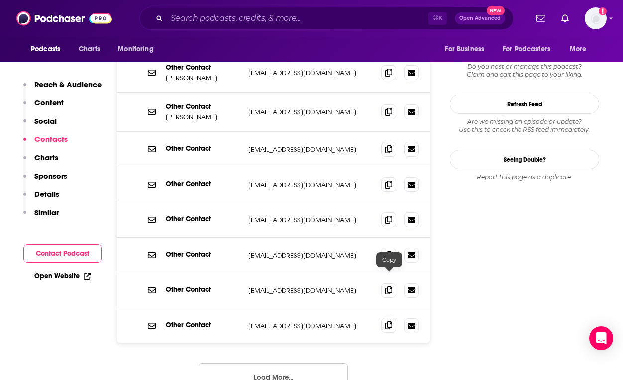
click at [386, 322] on icon at bounding box center [388, 326] width 7 height 8
click at [366, 18] on input "Search podcasts, credits, & more..." at bounding box center [298, 18] width 262 height 16
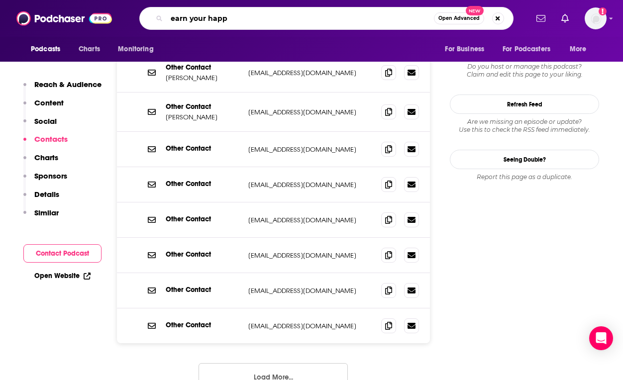
type input "earn your happy"
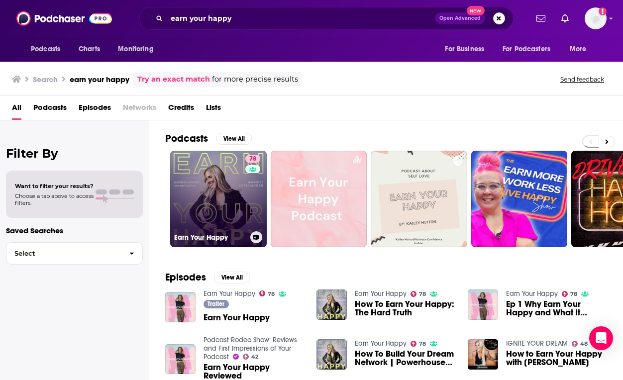
click at [247, 184] on div "78" at bounding box center [253, 193] width 17 height 77
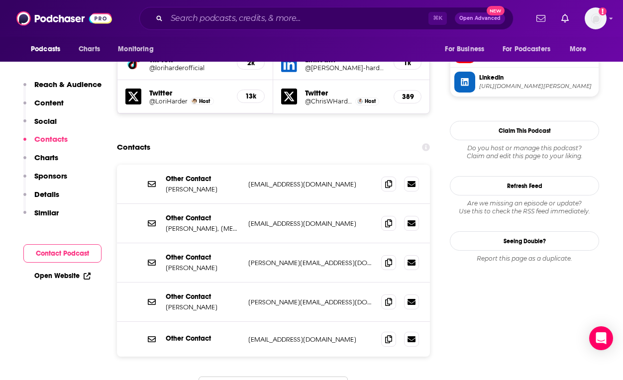
scroll to position [987, 0]
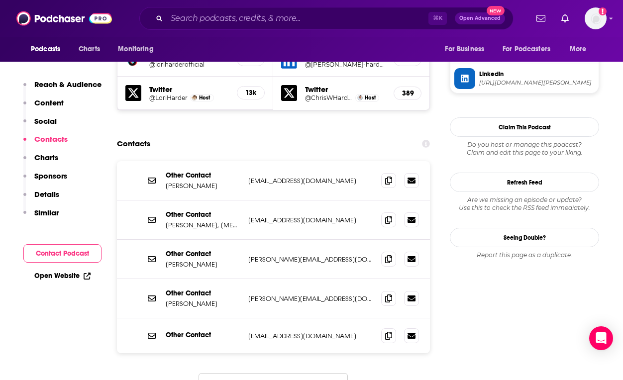
click at [309, 373] on button "Load More..." at bounding box center [273, 386] width 149 height 27
click at [388, 367] on icon at bounding box center [388, 371] width 7 height 8
click at [366, 24] on input "Search podcasts, credits, & more..." at bounding box center [298, 18] width 262 height 16
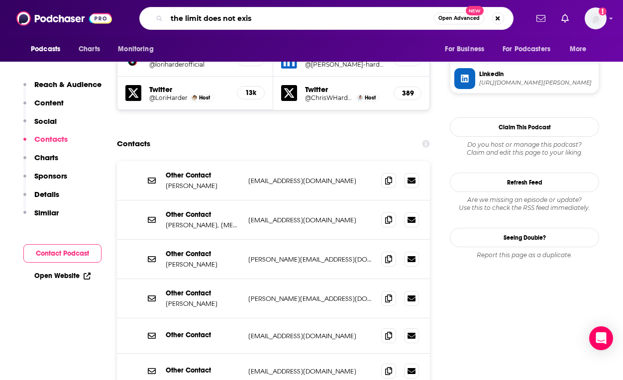
type input "the limit does not exist"
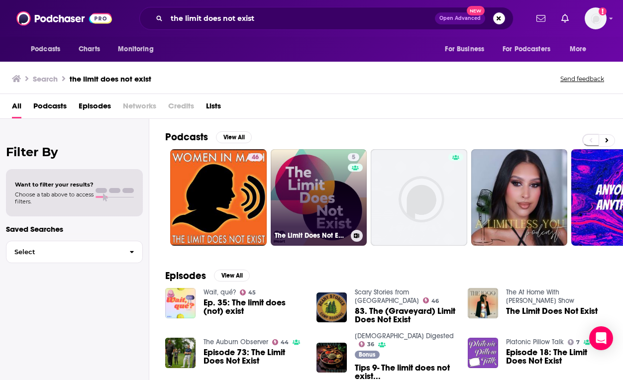
click at [326, 171] on link "5 The Limit Does Not Exist" at bounding box center [319, 197] width 97 height 97
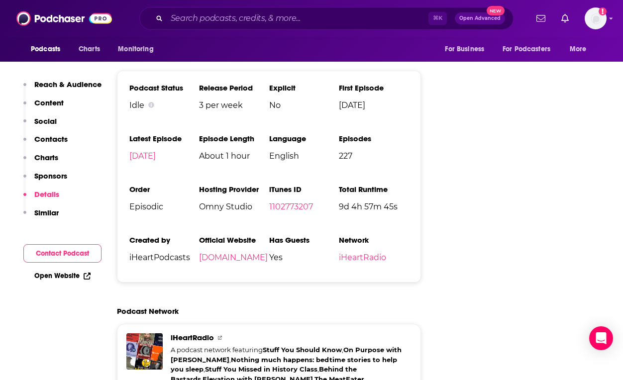
scroll to position [1233, 0]
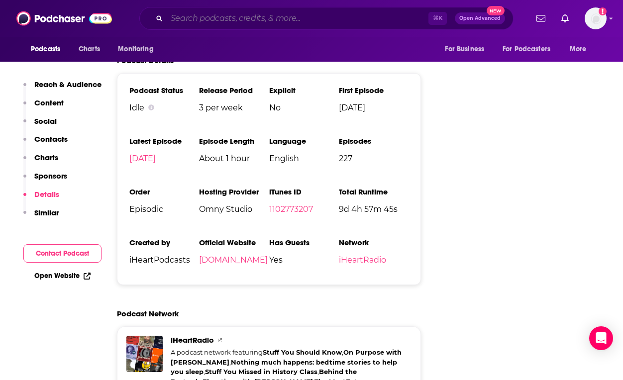
click at [384, 16] on input "Search podcasts, credits, & more..." at bounding box center [298, 18] width 262 height 16
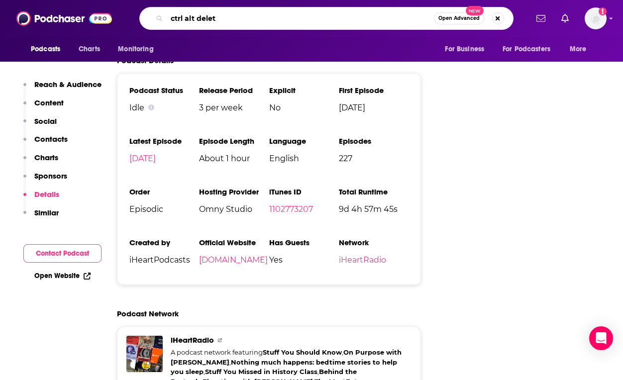
type input "ctrl alt delete"
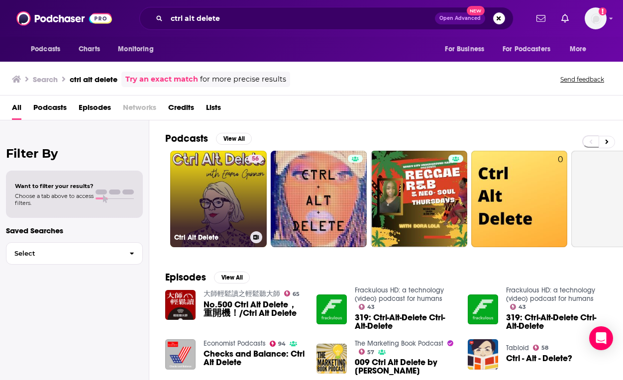
click at [244, 193] on link "56 Ctrl Alt Delete" at bounding box center [218, 199] width 97 height 97
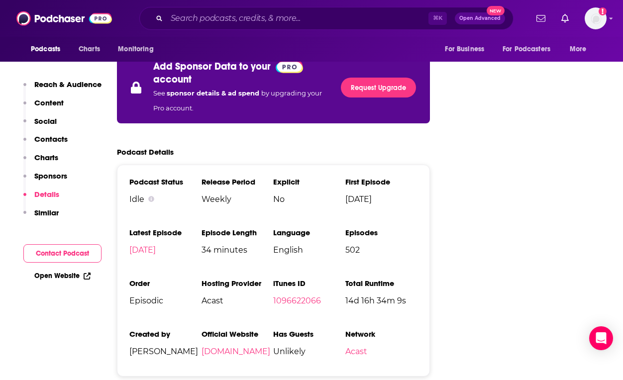
scroll to position [1666, 0]
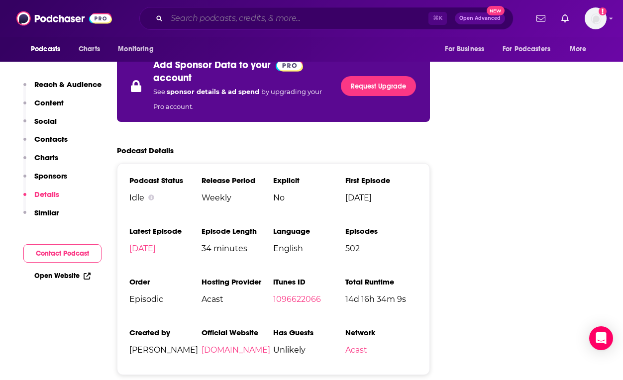
click at [401, 18] on input "Search podcasts, credits, & more..." at bounding box center [298, 18] width 262 height 16
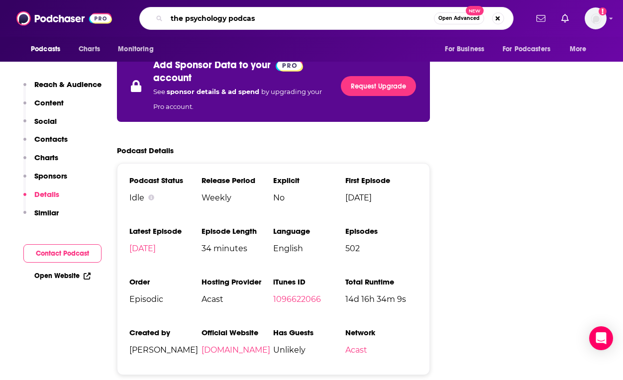
type input "the psychology podcast"
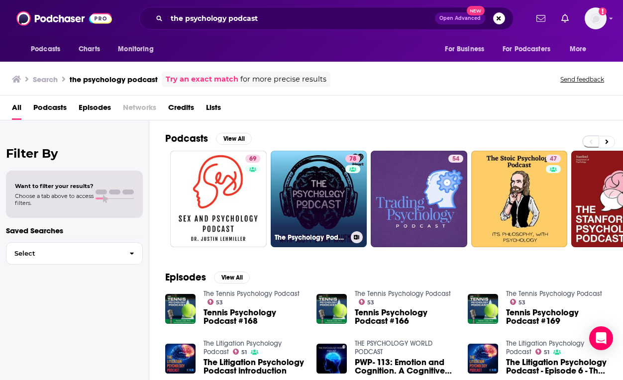
click at [314, 190] on link "78 The Psychology Podcast" at bounding box center [319, 199] width 97 height 97
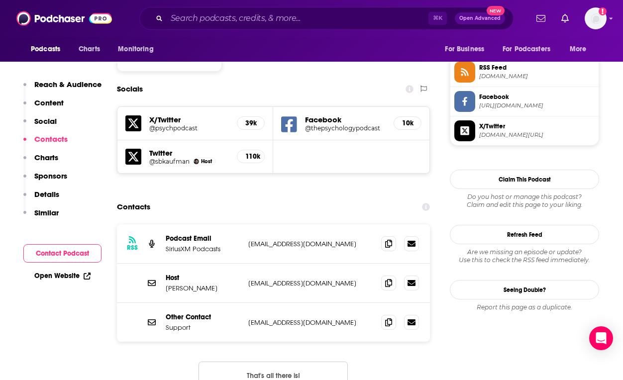
scroll to position [819, 0]
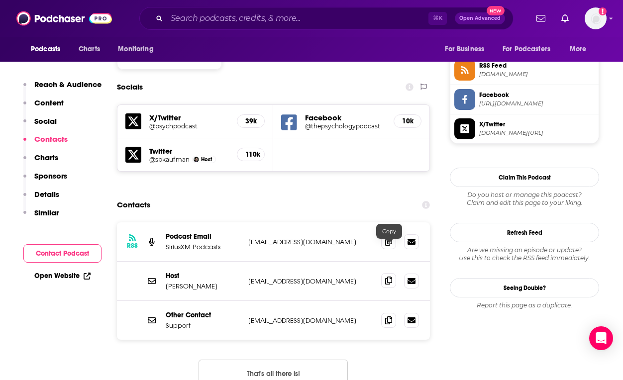
click at [390, 277] on icon at bounding box center [388, 281] width 7 height 8
click at [397, 18] on input "Search podcasts, credits, & more..." at bounding box center [298, 18] width 262 height 16
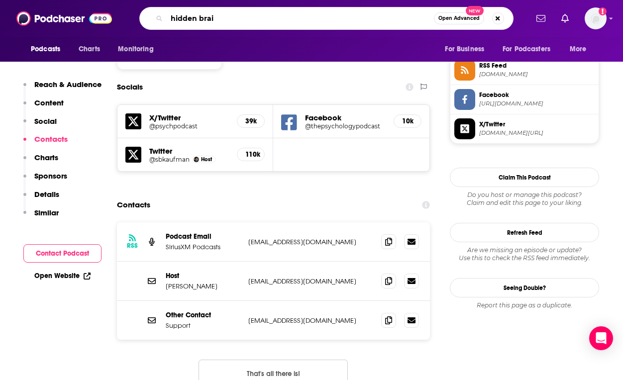
type input "hidden brain"
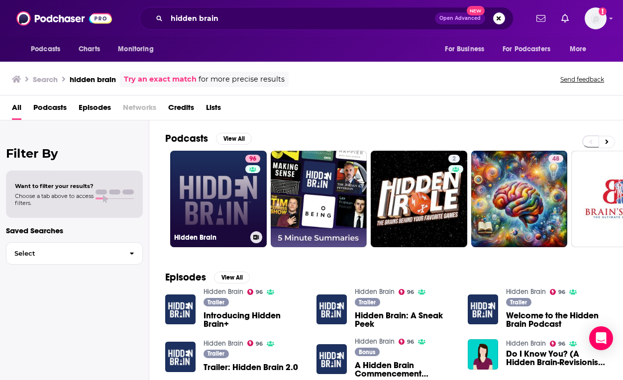
click at [226, 188] on link "96 Hidden Brain" at bounding box center [218, 199] width 97 height 97
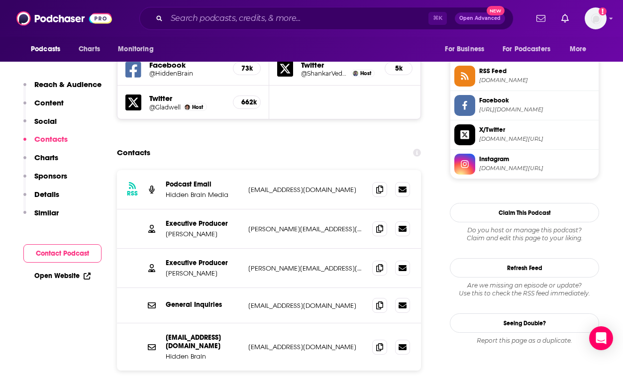
scroll to position [908, 0]
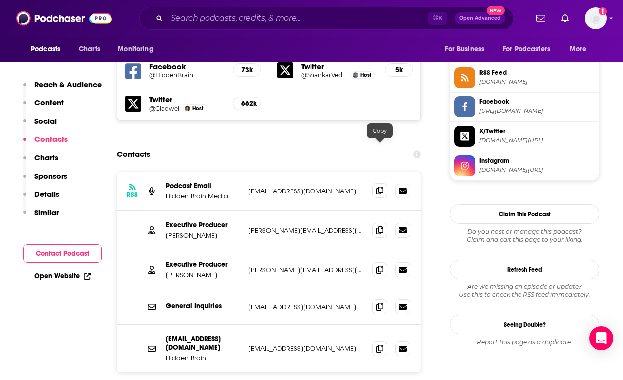
click at [381, 187] on icon at bounding box center [379, 191] width 7 height 8
click at [379, 222] on span at bounding box center [379, 229] width 15 height 15
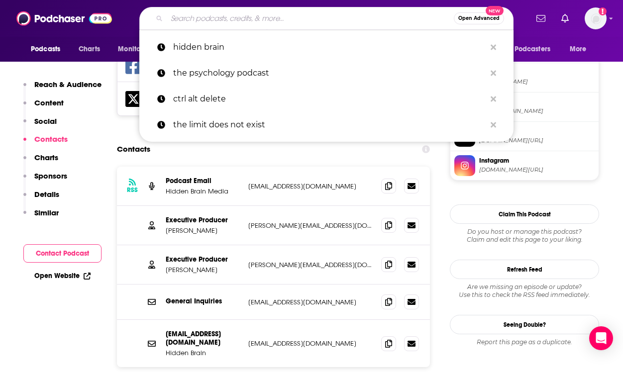
click at [289, 22] on input "Search podcasts, credits, & more..." at bounding box center [310, 18] width 287 height 16
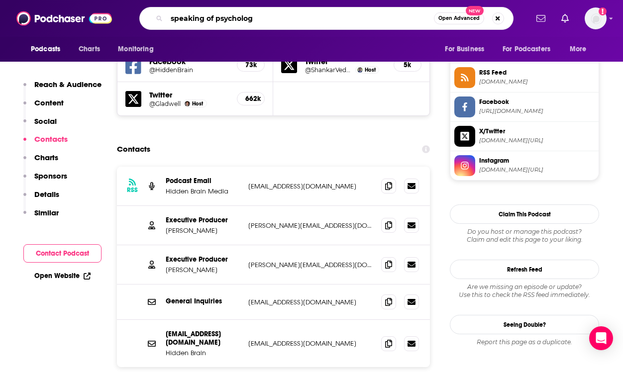
type input "speaking of psychology"
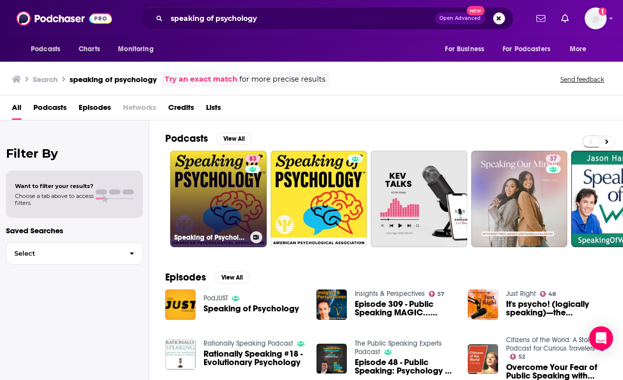
click at [209, 196] on link "83 Speaking of Psychology" at bounding box center [218, 199] width 97 height 97
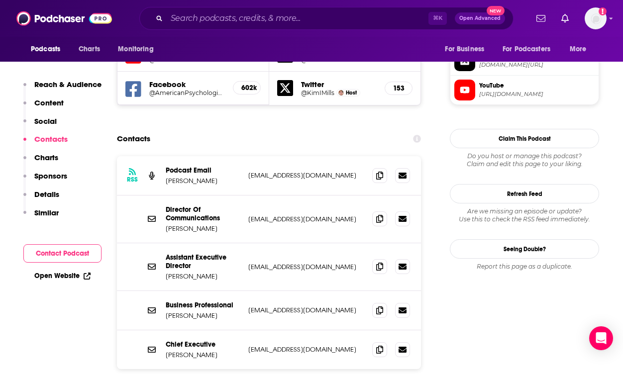
scroll to position [884, 0]
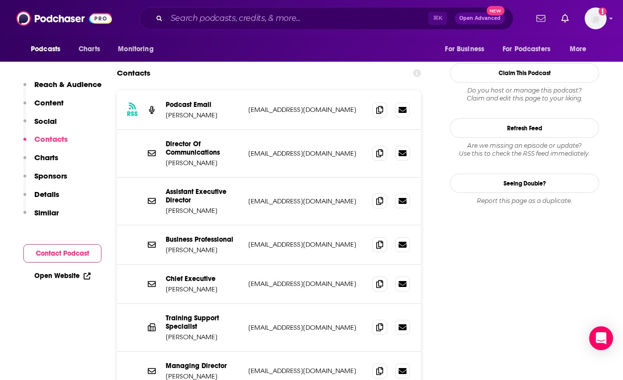
scroll to position [892, 0]
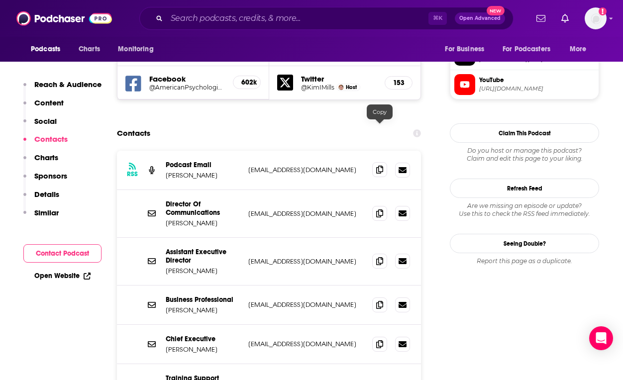
click at [379, 166] on icon at bounding box center [379, 170] width 7 height 8
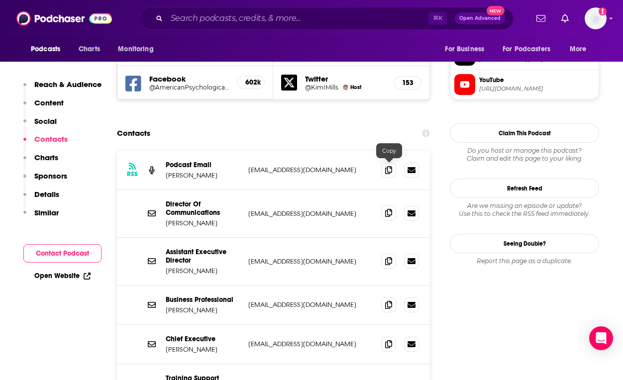
click at [386, 209] on icon at bounding box center [388, 213] width 7 height 8
click at [401, 21] on input "Search podcasts, credits, & more..." at bounding box center [298, 18] width 262 height 16
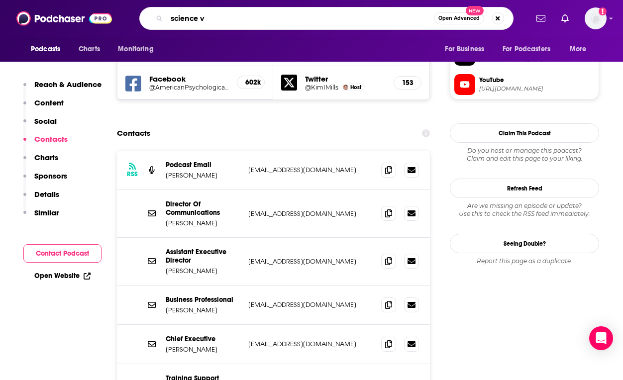
type input "science vs"
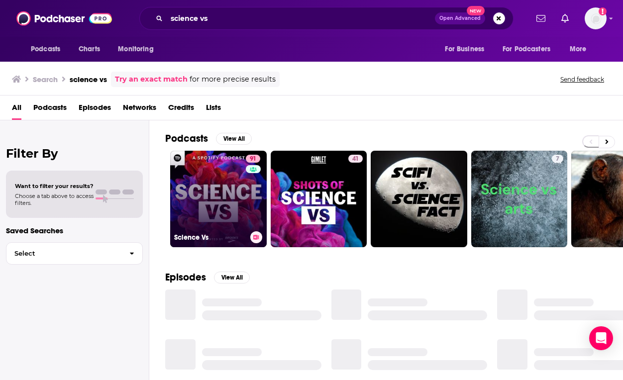
click at [217, 186] on link "91 Science Vs" at bounding box center [218, 199] width 97 height 97
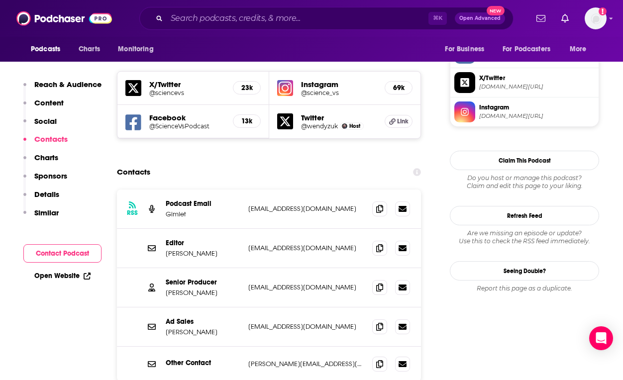
scroll to position [867, 0]
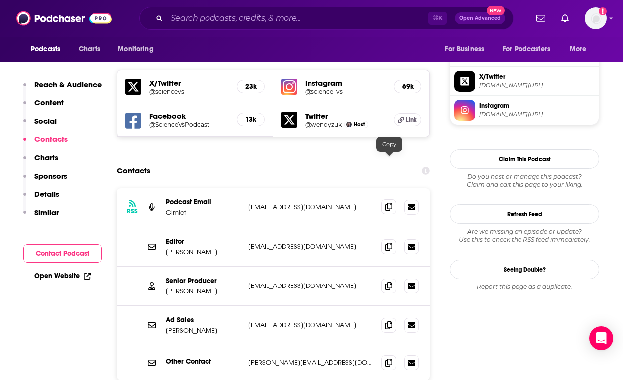
click at [390, 203] on icon at bounding box center [388, 207] width 7 height 8
click at [387, 282] on icon at bounding box center [388, 286] width 7 height 8
click at [416, 17] on input "Search podcasts, credits, & more..." at bounding box center [298, 18] width 262 height 16
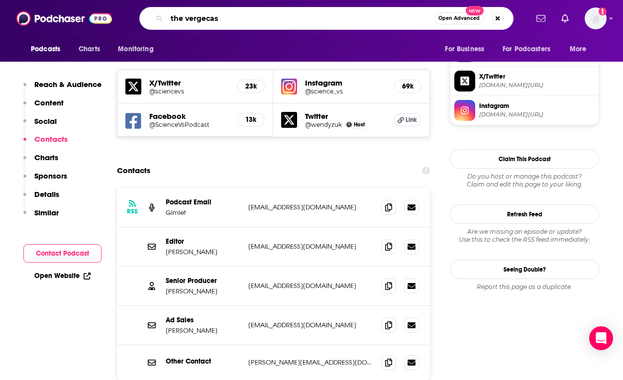
type input "the vergecast"
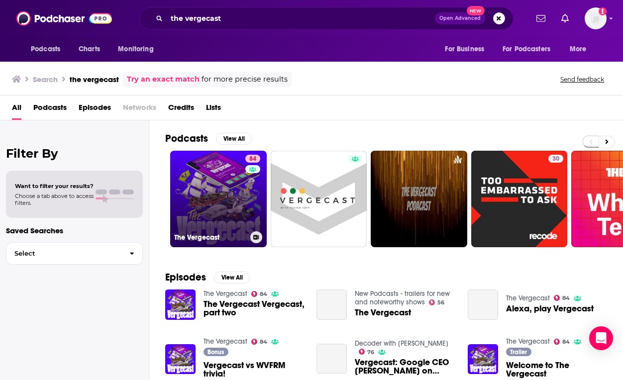
click at [202, 197] on link "84 The Vergecast" at bounding box center [218, 199] width 97 height 97
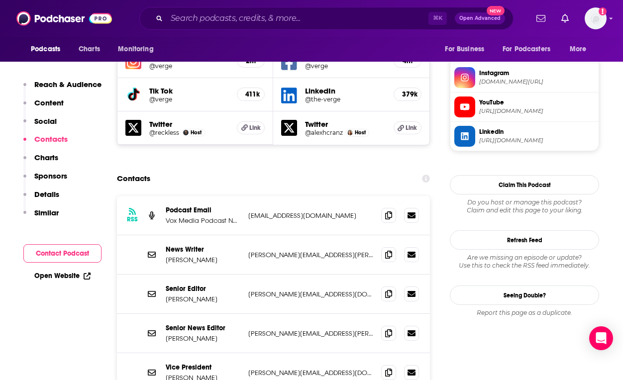
scroll to position [941, 0]
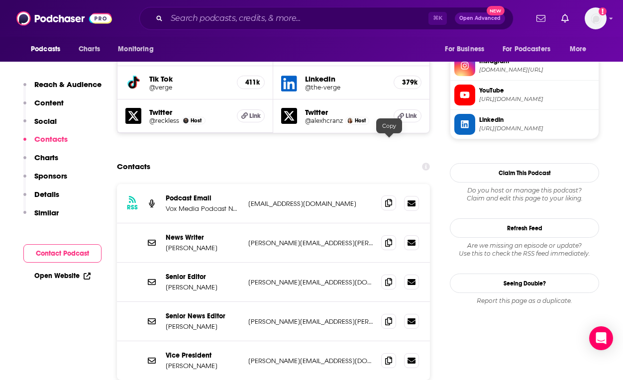
click at [392, 199] on icon at bounding box center [388, 203] width 7 height 8
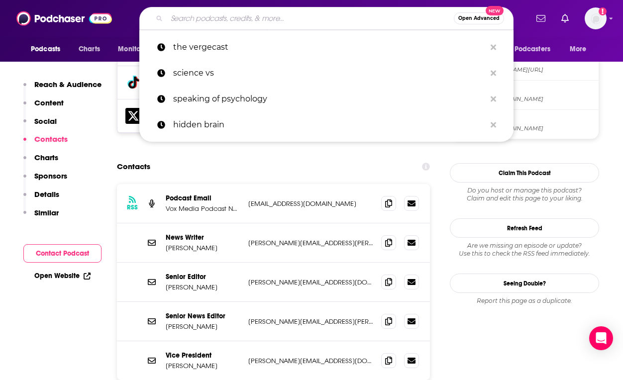
click at [408, 15] on input "Search podcasts, credits, & more..." at bounding box center [310, 18] width 287 height 16
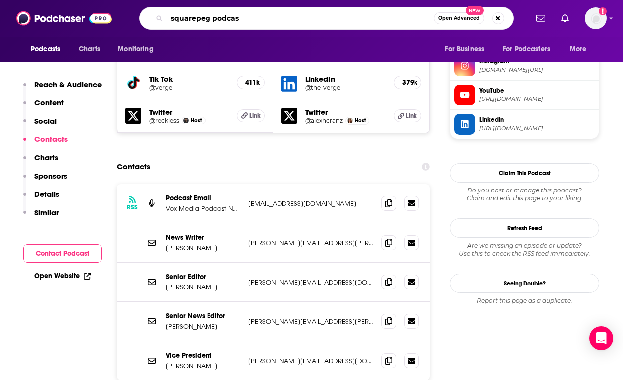
type input "squarepeg podcast"
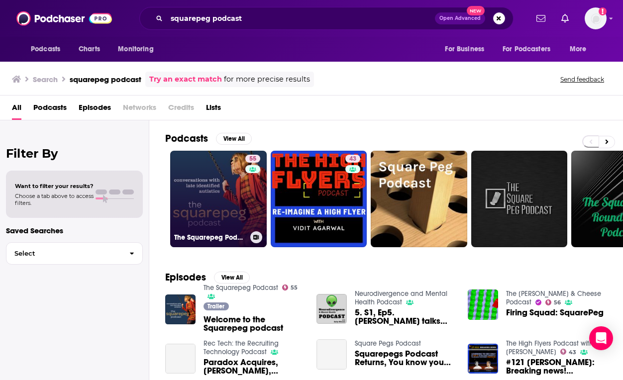
click at [240, 190] on link "55 The Squarepeg Podcast" at bounding box center [218, 199] width 97 height 97
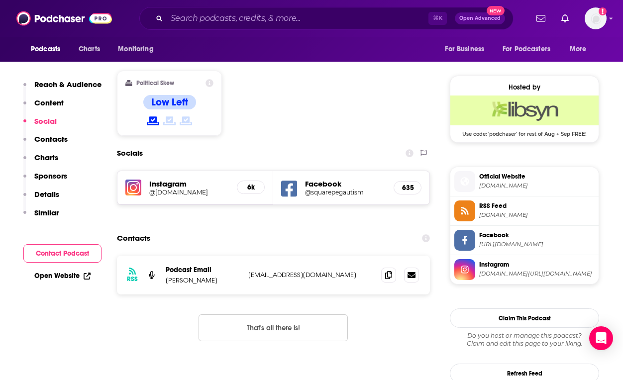
scroll to position [775, 0]
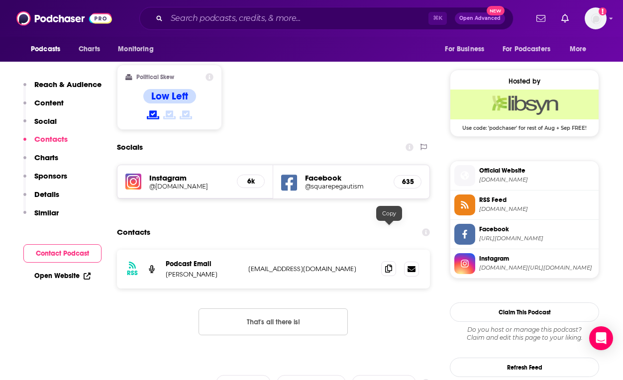
click at [392, 265] on icon at bounding box center [388, 269] width 7 height 8
click at [371, 14] on input "Search podcasts, credits, & more..." at bounding box center [298, 18] width 262 height 16
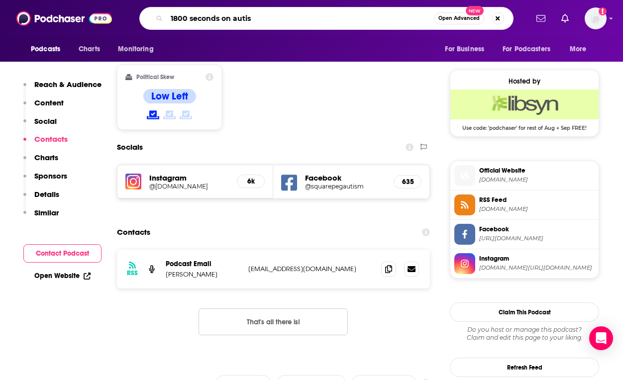
type input "1800 seconds on autism"
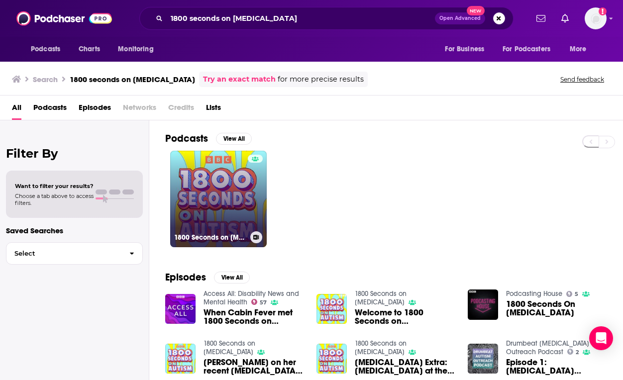
click at [236, 176] on link "1800 Seconds on Autism" at bounding box center [218, 199] width 97 height 97
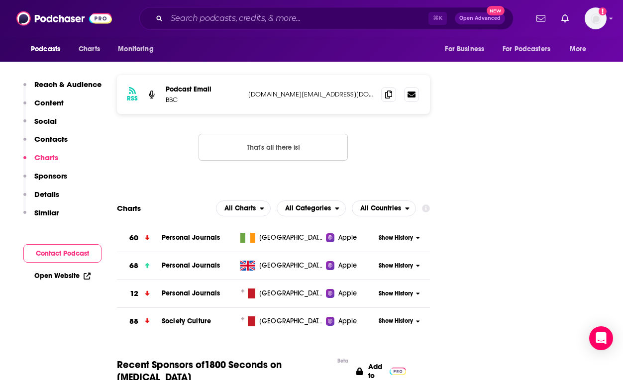
scroll to position [1250, 0]
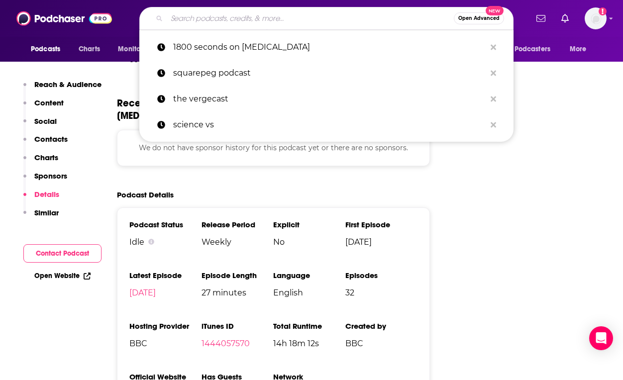
click at [387, 14] on input "Search podcasts, credits, & more..." at bounding box center [310, 18] width 287 height 16
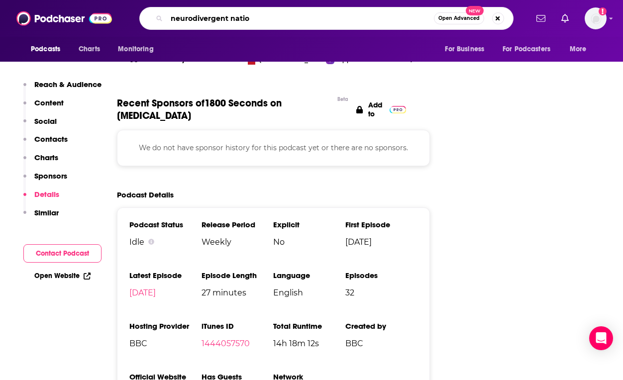
type input "neurodivergent nation"
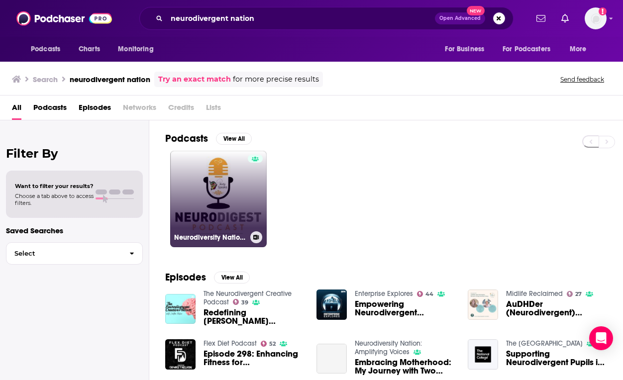
click at [235, 197] on link "Neurodiversity Nation: Amplifying Voices" at bounding box center [218, 199] width 97 height 97
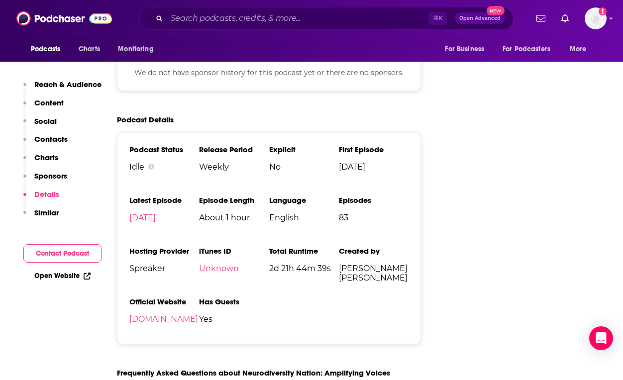
scroll to position [1242, 0]
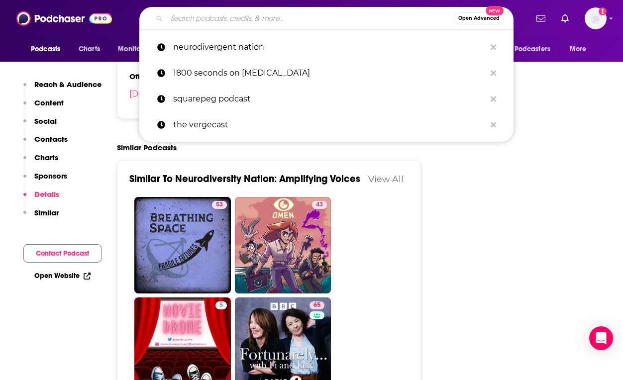
click at [354, 24] on input "Search podcasts, credits, & more..." at bounding box center [310, 18] width 287 height 16
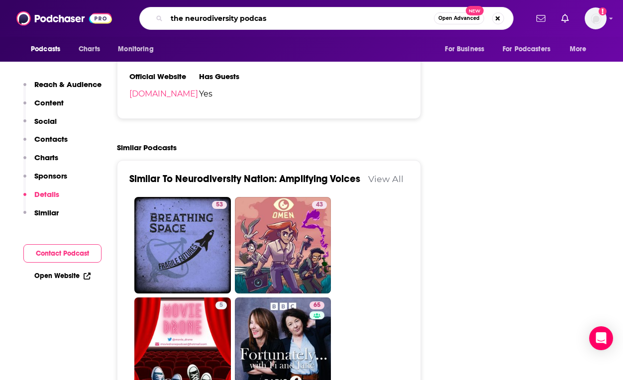
type input "the neurodiversity podcast"
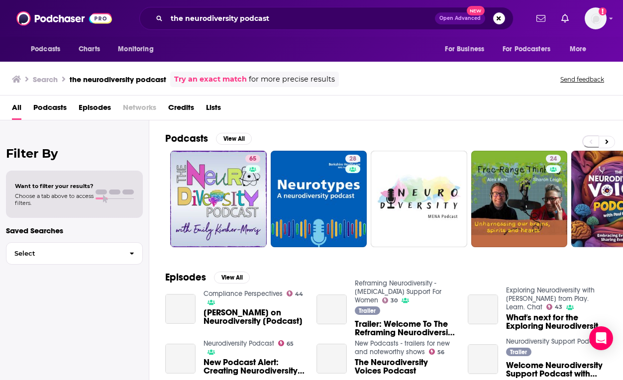
click at [232, 188] on link "65" at bounding box center [218, 199] width 97 height 97
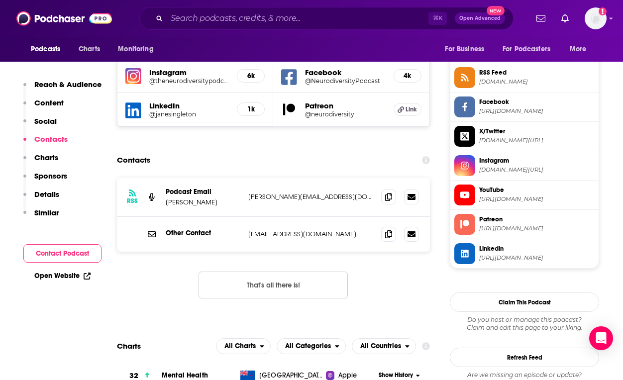
scroll to position [906, 0]
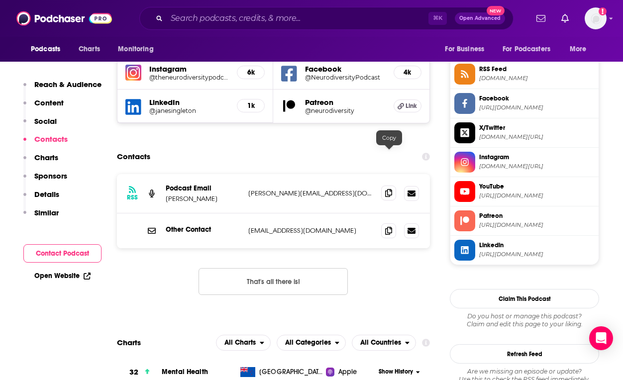
click at [390, 189] on icon at bounding box center [388, 193] width 7 height 8
click at [386, 226] on icon at bounding box center [388, 230] width 7 height 8
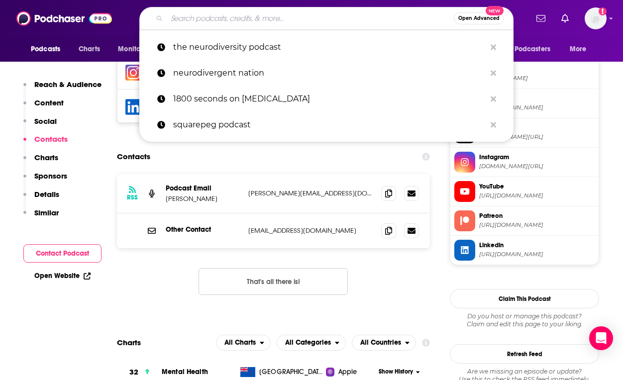
click at [367, 18] on input "Search podcasts, credits, & more..." at bounding box center [310, 18] width 287 height 16
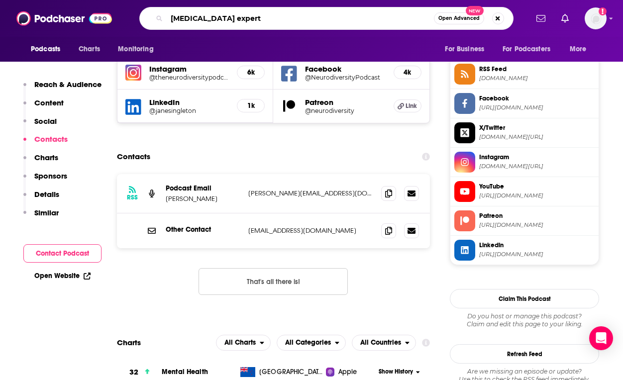
type input "adhd experts"
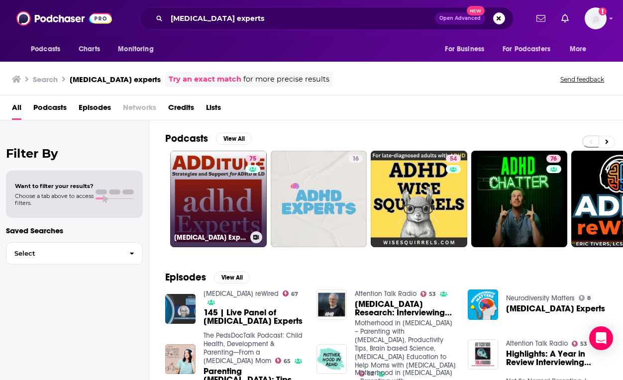
click at [236, 197] on link "75 ADHD Experts Podcast" at bounding box center [218, 199] width 97 height 97
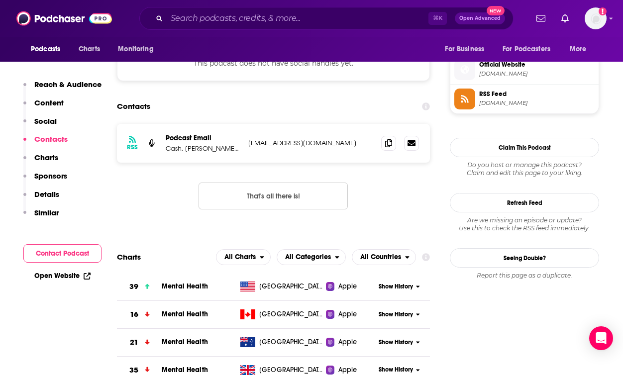
scroll to position [882, 0]
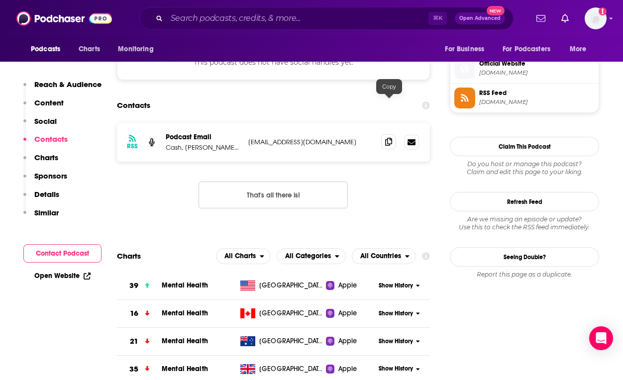
click at [389, 138] on icon at bounding box center [388, 142] width 7 height 8
click at [387, 10] on div "⌘ K Open Advanced New" at bounding box center [326, 18] width 374 height 23
click at [387, 14] on input "Search podcasts, credits, & more..." at bounding box center [298, 18] width 262 height 16
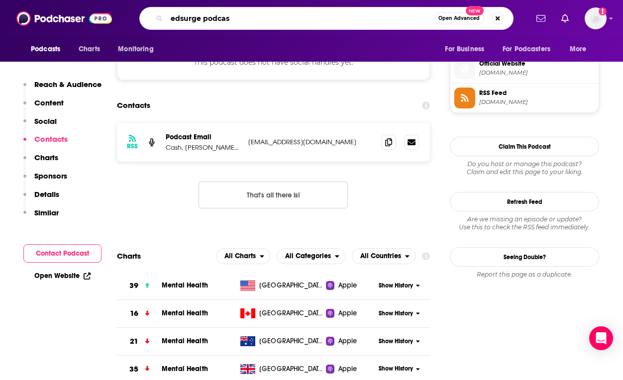
type input "edsurge podcast"
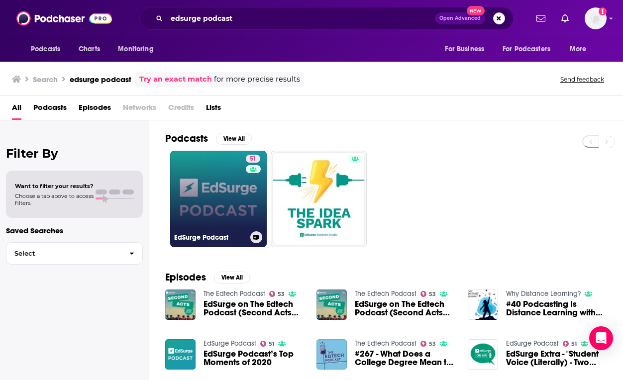
click at [225, 202] on link "51 EdSurge Podcast" at bounding box center [218, 199] width 97 height 97
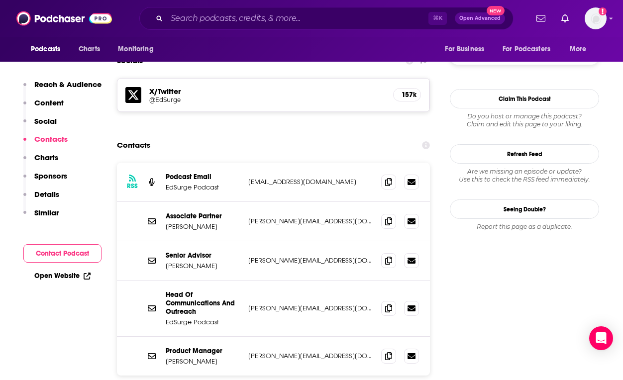
scroll to position [870, 0]
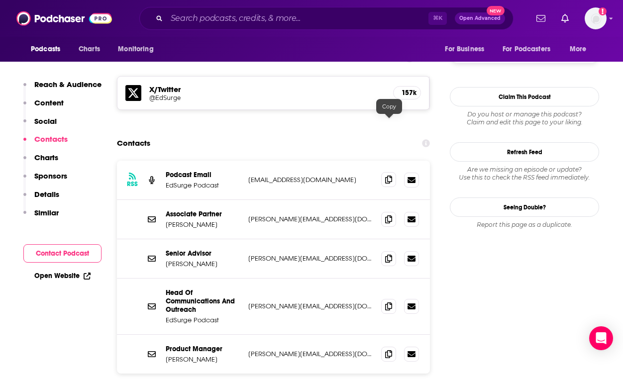
click at [388, 176] on icon at bounding box center [388, 180] width 7 height 8
click at [392, 302] on icon at bounding box center [388, 306] width 7 height 8
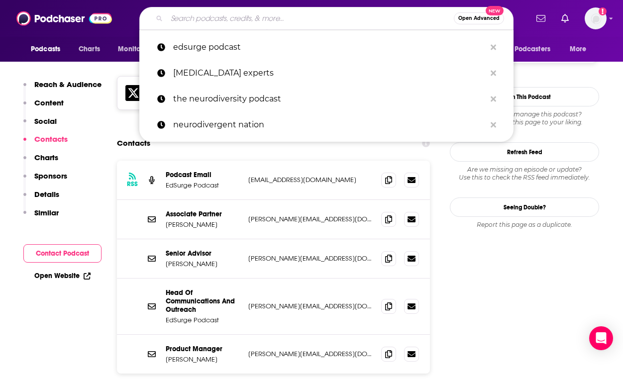
click at [402, 25] on input "Search podcasts, credits, & more..." at bounding box center [310, 18] width 287 height 16
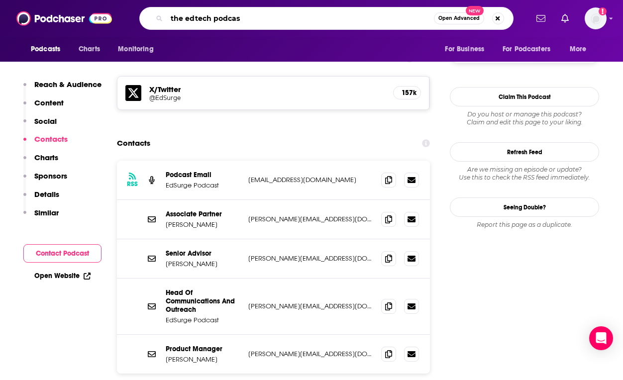
type input "the edtech podcast"
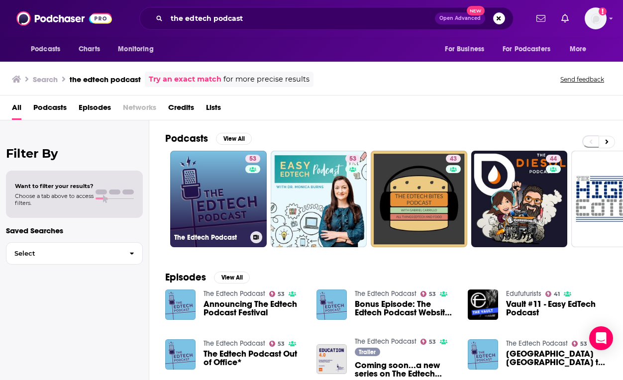
click at [236, 220] on link "53 The Edtech Podcast" at bounding box center [218, 199] width 97 height 97
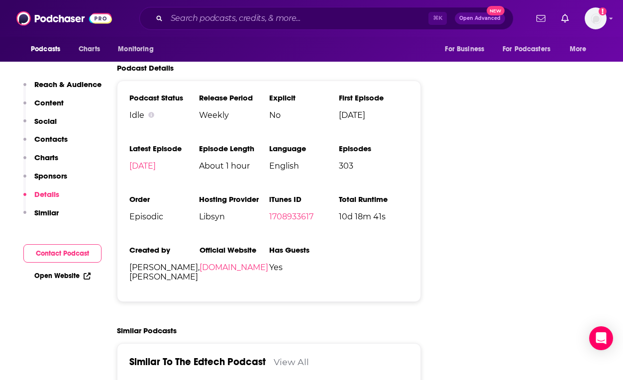
scroll to position [1421, 0]
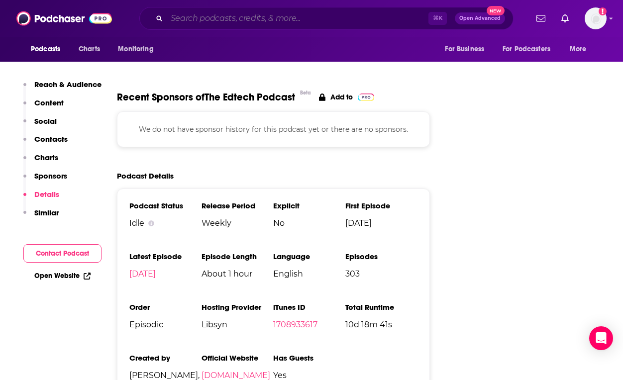
click at [387, 21] on input "Search podcasts, credits, & more..." at bounding box center [298, 18] width 262 height 16
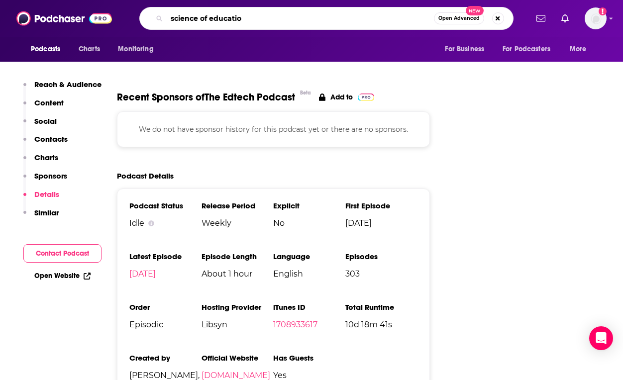
type input "science of education"
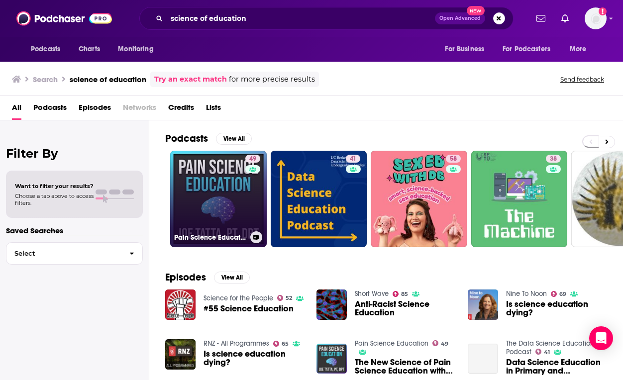
click at [227, 208] on link "49 Pain Science Education" at bounding box center [218, 199] width 97 height 97
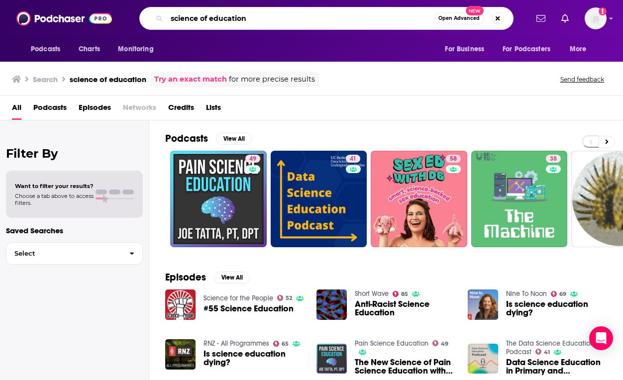
click at [310, 21] on input "science of education" at bounding box center [300, 18] width 267 height 16
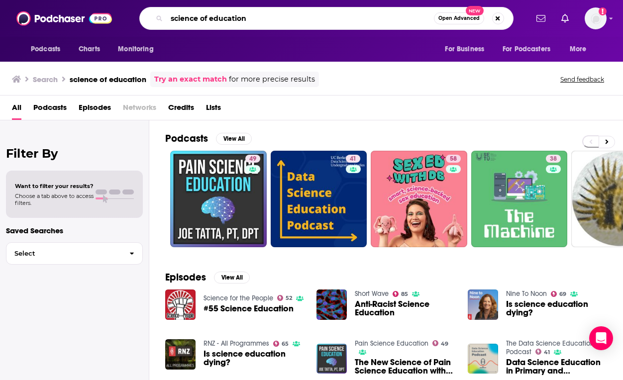
click at [310, 21] on input "science of education" at bounding box center [300, 18] width 267 height 16
click at [297, 16] on input "science of education" at bounding box center [300, 18] width 267 height 16
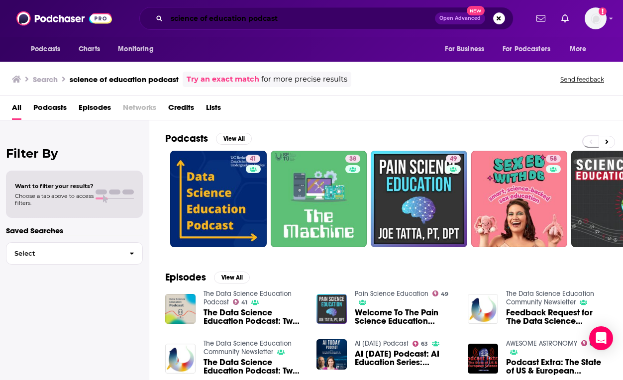
click at [208, 15] on input "science of education podcast" at bounding box center [301, 18] width 268 height 16
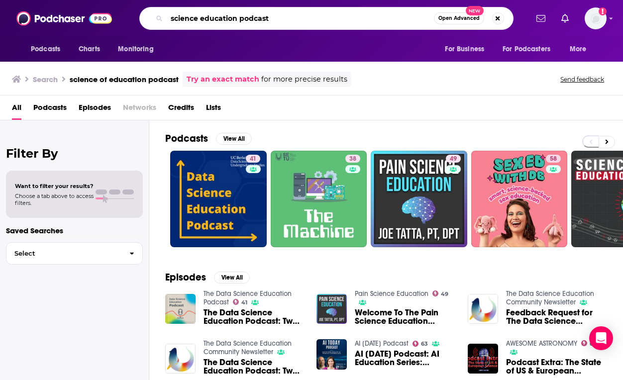
type input "science education podcast"
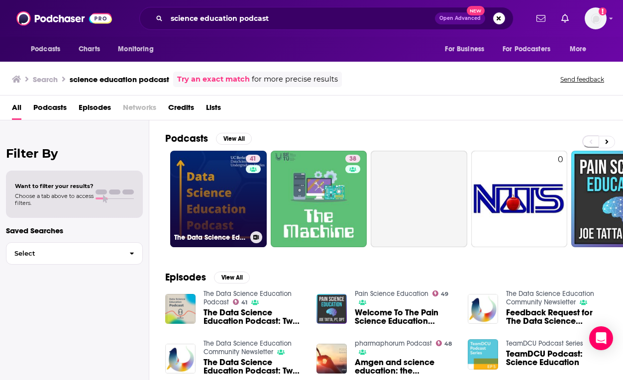
click at [190, 184] on link "41 The Data Science Education Podcast" at bounding box center [218, 199] width 97 height 97
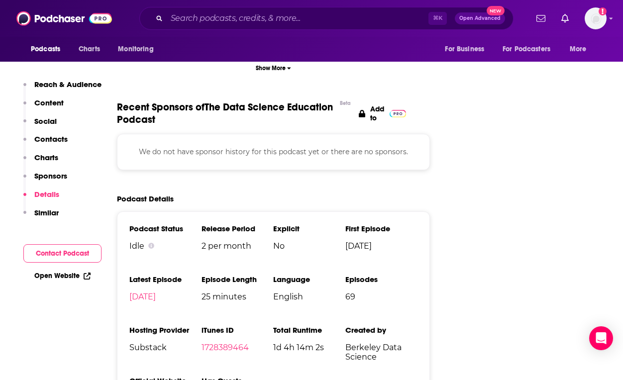
scroll to position [1333, 0]
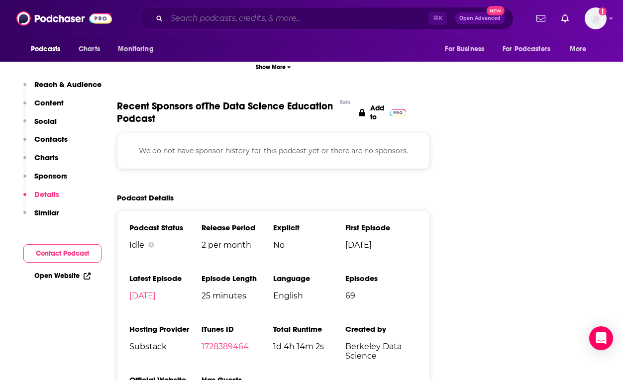
click at [358, 19] on input "Search podcasts, credits, & more..." at bounding box center [298, 18] width 262 height 16
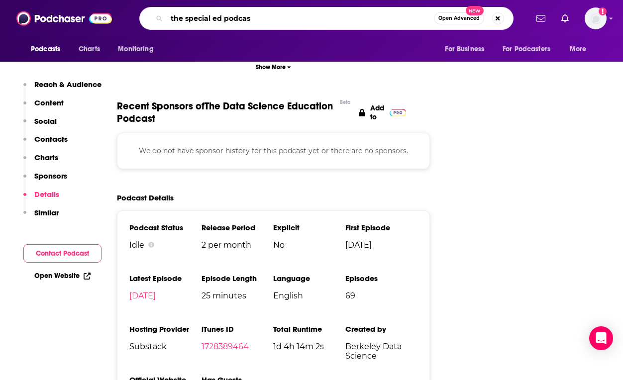
type input "the special ed podcast"
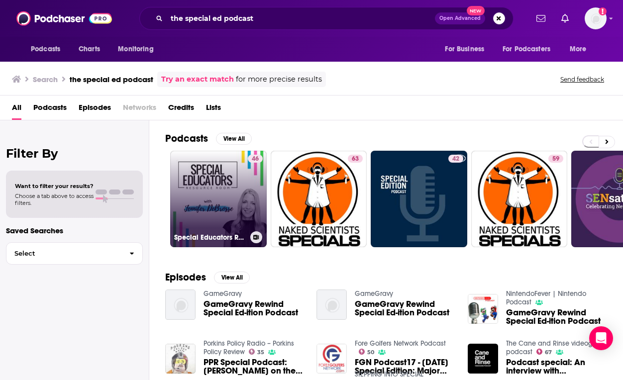
click at [231, 183] on link "46 Special Educators Resource Room Podcast: Real Talk for Special Education Tea…" at bounding box center [218, 199] width 97 height 97
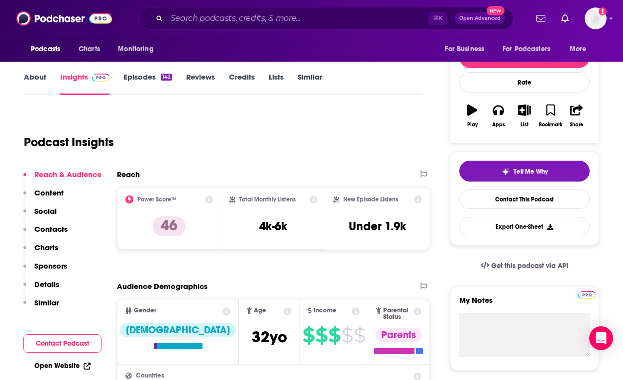
scroll to position [120, 0]
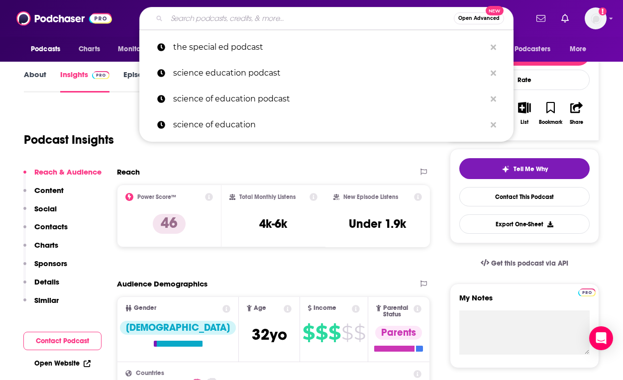
click at [306, 25] on input "Search podcasts, credits, & more..." at bounding box center [310, 18] width 287 height 16
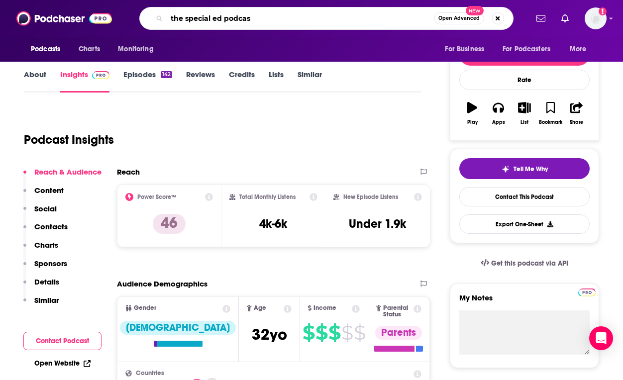
type input "the special ed podcast"
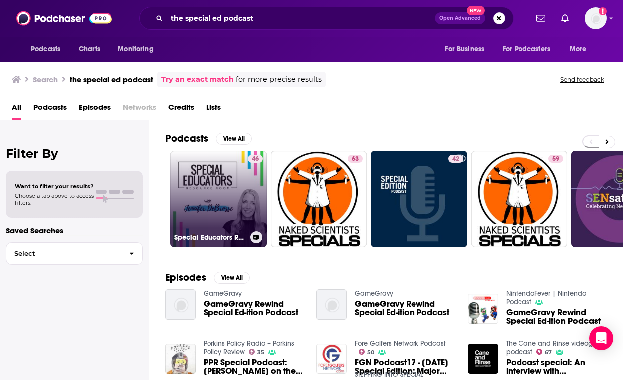
click at [242, 198] on link "46 Special Educators Resource Room Podcast: Real Talk for Special Education Tea…" at bounding box center [218, 199] width 97 height 97
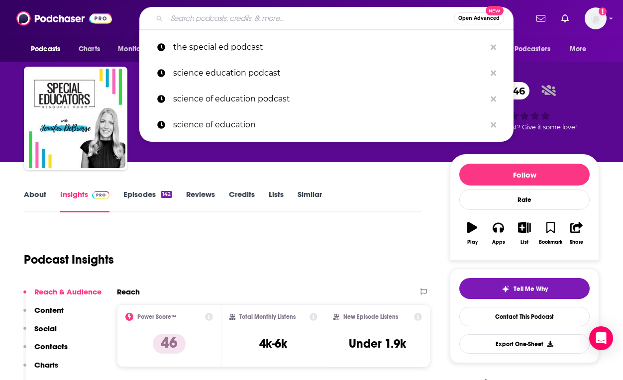
click at [359, 24] on input "Search podcasts, credits, & more..." at bounding box center [310, 18] width 287 height 16
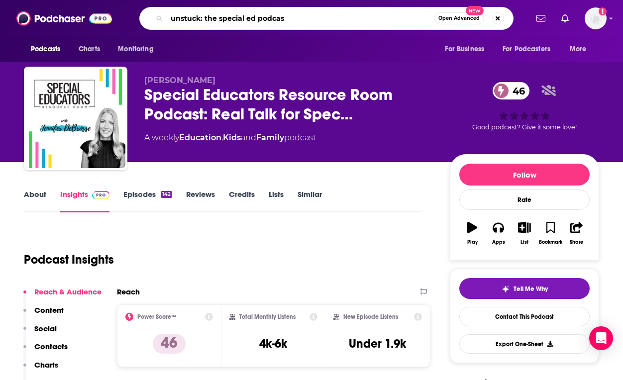
type input "unstuck: the special ed podcast"
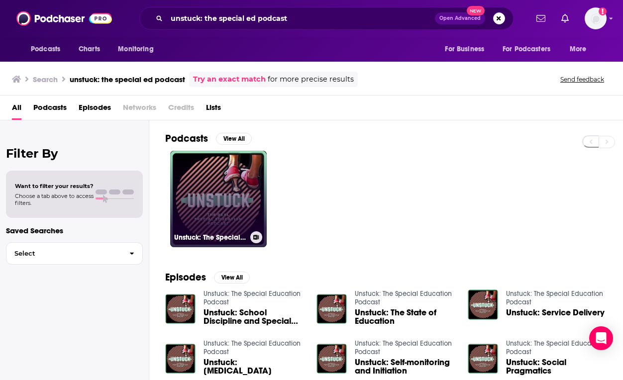
click at [240, 199] on link "Unstuck: The Special Education Podcast" at bounding box center [218, 199] width 97 height 97
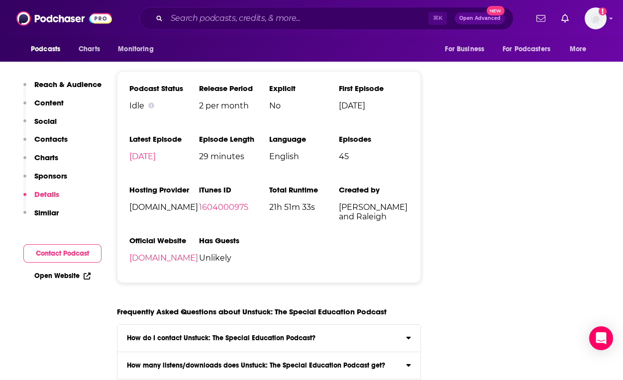
scroll to position [1181, 0]
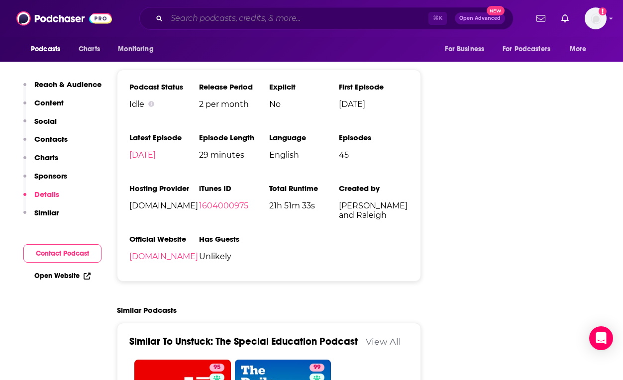
click at [343, 15] on input "Search podcasts, credits, & more..." at bounding box center [298, 18] width 262 height 16
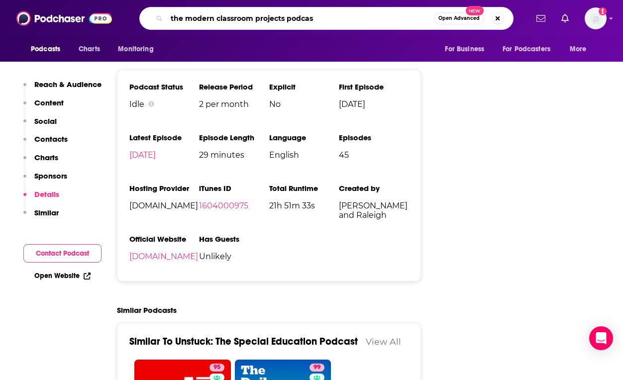
type input "the modern classroom projects podcast"
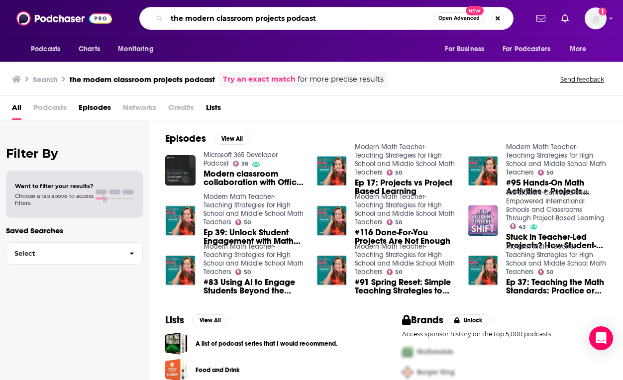
click at [364, 18] on input "the modern classroom projects podcast" at bounding box center [300, 18] width 267 height 16
type input "the modern classroom project"
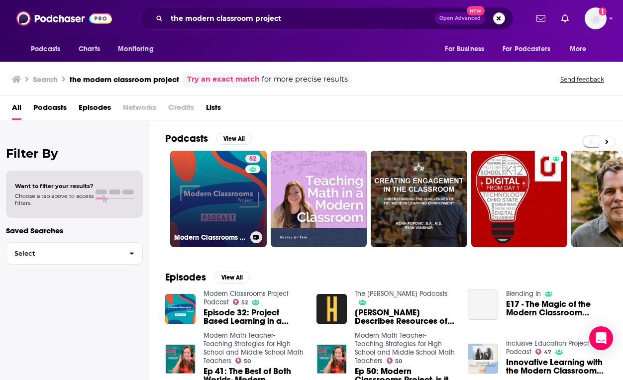
click at [225, 187] on link "52 Modern Classrooms Project Podcast" at bounding box center [218, 199] width 97 height 97
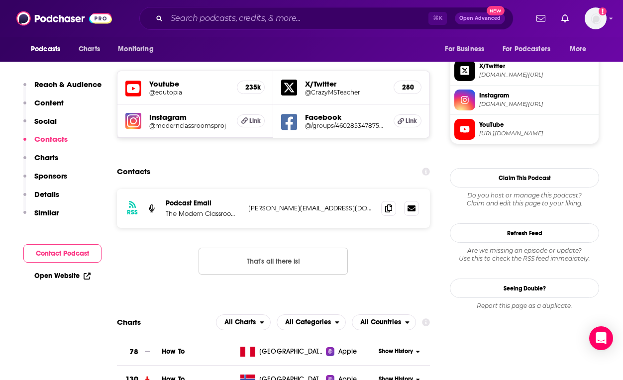
scroll to position [878, 0]
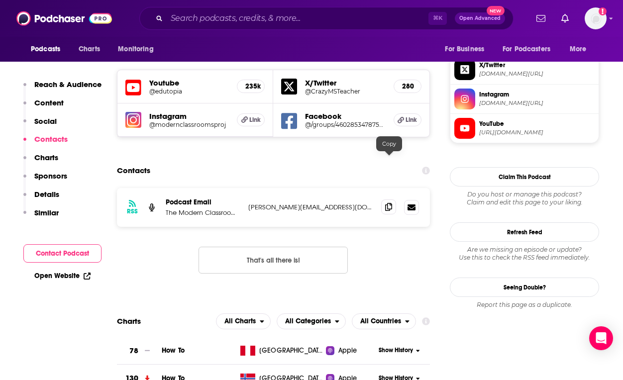
click at [393, 200] on span at bounding box center [388, 207] width 15 height 15
click at [367, 15] on input "Search podcasts, credits, & more..." at bounding box center [298, 18] width 262 height 16
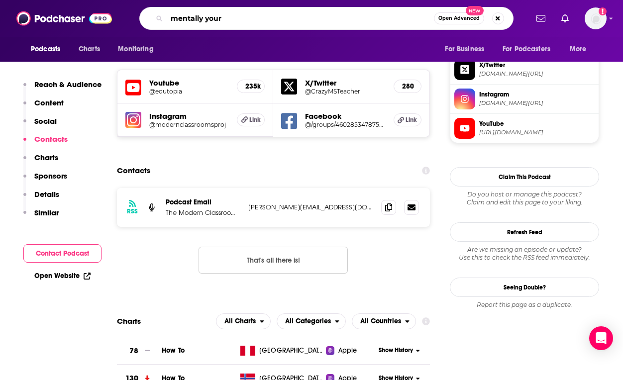
type input "mentally yours"
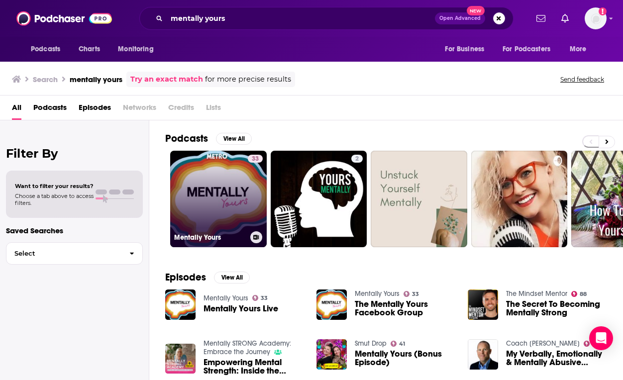
click at [242, 199] on link "33 Mentally Yours" at bounding box center [218, 199] width 97 height 97
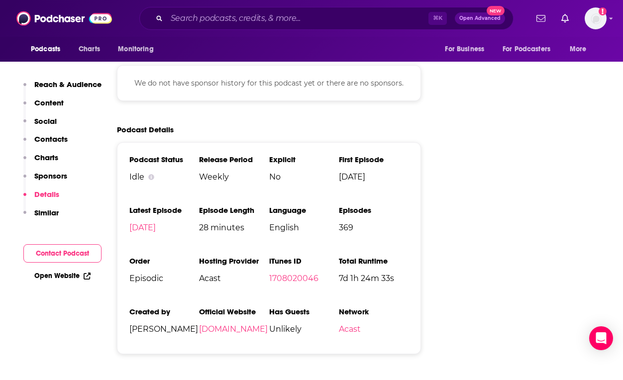
scroll to position [1328, 0]
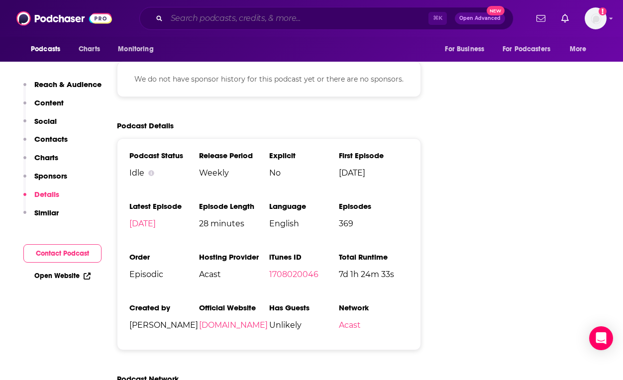
click at [350, 20] on input "Search podcasts, credits, & more..." at bounding box center [298, 18] width 262 height 16
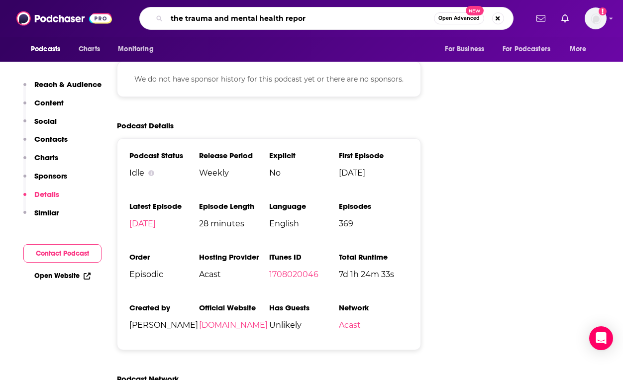
type input "the trauma and mental health report"
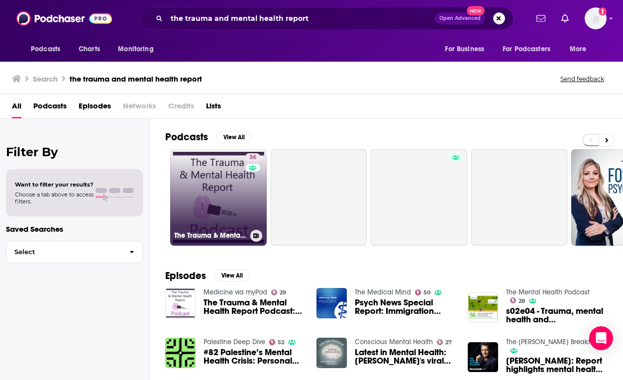
click at [239, 206] on link "36 The Trauma & Mental Health Report Podcast" at bounding box center [218, 197] width 97 height 97
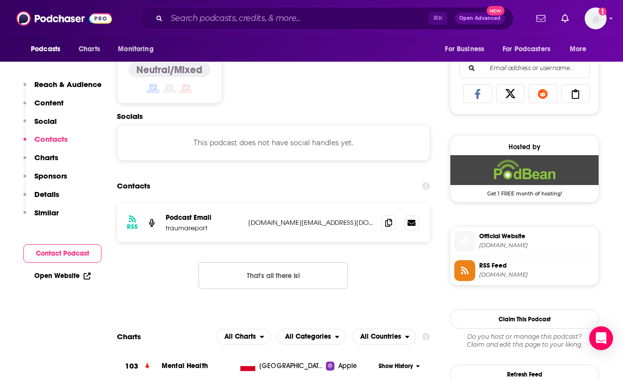
scroll to position [653, 0]
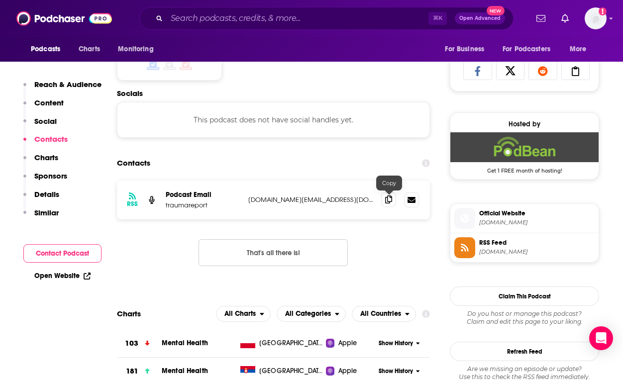
click at [387, 200] on icon at bounding box center [388, 200] width 7 height 8
click at [337, 23] on input "Search podcasts, credits, & more..." at bounding box center [298, 18] width 262 height 16
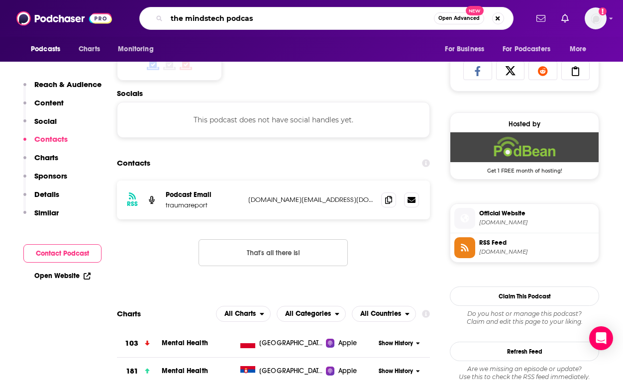
type input "the mindstech podcast"
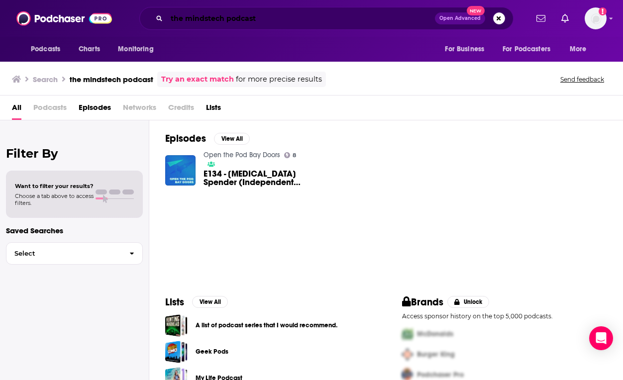
click at [403, 14] on input "the mindstech podcast" at bounding box center [301, 18] width 268 height 16
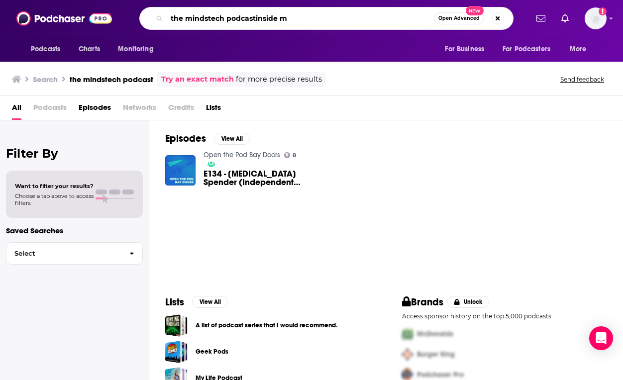
click at [379, 20] on input "the mindstech podcastinside m" at bounding box center [300, 18] width 267 height 16
type input "inside mental health"
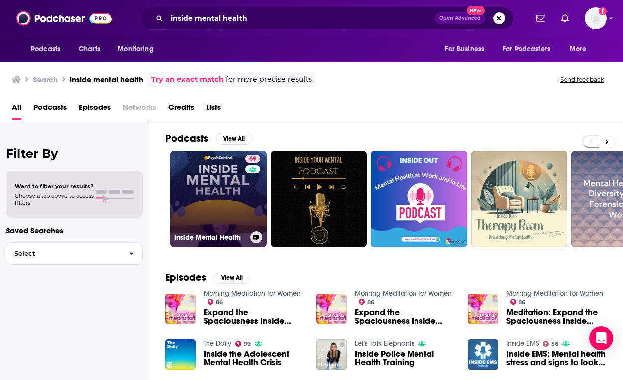
click at [229, 211] on link "69 Inside Mental Health" at bounding box center [218, 199] width 97 height 97
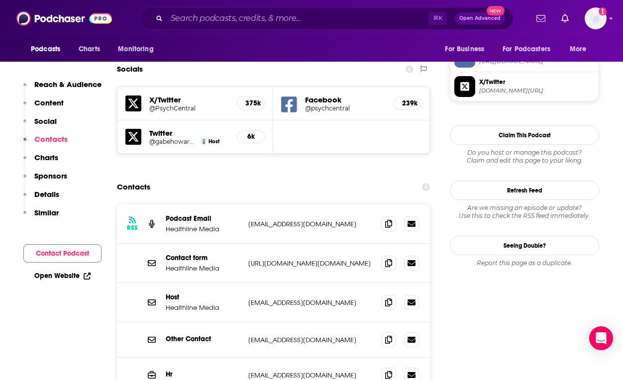
scroll to position [855, 0]
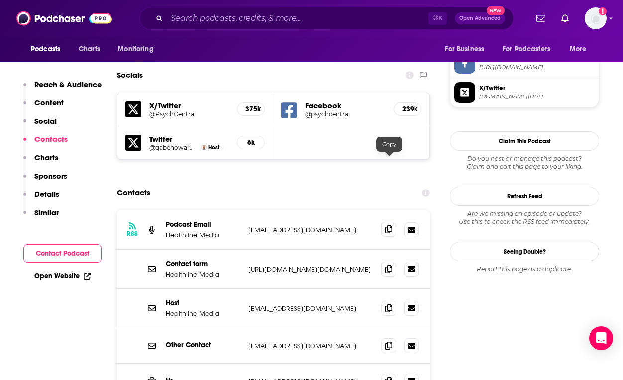
click at [391, 225] on icon at bounding box center [388, 229] width 7 height 8
click at [369, 20] on input "Search podcasts, credits, & more..." at bounding box center [298, 18] width 262 height 16
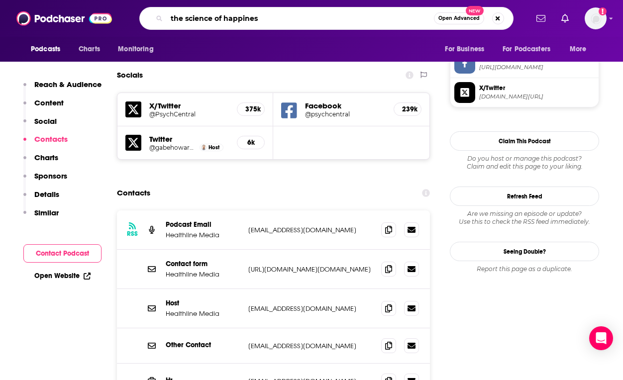
type input "the science of happiness"
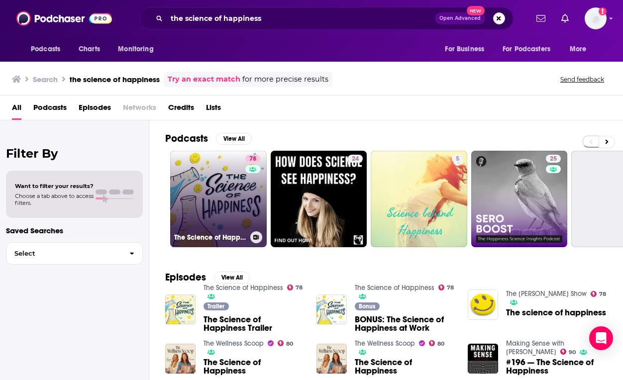
click at [239, 188] on link "78 The Science of Happiness" at bounding box center [218, 199] width 97 height 97
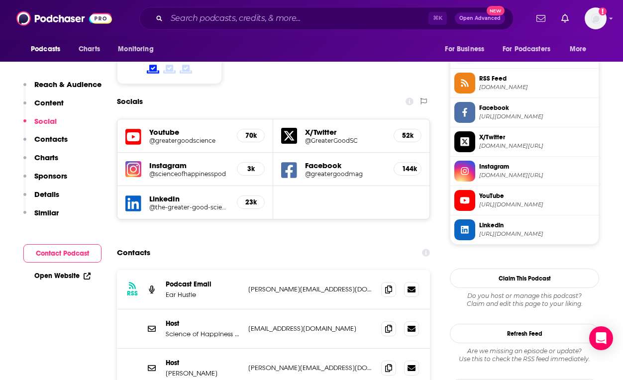
scroll to position [807, 0]
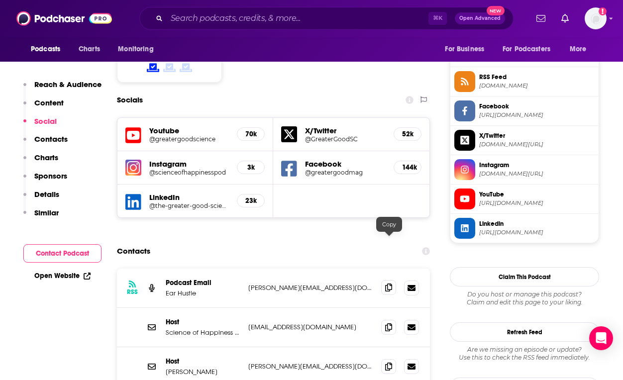
click at [387, 284] on icon at bounding box center [388, 288] width 7 height 8
click at [321, 18] on input "Search podcasts, credits, & more..." at bounding box center [298, 18] width 262 height 16
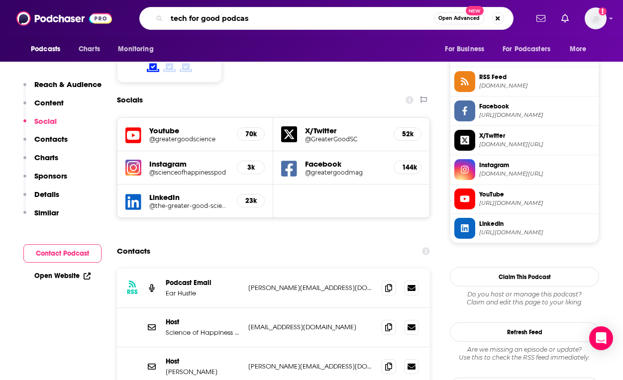
type input "tech for good podcast"
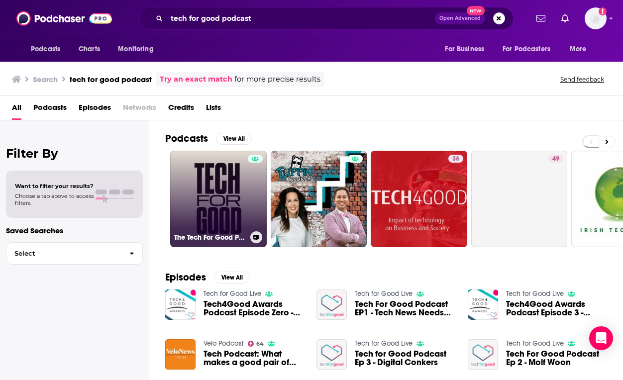
click at [218, 191] on link "The Tech For Good Podcast" at bounding box center [218, 199] width 97 height 97
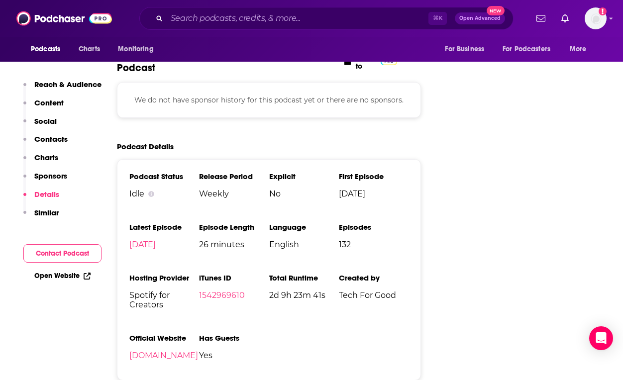
scroll to position [1129, 0]
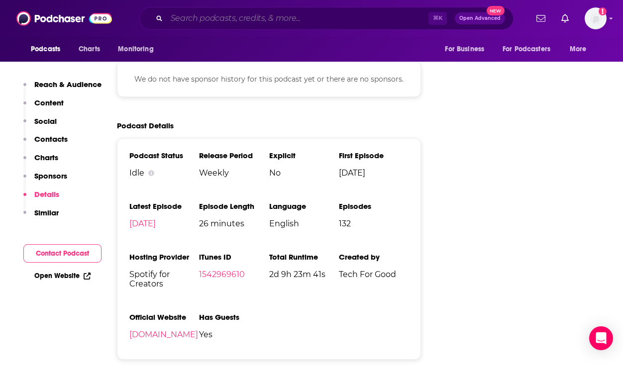
click at [387, 17] on input "Search podcasts, credits, & more..." at bounding box center [298, 18] width 262 height 16
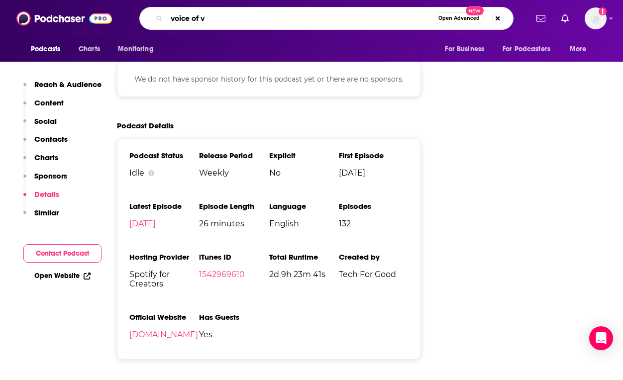
type input "voice of vr"
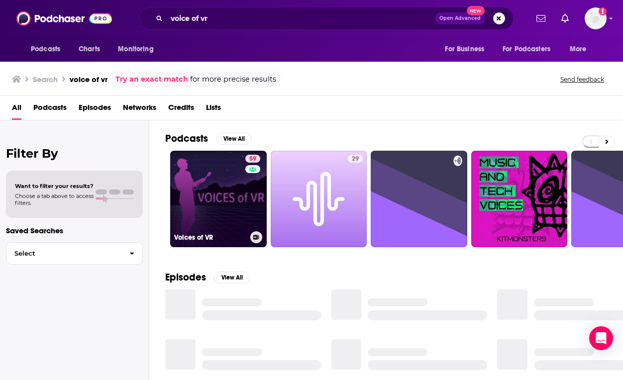
click at [236, 202] on link "59 Voices of VR" at bounding box center [218, 199] width 97 height 97
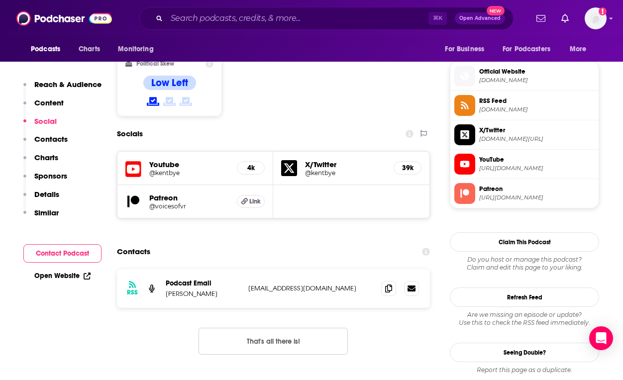
scroll to position [785, 0]
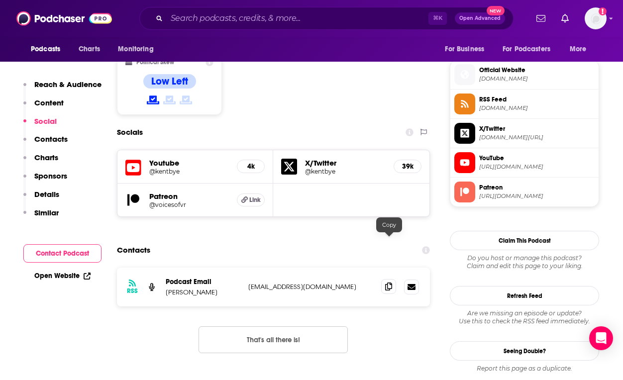
click at [388, 283] on icon at bounding box center [388, 287] width 7 height 8
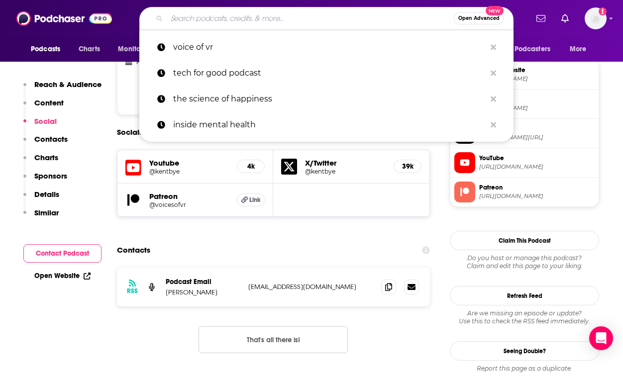
click at [332, 14] on input "Search podcasts, credits, & more..." at bounding box center [310, 18] width 287 height 16
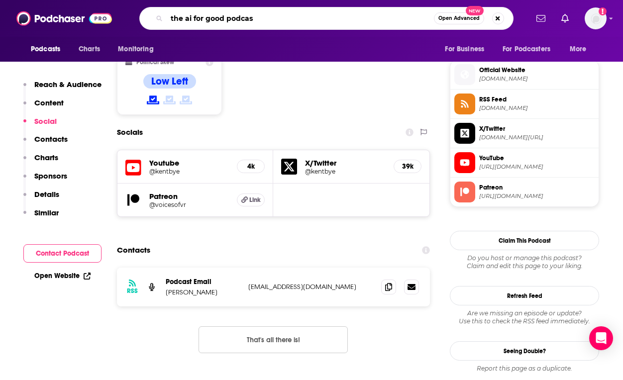
type input "the ai for good podcast"
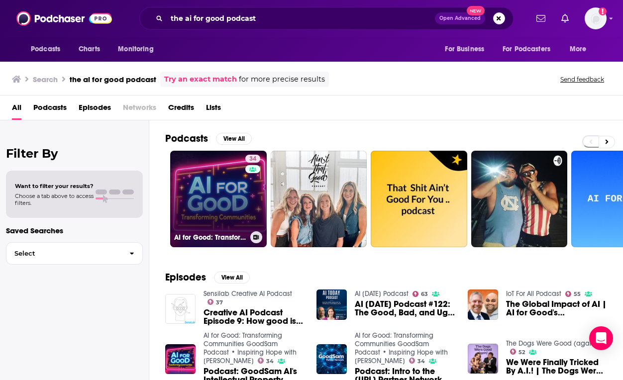
click at [220, 185] on link "34 AI for Good: Transforming Communities GoodSam Podcast • Inspiring Hope with …" at bounding box center [218, 199] width 97 height 97
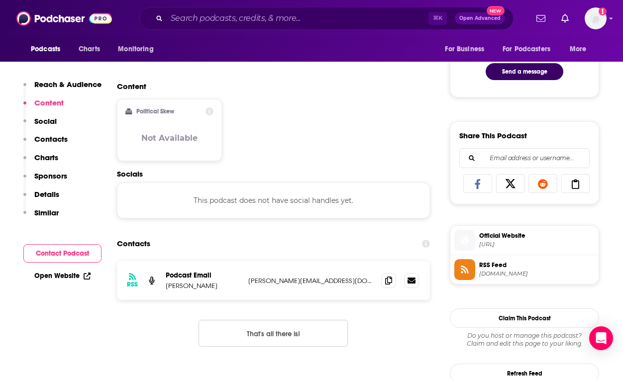
scroll to position [543, 0]
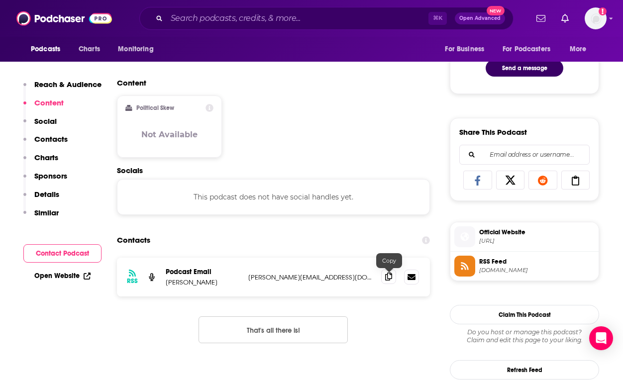
click at [391, 276] on icon at bounding box center [388, 277] width 7 height 8
click at [348, 28] on div "⌘ K Open Advanced New" at bounding box center [326, 18] width 374 height 23
click at [348, 26] on input "Search podcasts, credits, & more..." at bounding box center [298, 18] width 262 height 16
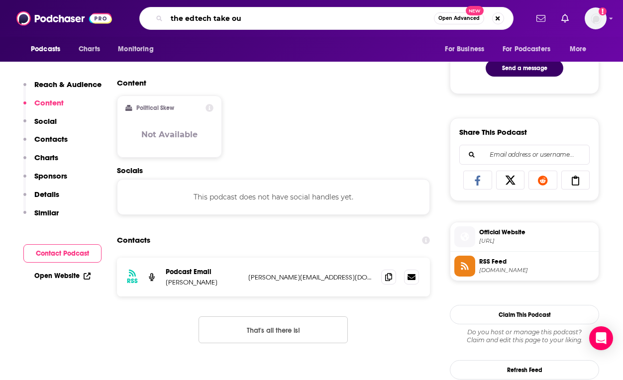
type input "the edtech take out"
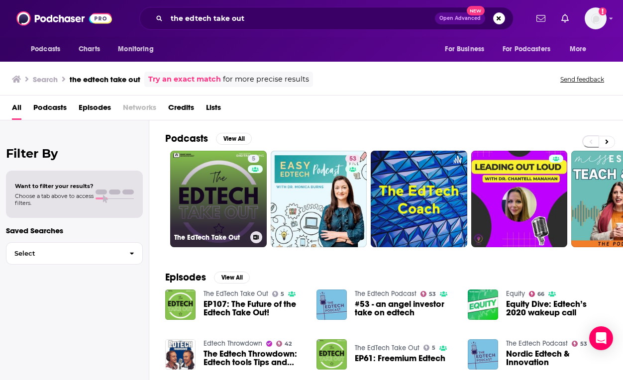
click at [226, 165] on link "5 The EdTech Take Out" at bounding box center [218, 199] width 97 height 97
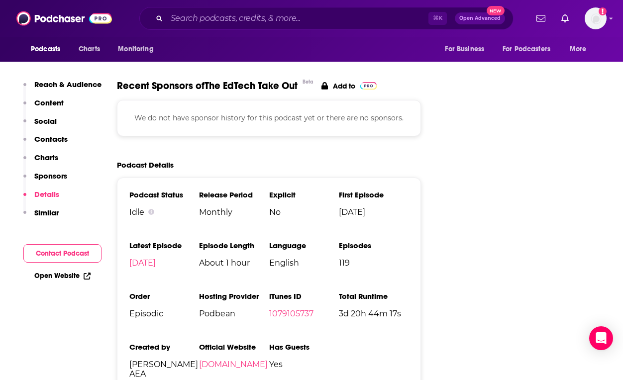
scroll to position [1221, 0]
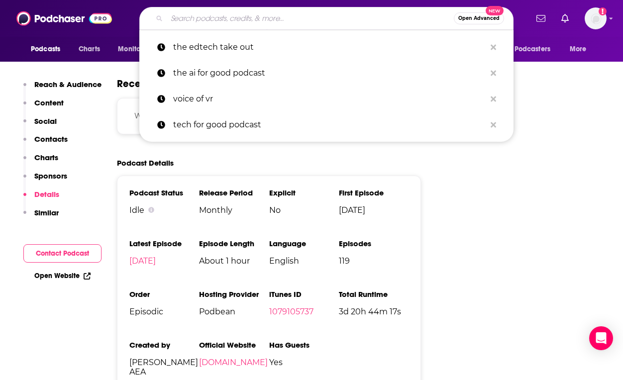
click at [357, 19] on input "Search podcasts, credits, & more..." at bounding box center [310, 18] width 287 height 16
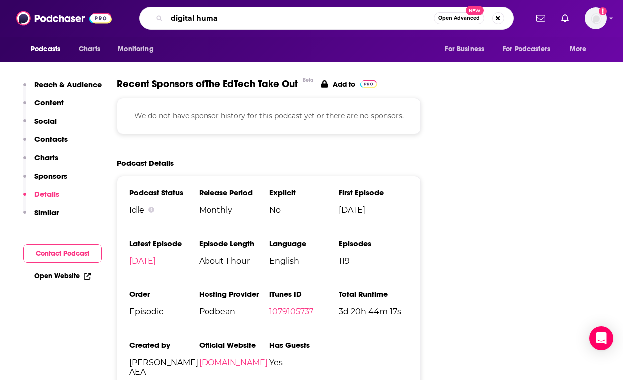
type input "digital human"
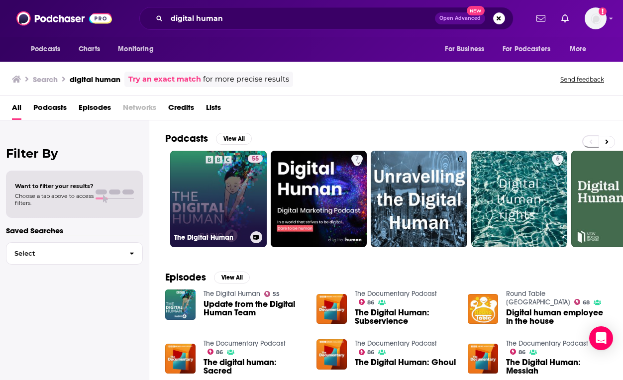
click at [223, 197] on link "55 The Digital Human" at bounding box center [218, 199] width 97 height 97
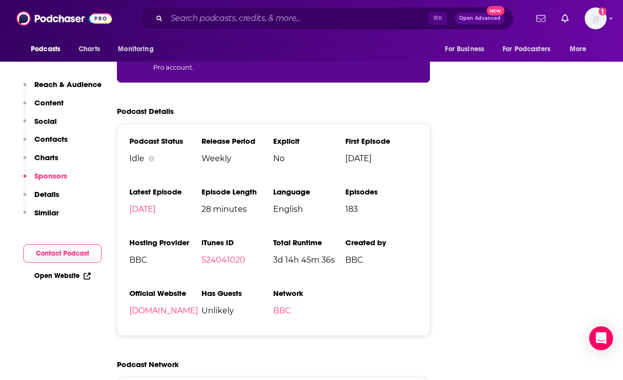
scroll to position [1639, 0]
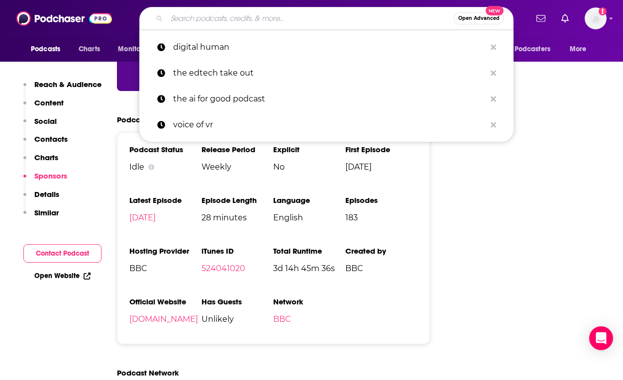
click at [320, 19] on input "Search podcasts, credits, & more..." at bounding box center [310, 18] width 287 height 16
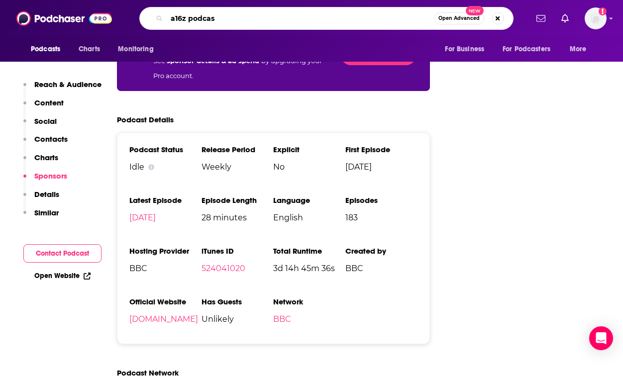
type input "a16z podcast"
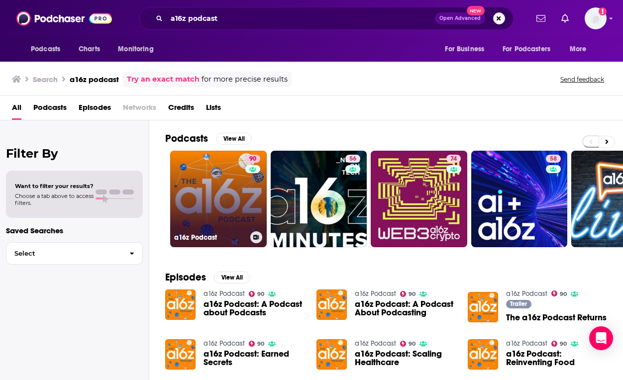
click at [230, 193] on link "90 a16z Podcast" at bounding box center [218, 199] width 97 height 97
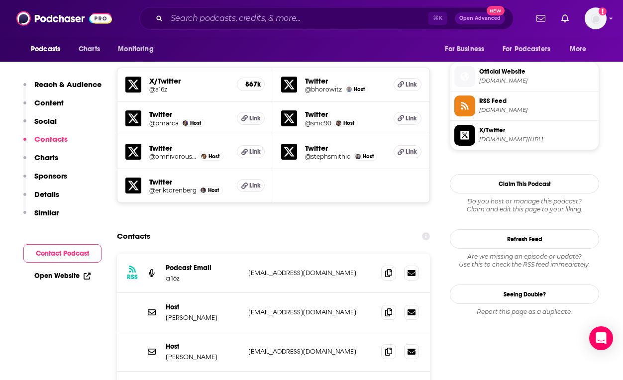
scroll to position [979, 0]
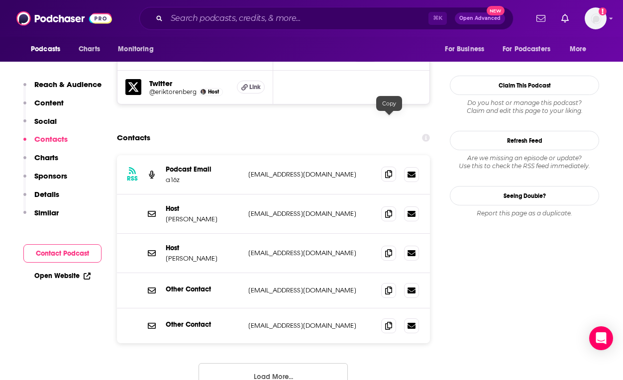
click at [391, 170] on icon at bounding box center [388, 174] width 7 height 8
click at [314, 363] on button "Load More..." at bounding box center [273, 376] width 149 height 27
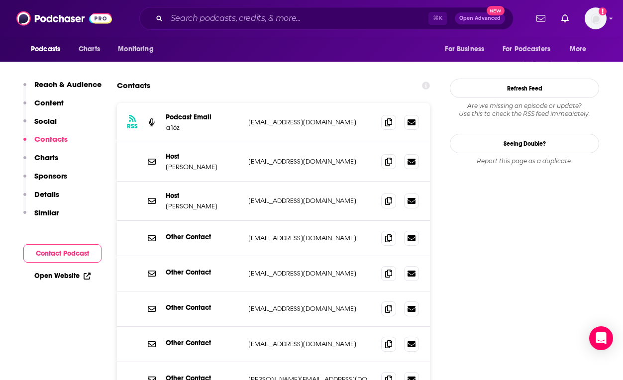
scroll to position [1000, 0]
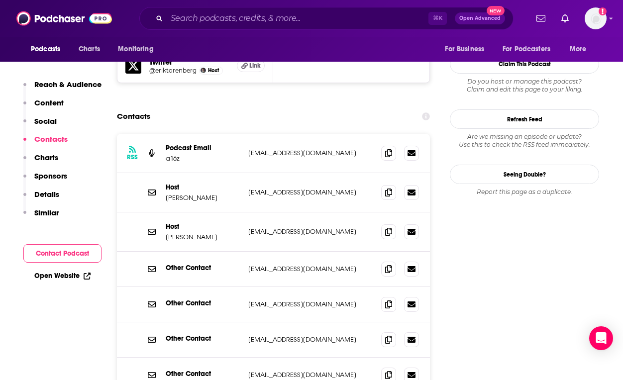
click at [382, 14] on input "Search podcasts, credits, & more..." at bounding box center [298, 18] width 262 height 16
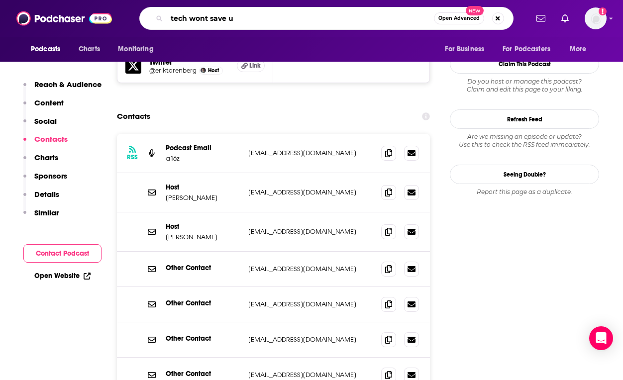
type input "tech wont save us"
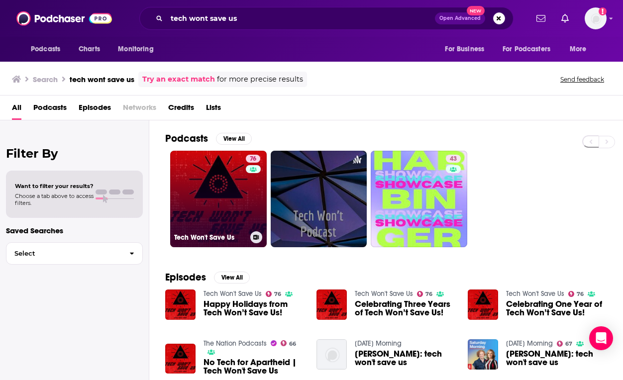
click at [235, 212] on link "76 Tech Won't Save Us" at bounding box center [218, 199] width 97 height 97
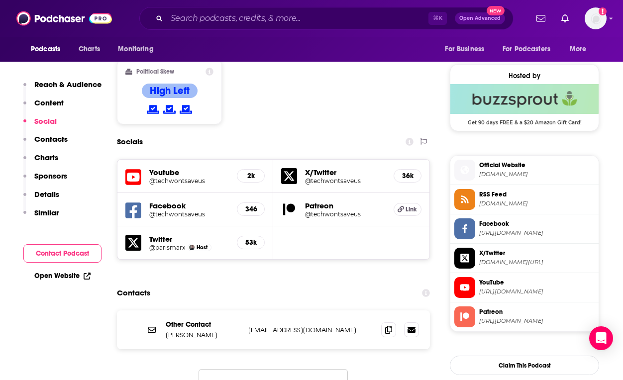
scroll to position [781, 0]
click at [388, 325] on icon at bounding box center [388, 329] width 7 height 8
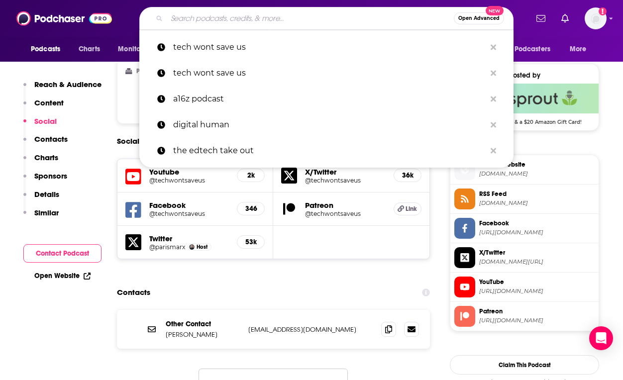
click at [400, 17] on input "Search podcasts, credits, & more..." at bounding box center [310, 18] width 287 height 16
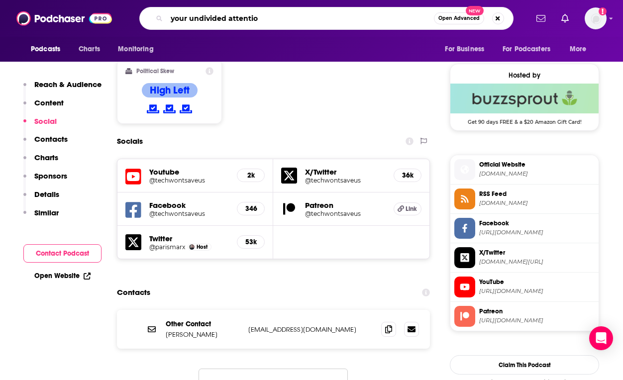
type input "your undivided attention"
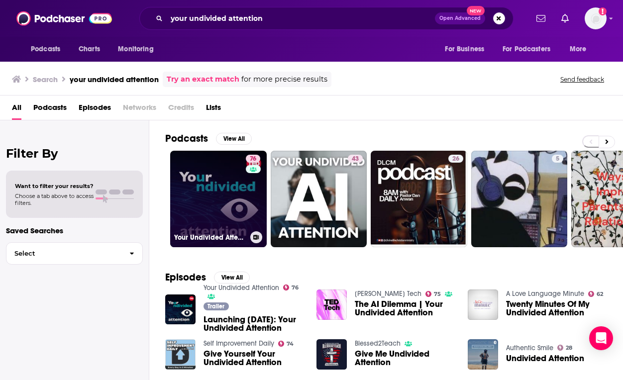
click at [207, 214] on link "76 Your Undivided Attention" at bounding box center [218, 199] width 97 height 97
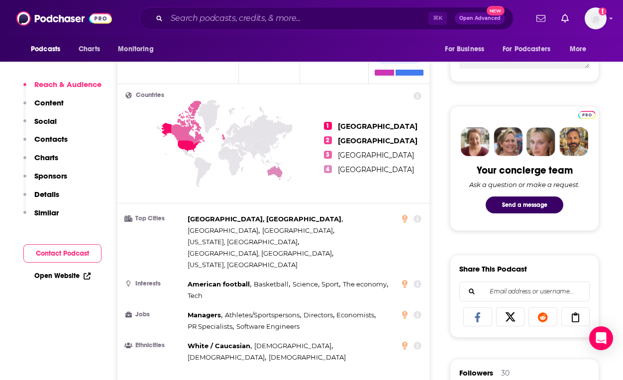
scroll to position [756, 0]
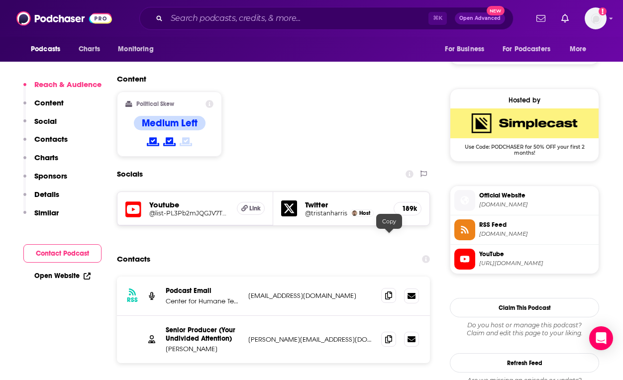
click at [391, 292] on icon at bounding box center [388, 296] width 7 height 8
click at [386, 335] on icon at bounding box center [388, 339] width 7 height 8
click at [370, 32] on div "Podcasts Charts Monitoring ⌘ K Open Advanced New For Business For Podcasters Mo…" at bounding box center [311, 18] width 623 height 37
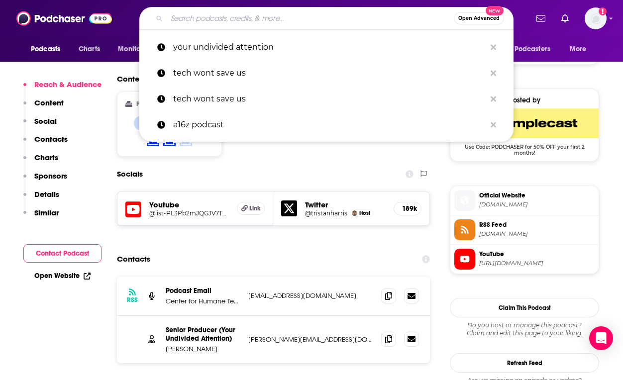
click at [366, 14] on input "Search podcasts, credits, & more..." at bounding box center [310, 18] width 287 height 16
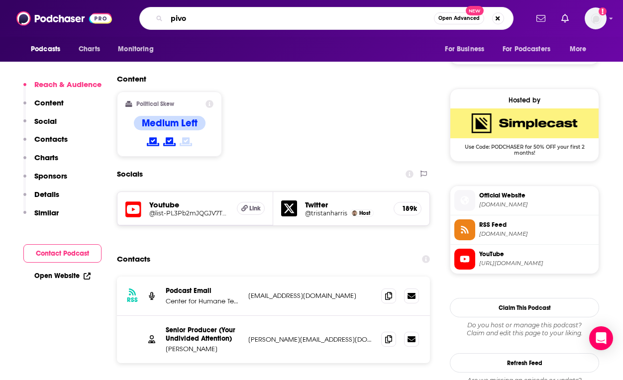
type input "pivot"
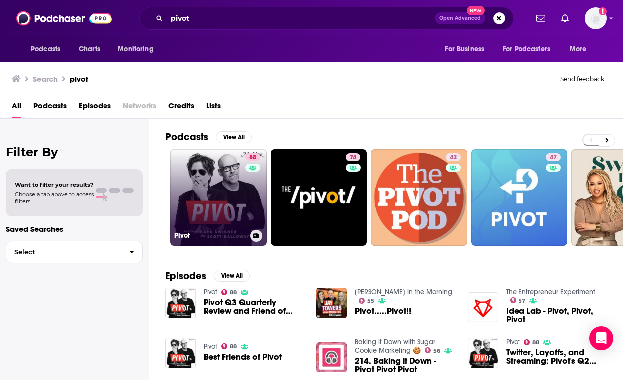
click at [225, 211] on link "88 Pivot" at bounding box center [218, 197] width 97 height 97
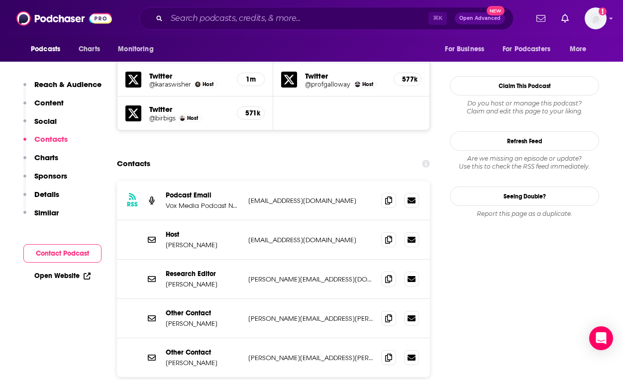
scroll to position [911, 0]
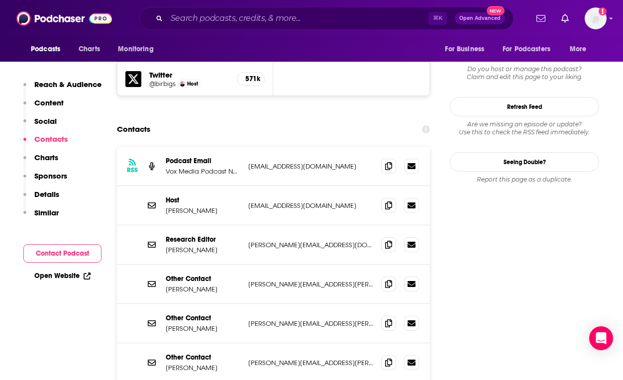
scroll to position [946, 0]
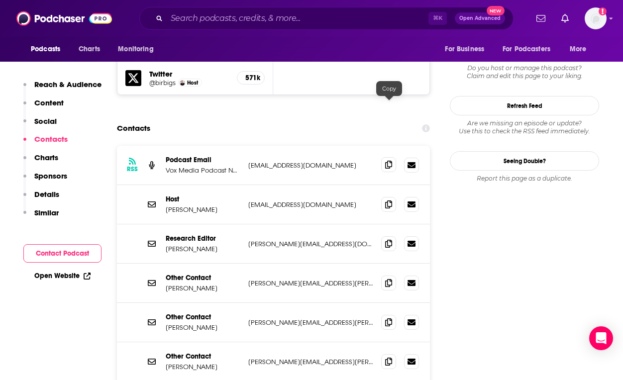
click at [389, 161] on icon at bounding box center [388, 165] width 7 height 8
click at [390, 200] on icon at bounding box center [388, 204] width 7 height 8
click at [392, 239] on icon at bounding box center [388, 243] width 7 height 8
click at [393, 236] on span at bounding box center [388, 243] width 15 height 15
click at [387, 279] on icon at bounding box center [388, 283] width 7 height 8
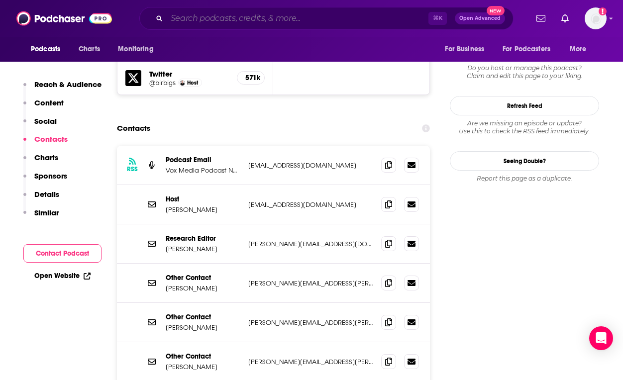
click at [368, 15] on input "Search podcasts, credits, & more..." at bounding box center [298, 18] width 262 height 16
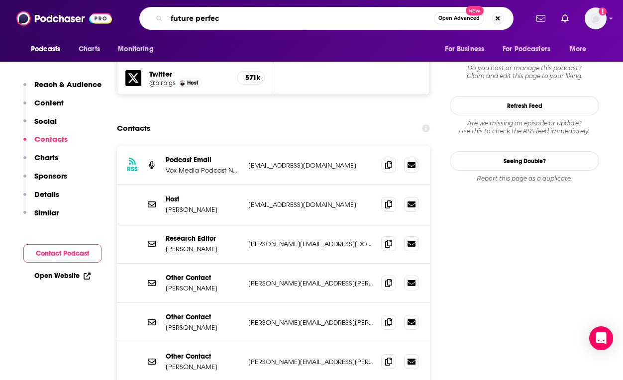
type input "future perfect"
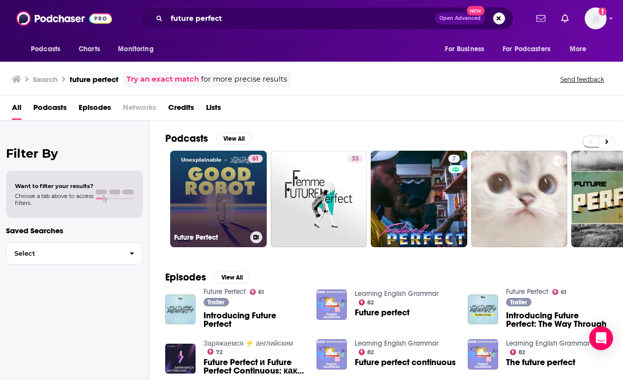
click at [204, 200] on link "61 Future Perfect" at bounding box center [218, 199] width 97 height 97
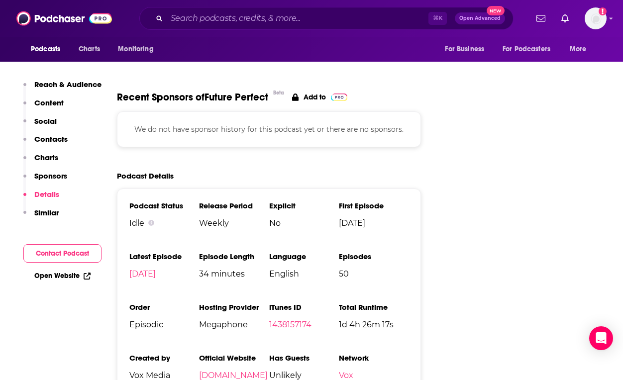
scroll to position [1322, 0]
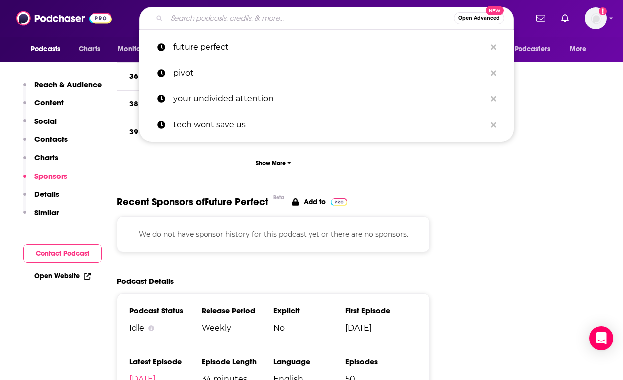
click at [390, 18] on input "Search podcasts, credits, & more..." at bounding box center [310, 18] width 287 height 16
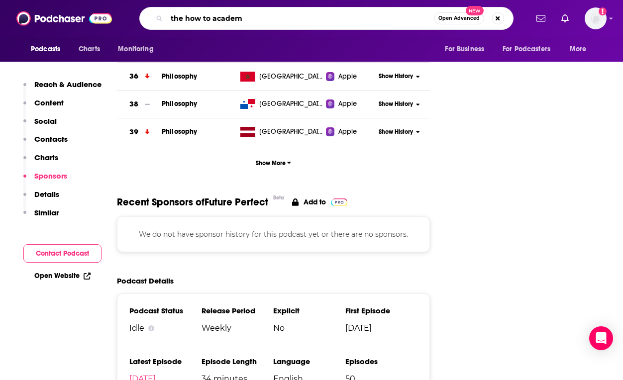
type input "the how to academy"
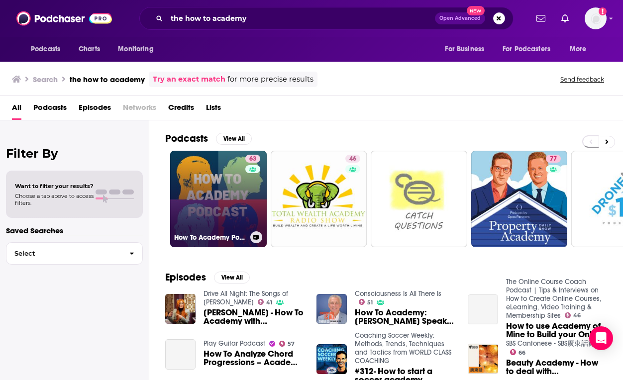
click at [247, 205] on div "63" at bounding box center [253, 193] width 17 height 77
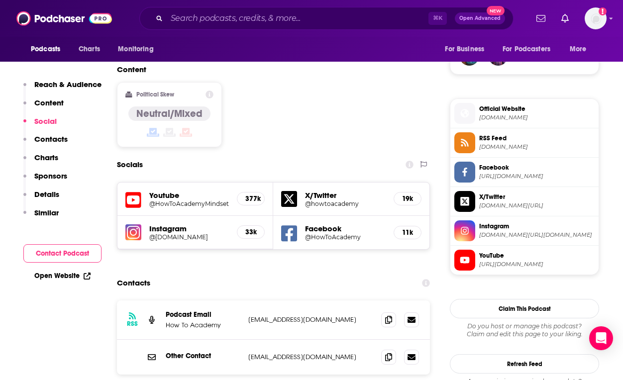
scroll to position [756, 0]
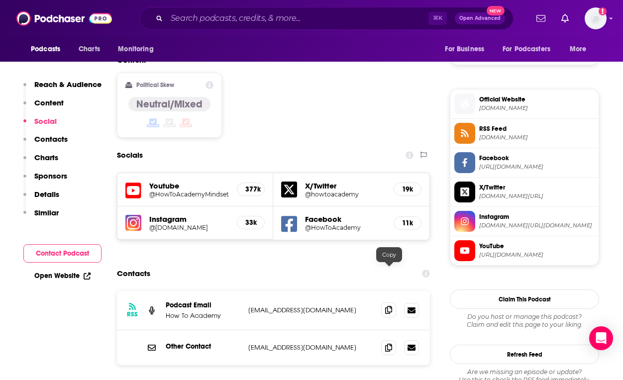
click at [391, 306] on icon at bounding box center [388, 310] width 7 height 8
click at [306, 27] on div "⌘ K Open Advanced New" at bounding box center [326, 18] width 374 height 23
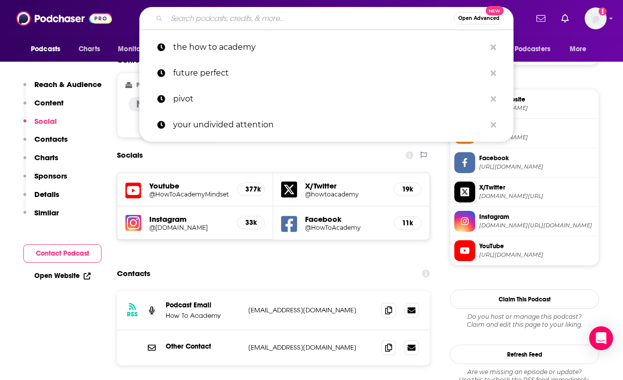
click at [306, 22] on input "Search podcasts, credits, & more..." at bounding box center [310, 18] width 287 height 16
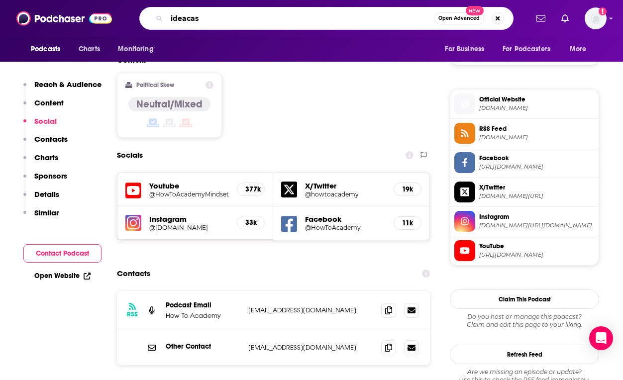
type input "ideacast"
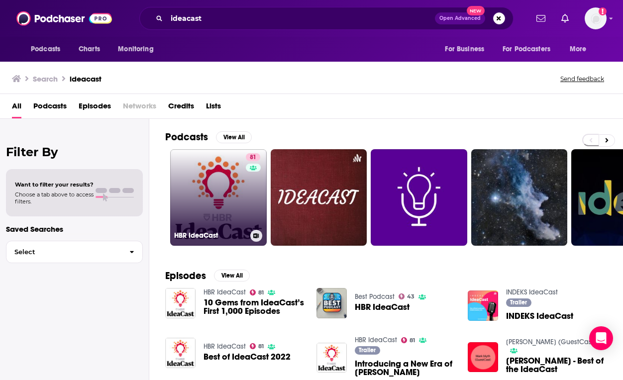
click at [224, 177] on link "81 HBR IdeaCast" at bounding box center [218, 197] width 97 height 97
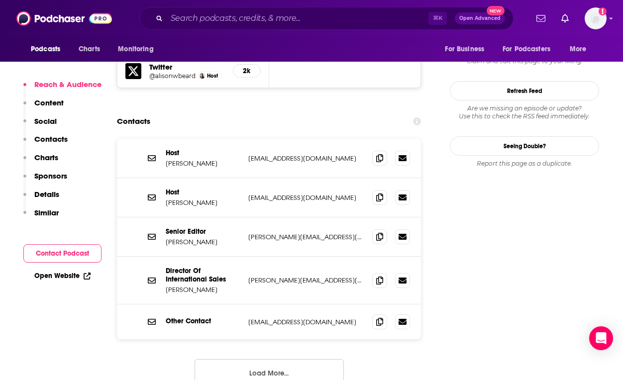
scroll to position [960, 0]
click at [379, 233] on icon at bounding box center [379, 237] width 7 height 8
click at [391, 15] on input "Search podcasts, credits, & more..." at bounding box center [298, 18] width 262 height 16
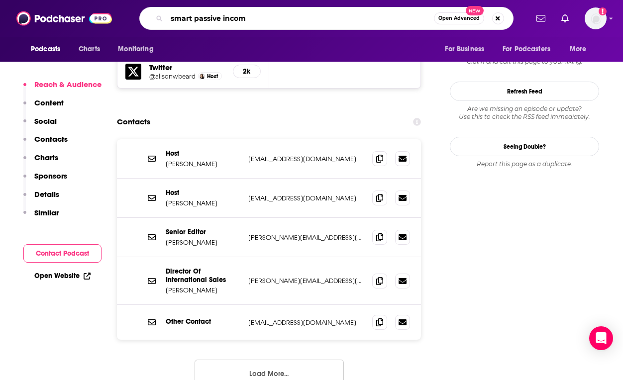
type input "smart passive income"
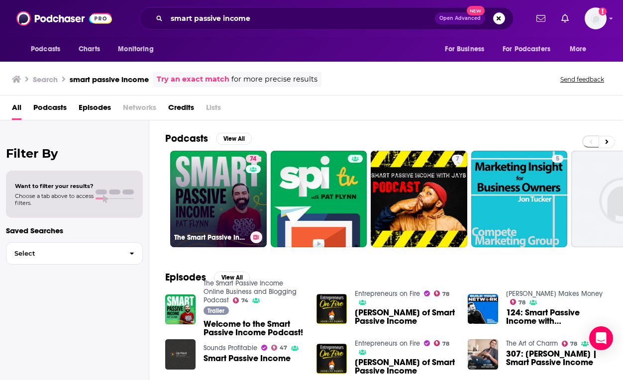
click at [237, 185] on link "74 The Smart Passive Income Online Business and Blogging Podcast" at bounding box center [218, 199] width 97 height 97
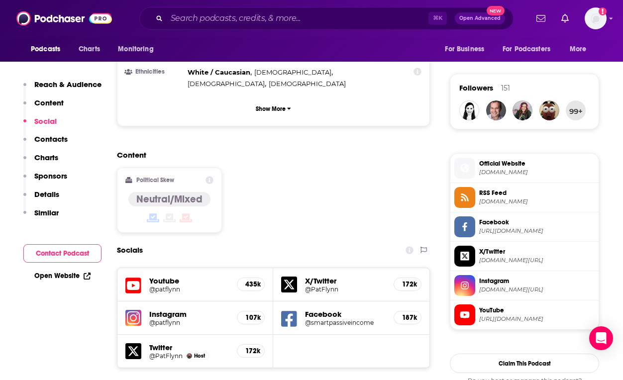
scroll to position [882, 0]
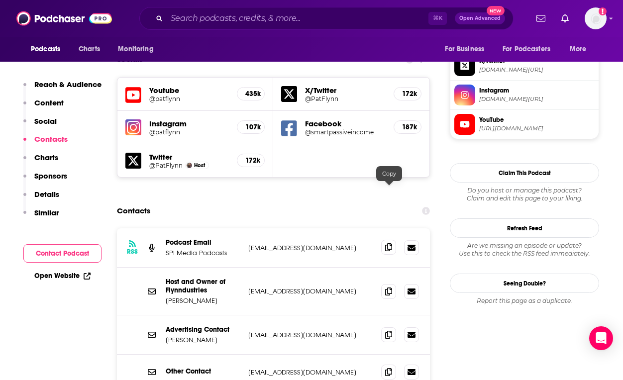
click at [389, 243] on icon at bounding box center [388, 247] width 7 height 8
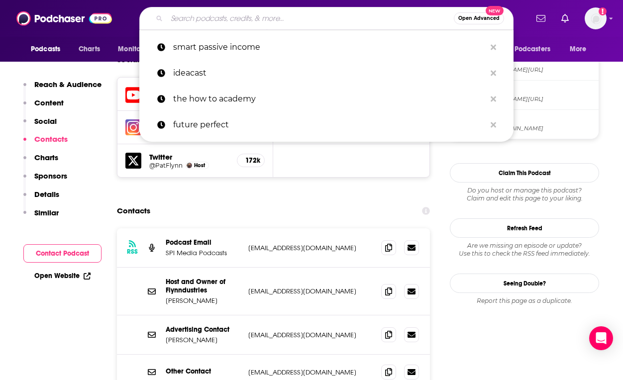
click at [403, 22] on input "Search podcasts, credits, & more..." at bounding box center [310, 18] width 287 height 16
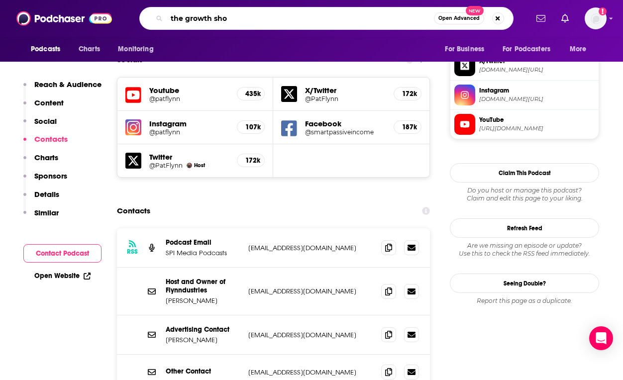
type input "the growth show"
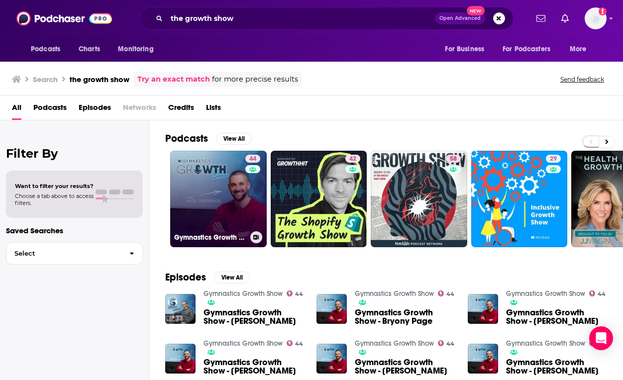
click at [232, 200] on link "44 Gymnastics Growth Show" at bounding box center [218, 199] width 97 height 97
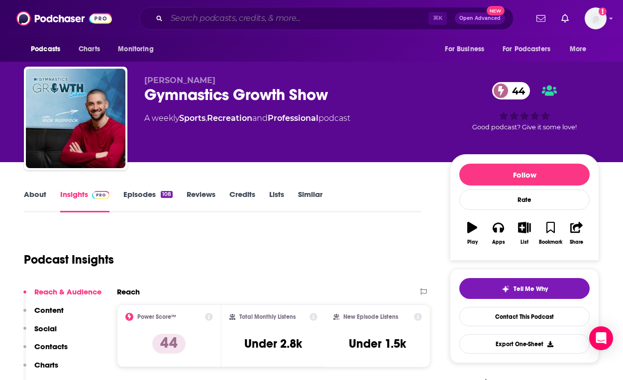
click at [364, 19] on input "Search podcasts, credits, & more..." at bounding box center [298, 18] width 262 height 16
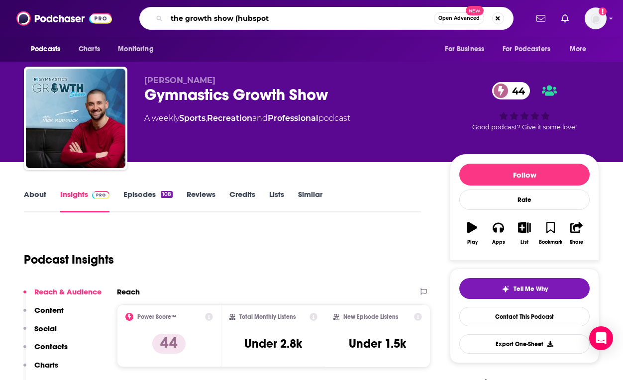
type input "the growth show (hubspot)"
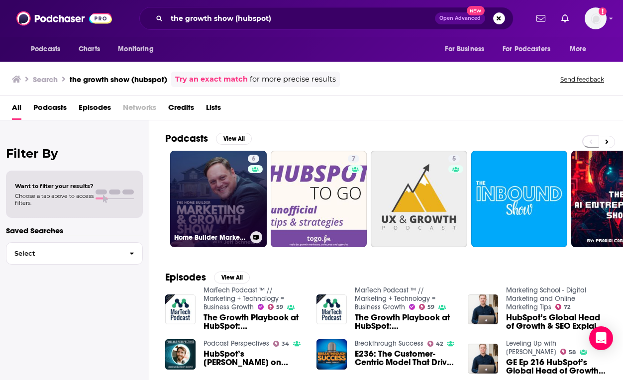
click at [246, 188] on link "6 Home Builder Marketing and Growth Show - Real Estate Marketing Ideas and More" at bounding box center [218, 199] width 97 height 97
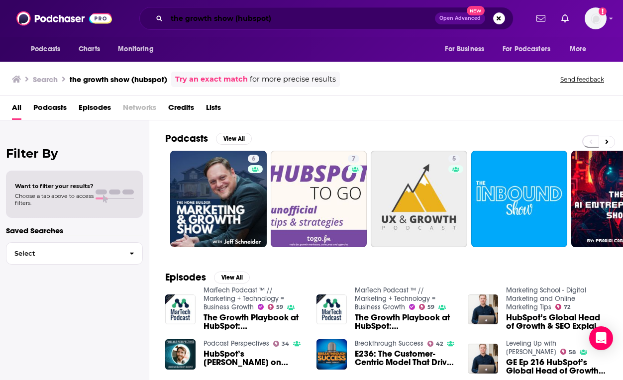
click at [379, 13] on input "the growth show (hubspot)" at bounding box center [301, 18] width 268 height 16
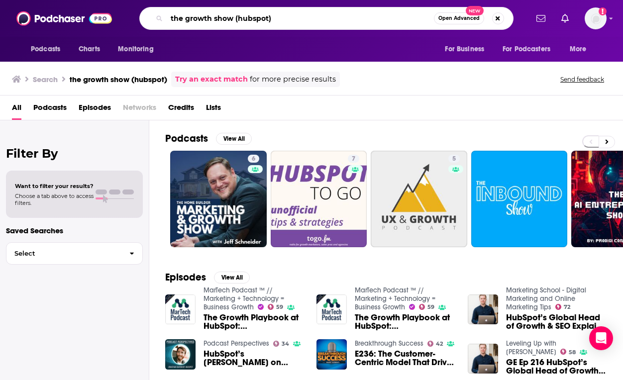
click at [379, 12] on input "the growth show (hubspot)" at bounding box center [300, 18] width 267 height 16
type input "beyond the uniform"
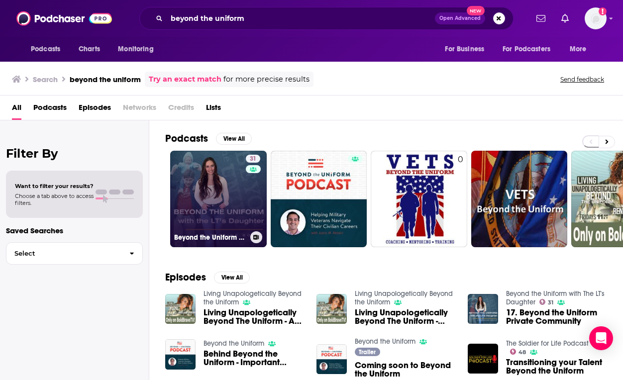
click at [230, 181] on link "31 Beyond the Uniform with The LT's Daughter" at bounding box center [218, 199] width 97 height 97
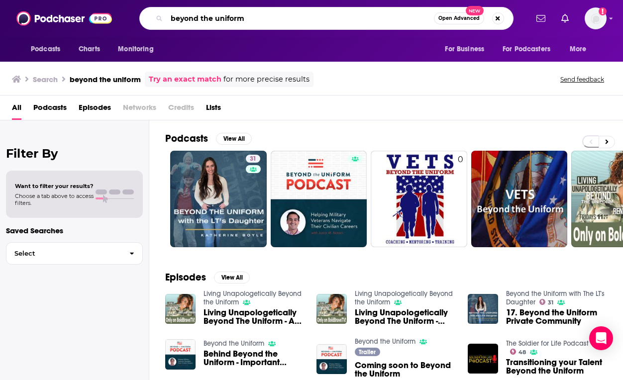
click at [414, 18] on input "beyond the uniform" at bounding box center [300, 18] width 267 height 16
type input "the diverse minds"
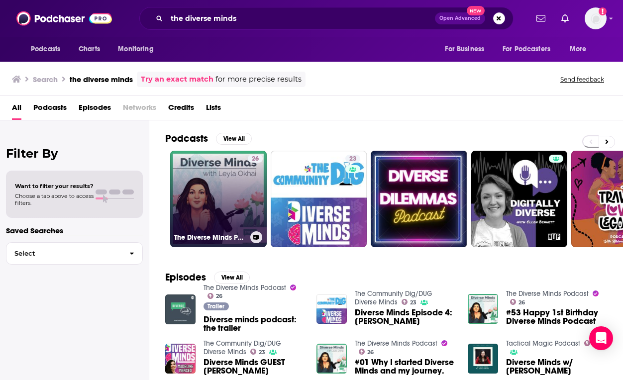
click at [232, 190] on link "26 The Diverse Minds Podcast" at bounding box center [218, 199] width 97 height 97
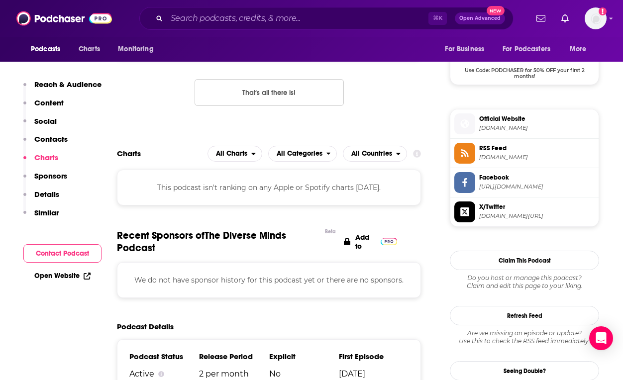
scroll to position [721, 0]
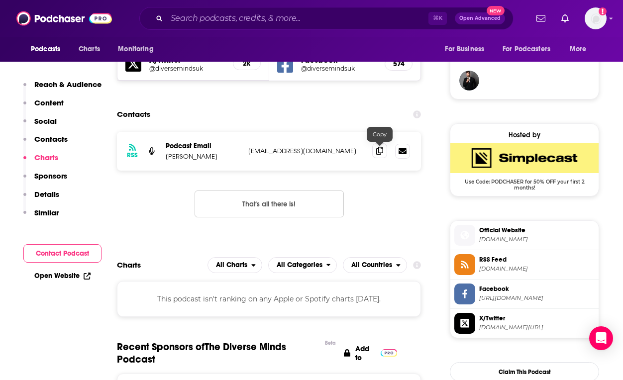
click at [382, 148] on icon at bounding box center [379, 151] width 7 height 8
click at [399, 20] on input "Search podcasts, credits, & more..." at bounding box center [298, 18] width 262 height 16
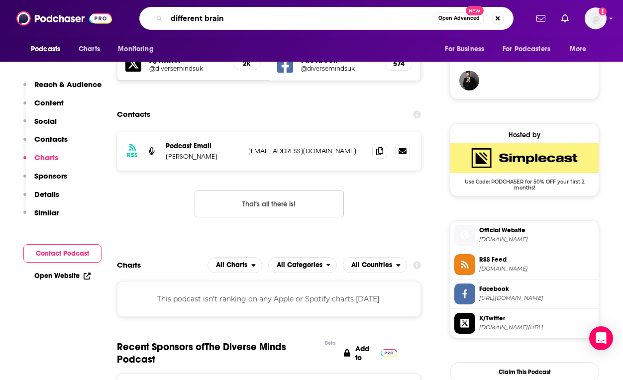
type input "different brains"
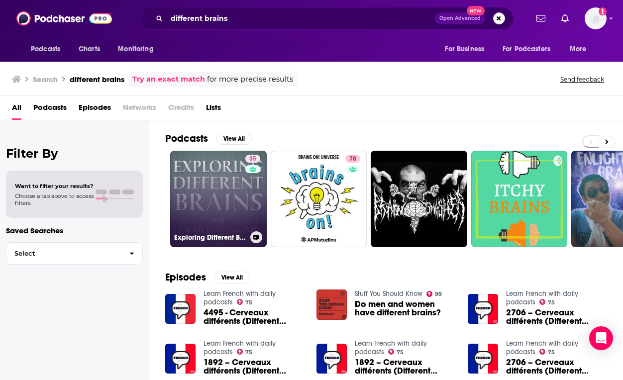
click at [225, 197] on link "35 Exploring Different Brains" at bounding box center [218, 199] width 97 height 97
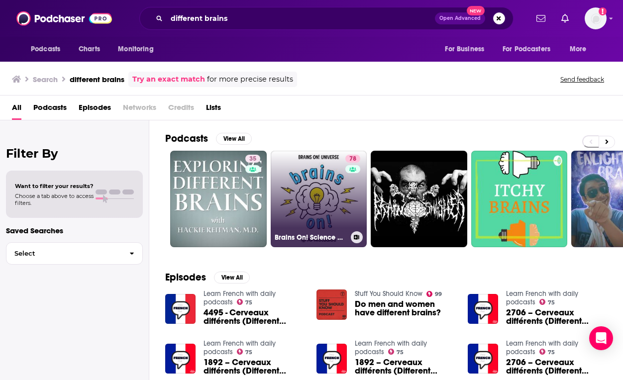
click at [336, 188] on link "78 Brains On! Science podcast for kids" at bounding box center [319, 199] width 97 height 97
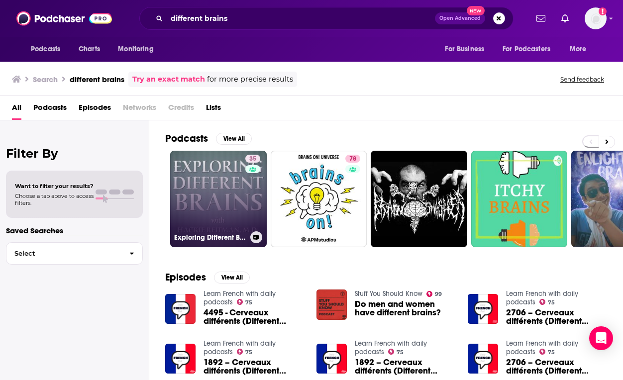
click at [182, 202] on link "35 Exploring Different Brains" at bounding box center [218, 199] width 97 height 97
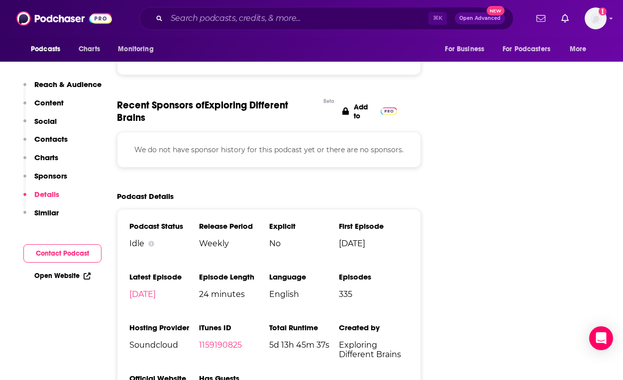
scroll to position [1234, 0]
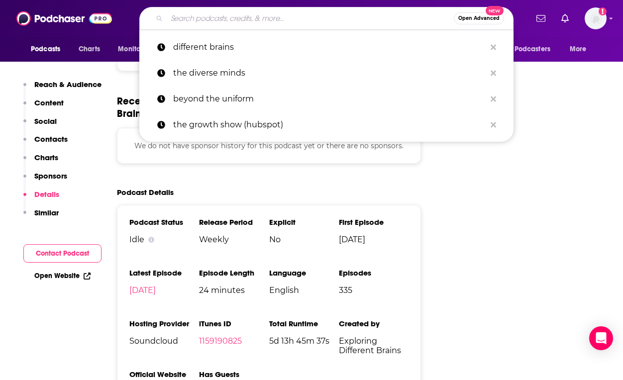
click at [395, 15] on input "Search podcasts, credits, & more..." at bounding box center [310, 18] width 287 height 16
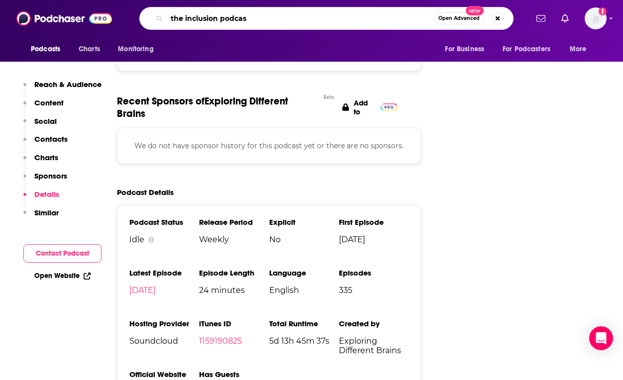
type input "the inclusion podcast"
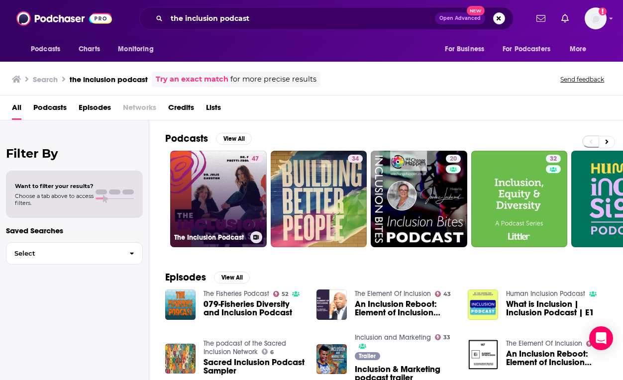
click at [226, 174] on link "47 The Inclusion Podcast" at bounding box center [218, 199] width 97 height 97
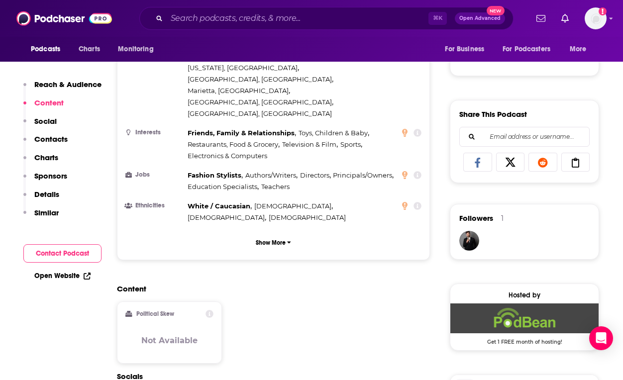
scroll to position [559, 0]
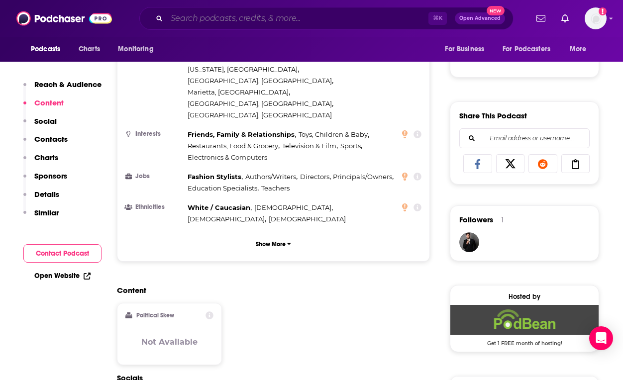
click at [384, 13] on input "Search podcasts, credits, & more..." at bounding box center [298, 18] width 262 height 16
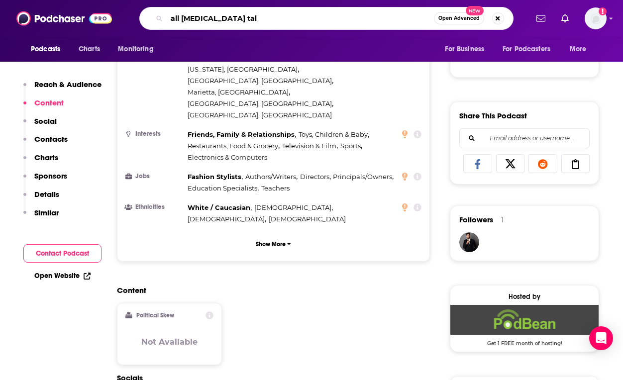
type input "all autism talk"
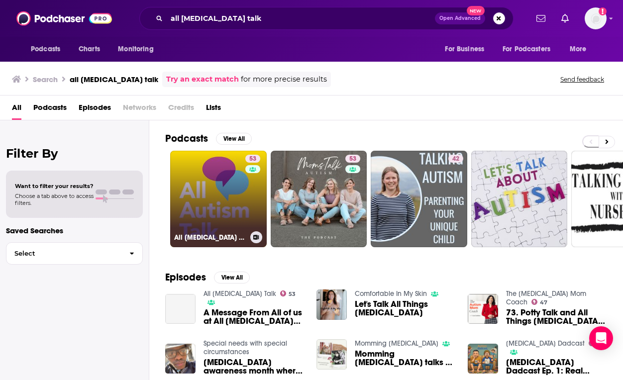
click at [223, 197] on link "53 All Autism Talk" at bounding box center [218, 199] width 97 height 97
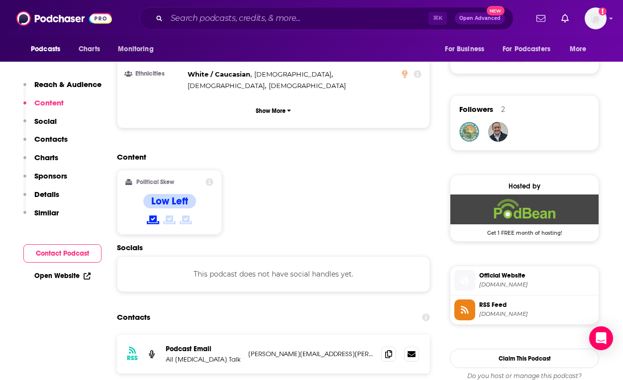
scroll to position [704, 0]
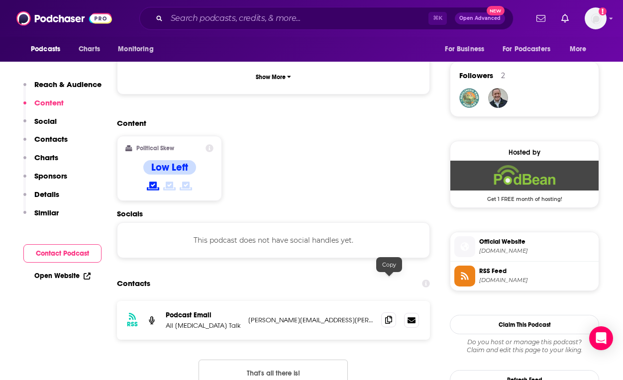
click at [388, 316] on icon at bounding box center [388, 320] width 7 height 8
click at [377, 27] on div "⌘ K Open Advanced New" at bounding box center [326, 18] width 374 height 23
click at [375, 22] on input "Search podcasts, credits, & more..." at bounding box center [298, 18] width 262 height 16
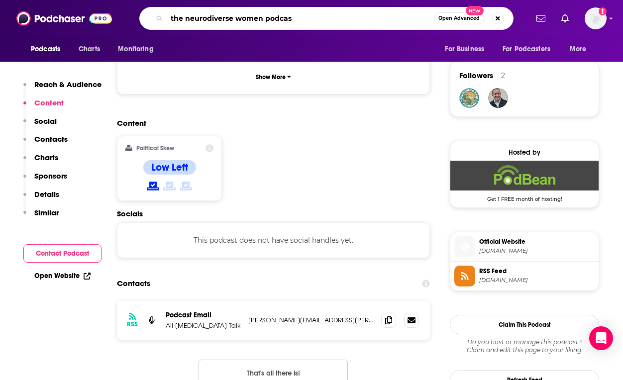
type input "the neurodiverse women podcast"
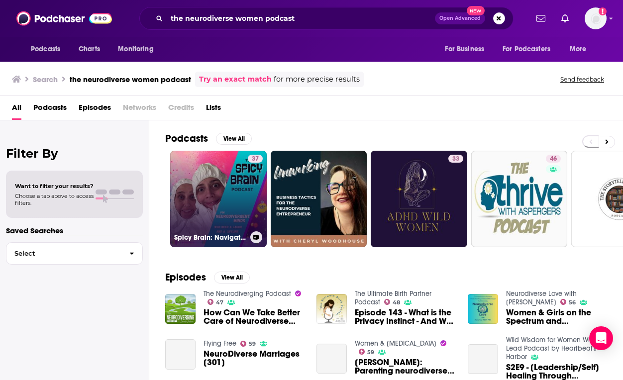
click at [222, 202] on link "37 Spicy Brain: Navigating ADHD and All Things Neurodiverse" at bounding box center [218, 199] width 97 height 97
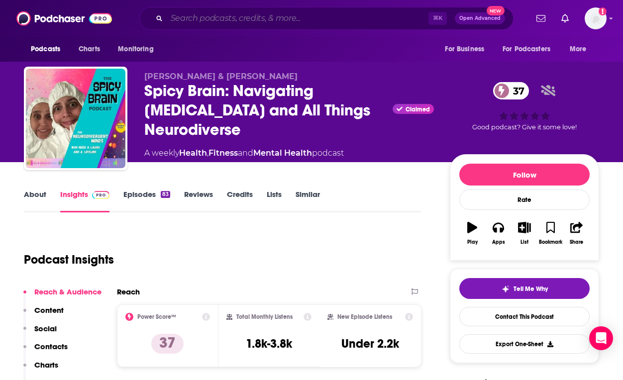
click at [321, 15] on input "Search podcasts, credits, & more..." at bounding box center [298, 18] width 262 height 16
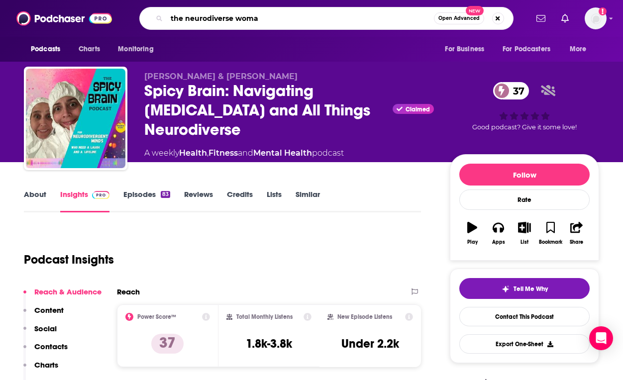
type input "the neurodiverse woman"
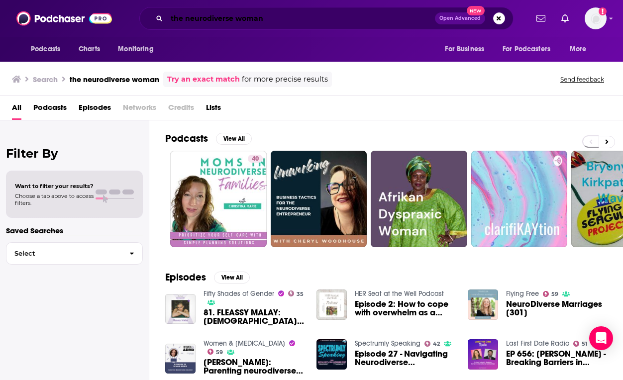
click at [215, 20] on input "the neurodiverse woman" at bounding box center [301, 18] width 268 height 16
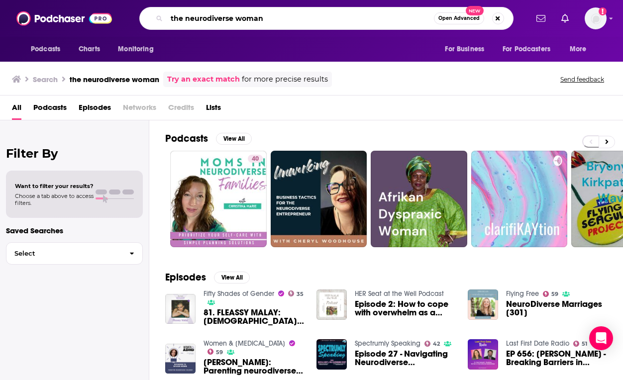
click at [232, 18] on input "the neurodiverse woman" at bounding box center [300, 18] width 267 height 16
type input "the neurodivergent woman"
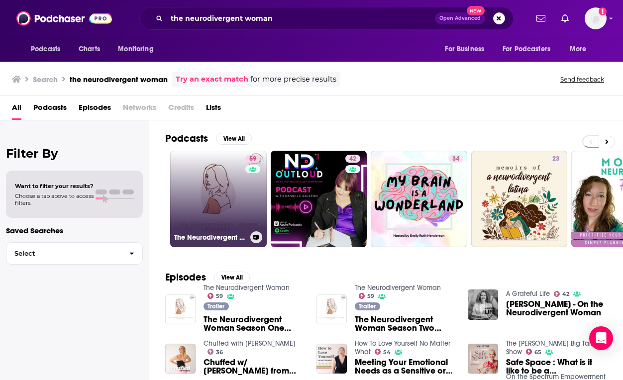
click at [203, 168] on link "59 The Neurodivergent Woman" at bounding box center [218, 199] width 97 height 97
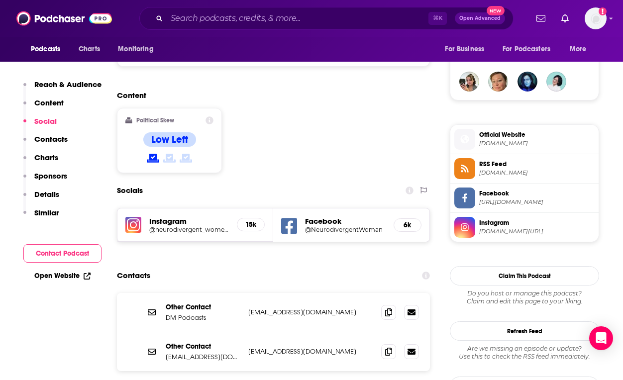
scroll to position [729, 0]
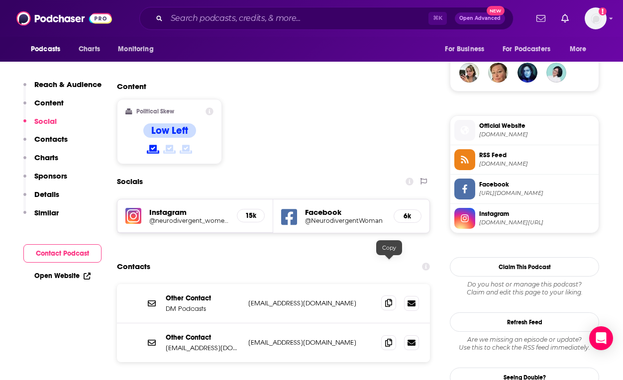
click at [391, 296] on span at bounding box center [388, 303] width 15 height 15
click at [380, 25] on input "Search podcasts, credits, & more..." at bounding box center [298, 18] width 262 height 16
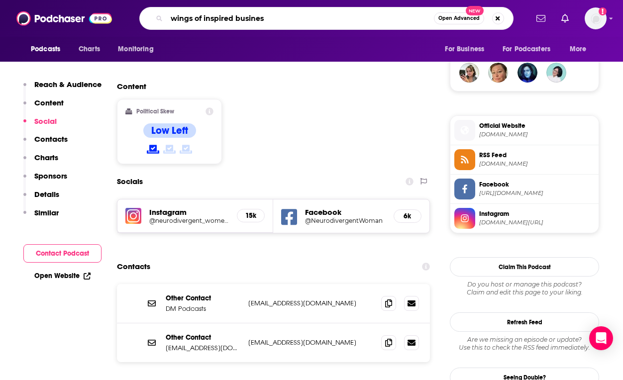
type input "wings of inspired business"
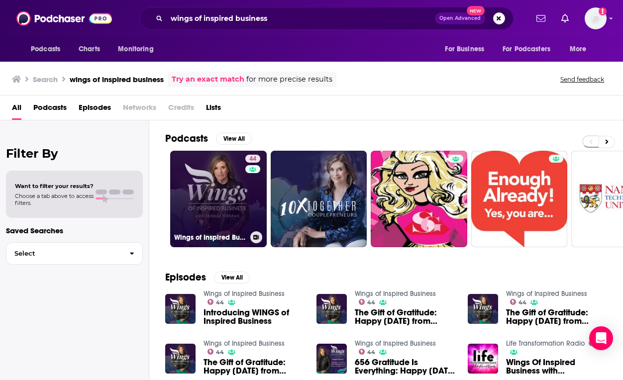
click at [225, 210] on link "44 Wings of Inspired Business" at bounding box center [218, 199] width 97 height 97
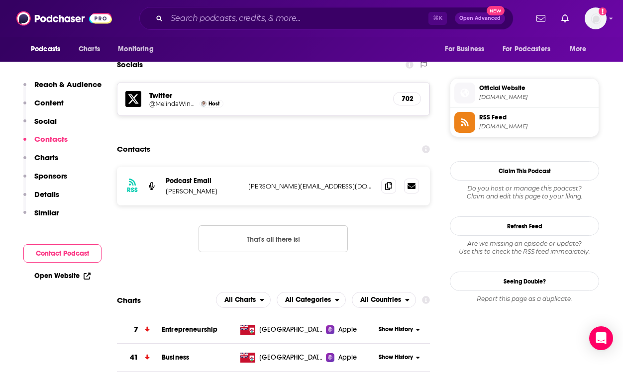
scroll to position [859, 0]
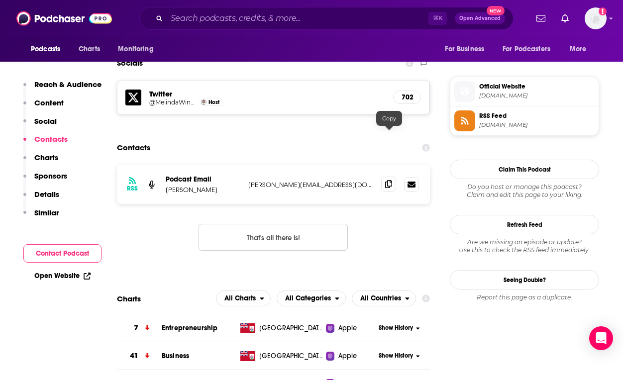
click at [385, 177] on span at bounding box center [388, 184] width 15 height 15
click at [358, 29] on div "⌘ K Open Advanced New" at bounding box center [326, 18] width 374 height 23
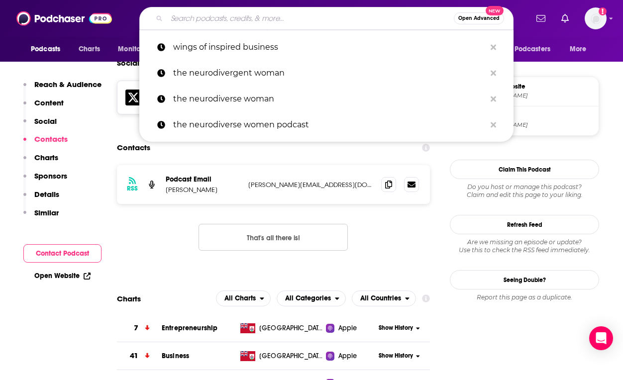
click at [358, 19] on input "Search podcasts, credits, & more..." at bounding box center [310, 18] width 287 height 16
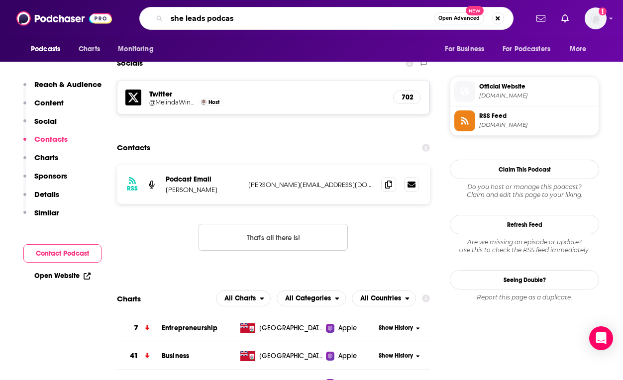
type input "she leads podcast"
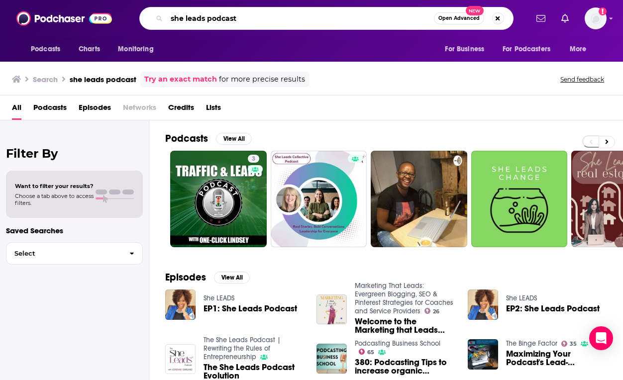
click at [169, 12] on input "she leads podcast" at bounding box center [300, 18] width 267 height 16
type input "the she leads podcast"
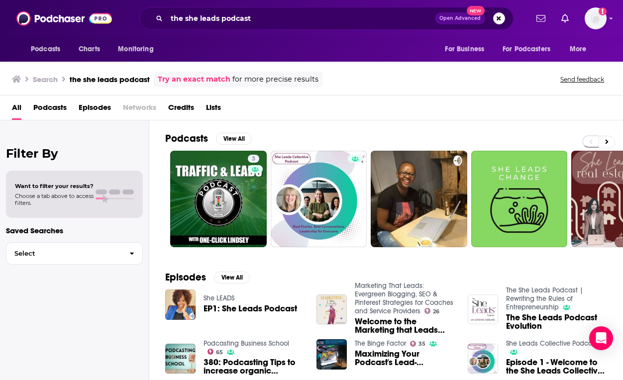
click at [227, 305] on span "EP1: She Leads Podcast" at bounding box center [251, 309] width 94 height 8
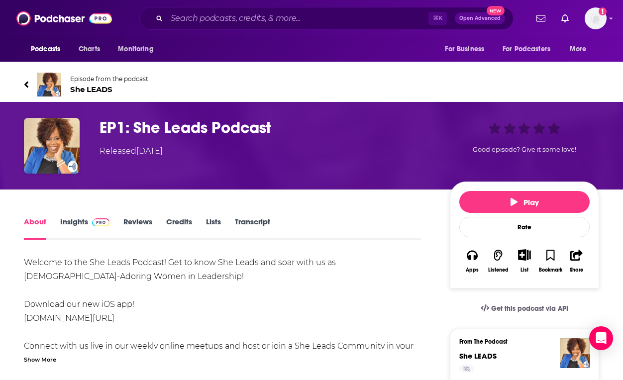
click at [215, 133] on h1 "EP1: She Leads Podcast" at bounding box center [267, 127] width 334 height 19
click at [64, 149] on img "EP1: She Leads Podcast" at bounding box center [52, 146] width 56 height 56
click at [93, 87] on span "She LEADS" at bounding box center [109, 89] width 78 height 9
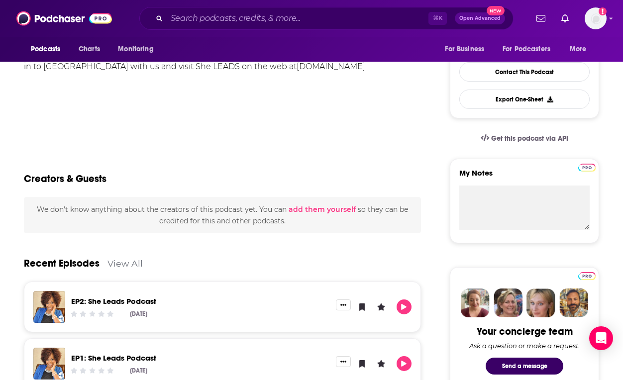
scroll to position [289, 0]
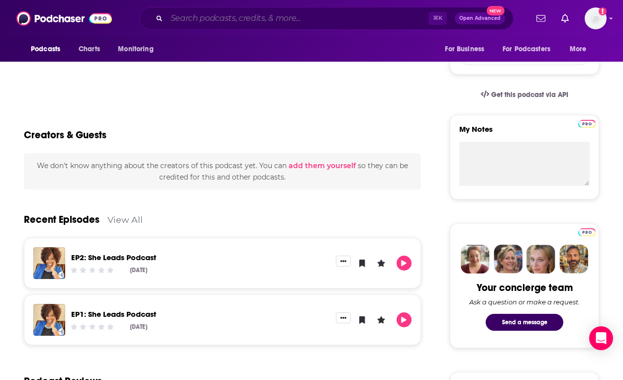
click at [388, 16] on input "Search podcasts, credits, & more..." at bounding box center [298, 18] width 262 height 16
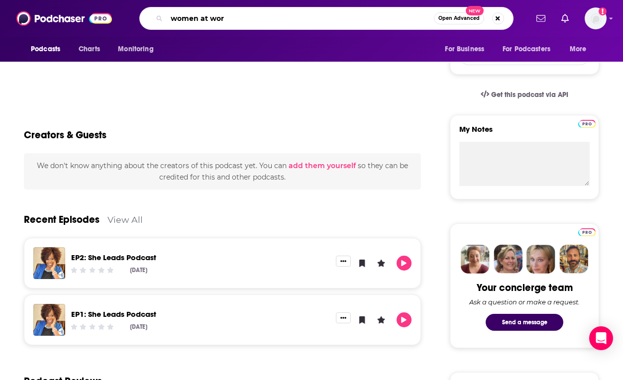
type input "women at work"
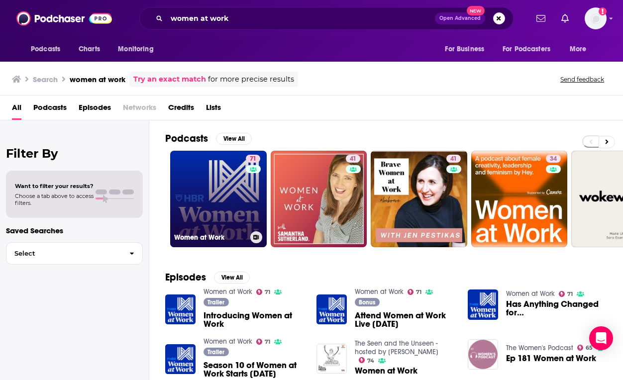
click at [224, 202] on link "71 Women at Work" at bounding box center [218, 199] width 97 height 97
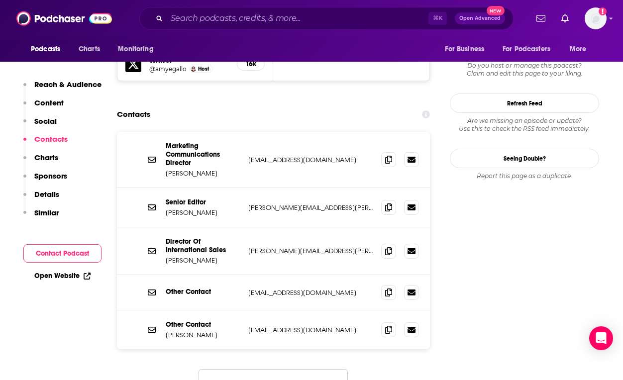
scroll to position [955, 0]
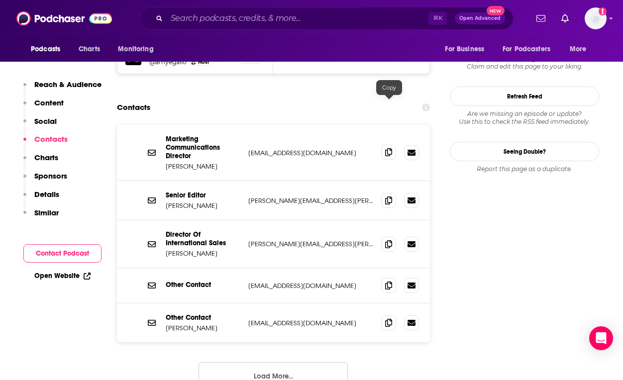
click at [389, 148] on icon at bounding box center [388, 152] width 7 height 8
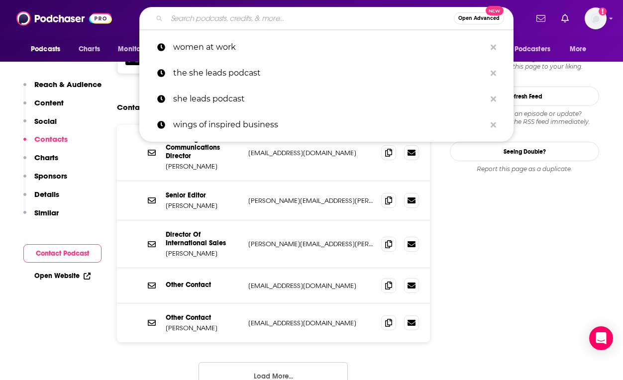
click at [372, 23] on input "Search podcasts, credits, & more..." at bounding box center [310, 18] width 287 height 16
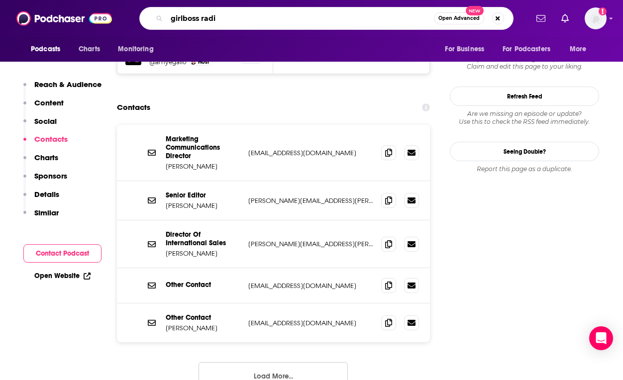
type input "girlboss radio"
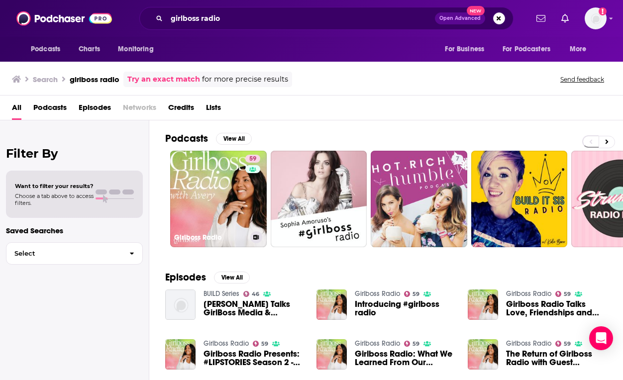
click at [240, 183] on link "59 Girlboss Radio" at bounding box center [218, 199] width 97 height 97
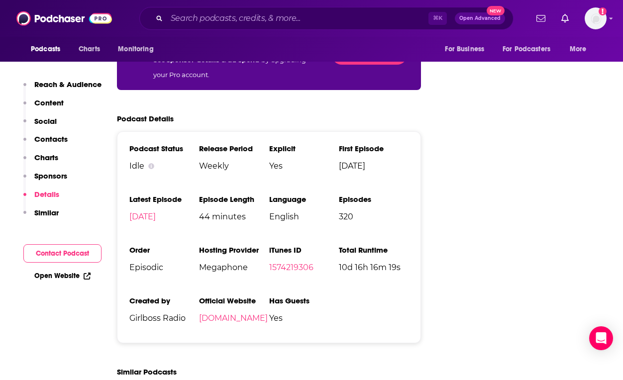
scroll to position [1718, 0]
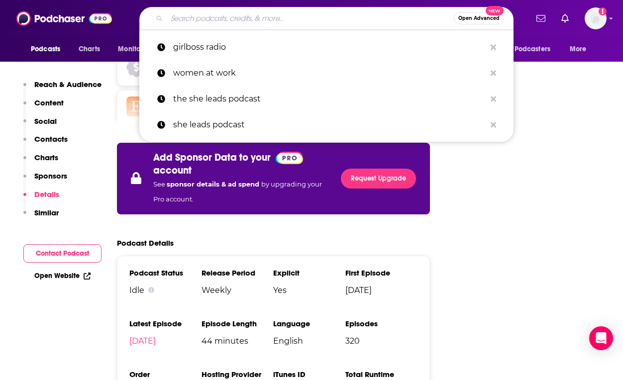
click at [326, 22] on input "Search podcasts, credits, & more..." at bounding box center [310, 18] width 287 height 16
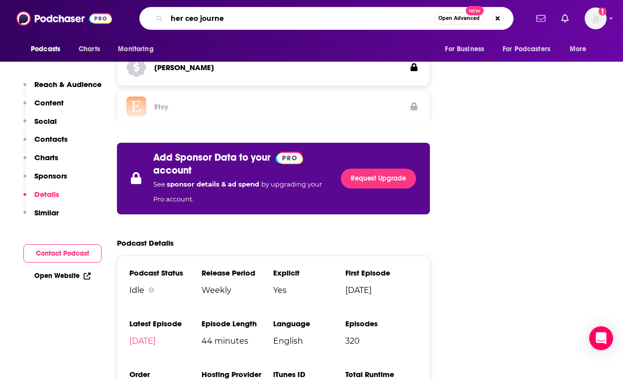
type input "her ceo journey"
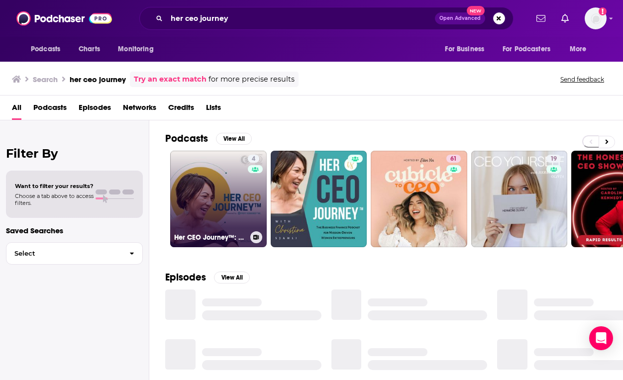
click at [219, 186] on link "4 Her CEO Journey™: The Business Finance Podcast for Mission-Driven Women Entre…" at bounding box center [218, 199] width 97 height 97
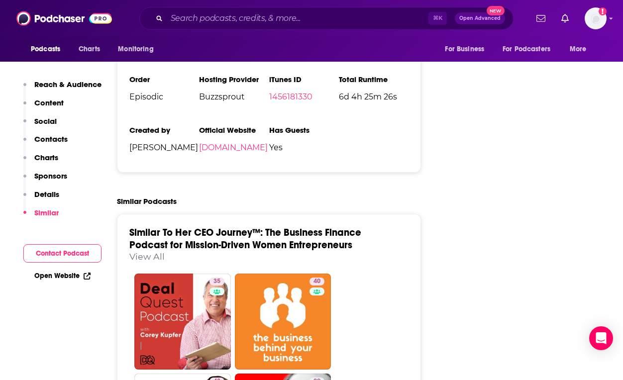
scroll to position [1281, 0]
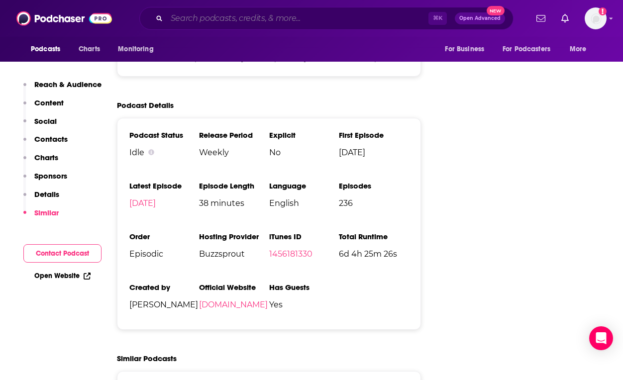
click at [352, 17] on input "Search podcasts, credits, & more..." at bounding box center [298, 18] width 262 height 16
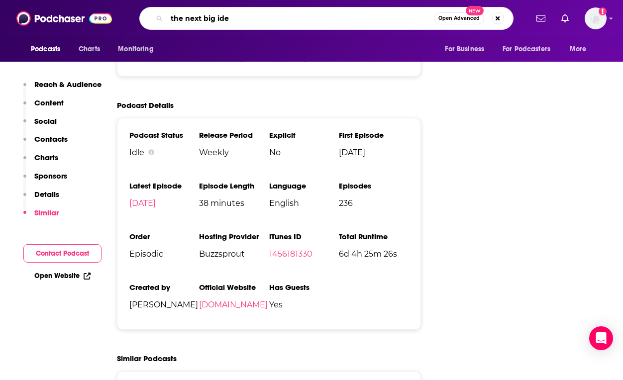
type input "the next big idea"
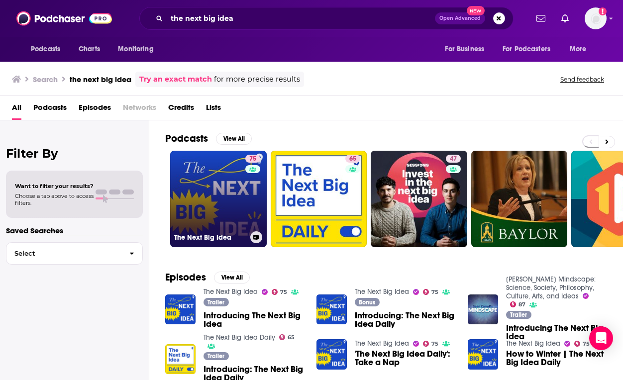
click at [238, 199] on link "75 The Next Big Idea" at bounding box center [218, 199] width 97 height 97
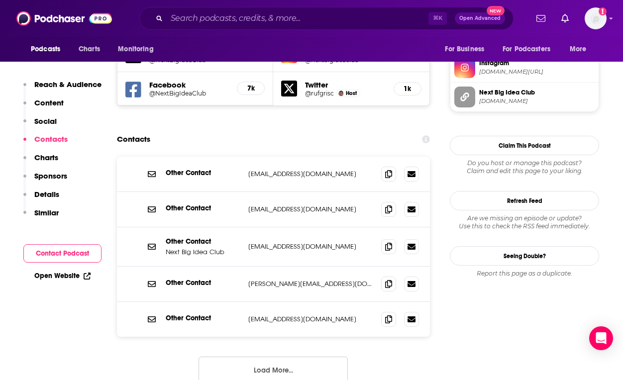
scroll to position [910, 0]
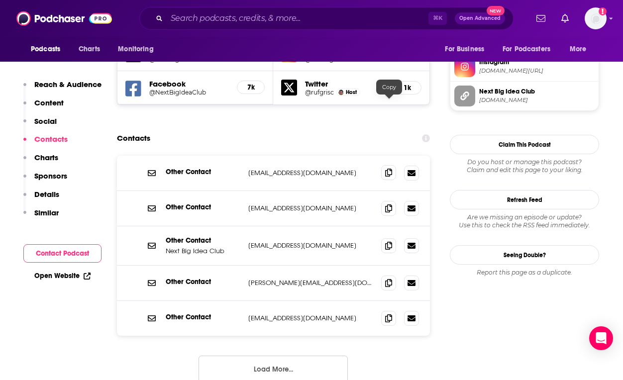
click at [390, 169] on icon at bounding box center [388, 173] width 7 height 8
click at [391, 279] on icon at bounding box center [388, 283] width 7 height 8
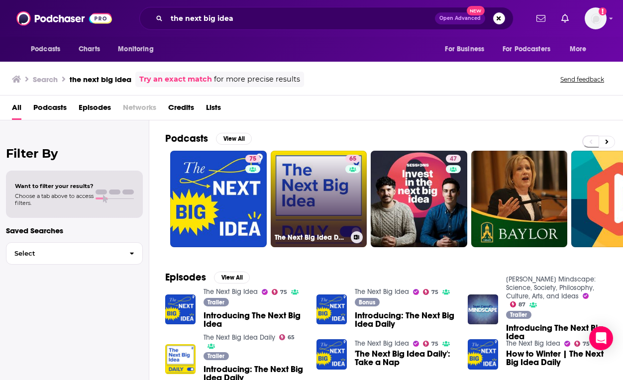
click at [316, 179] on link "65 The Next Big Idea Daily" at bounding box center [319, 199] width 97 height 97
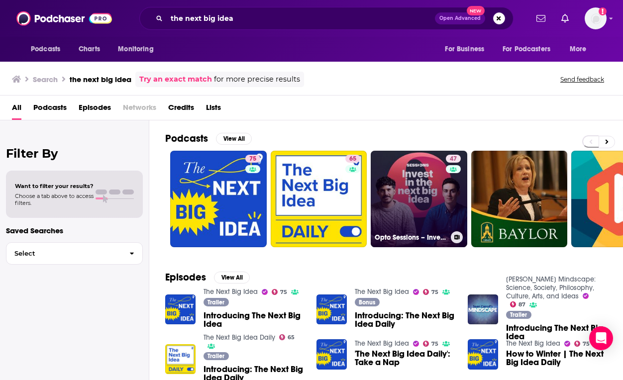
click at [406, 167] on link "47 Opto Sessions – Invest in the Next Big Idea" at bounding box center [419, 199] width 97 height 97
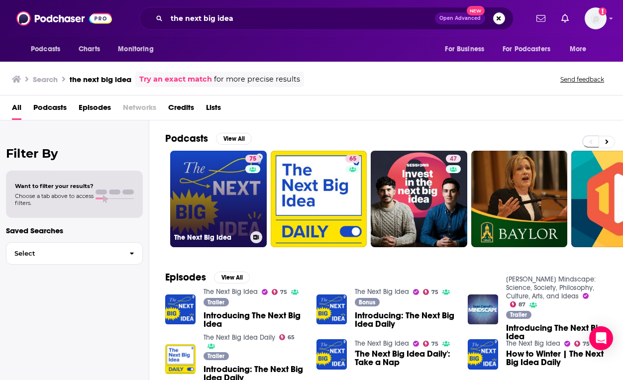
click at [244, 189] on link "75 The Next Big Idea" at bounding box center [218, 199] width 97 height 97
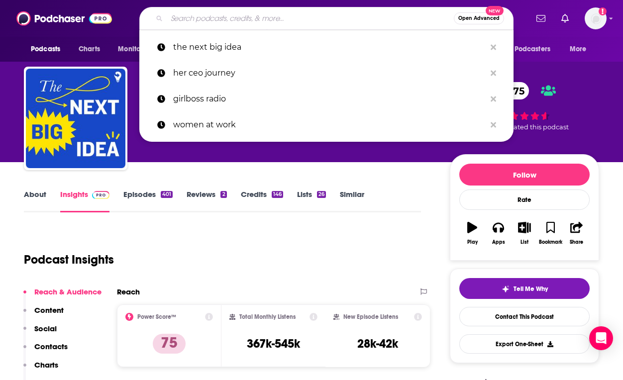
click at [377, 16] on input "Search podcasts, credits, & more..." at bounding box center [310, 18] width 287 height 16
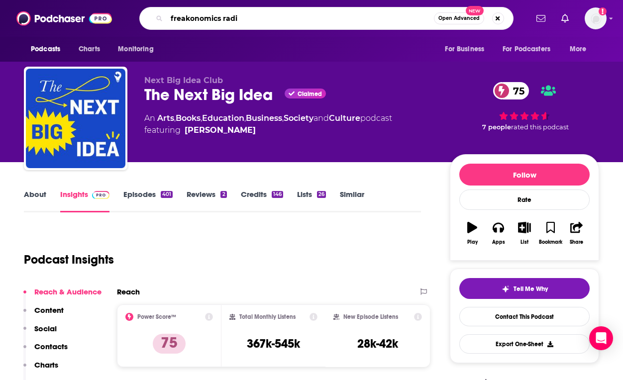
type input "freakonomics radio"
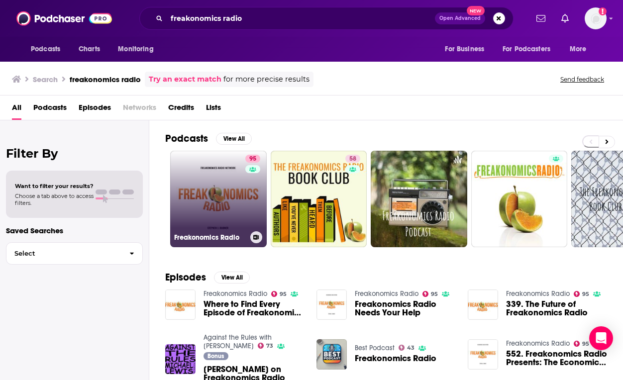
click at [212, 203] on link "95 Freakonomics Radio" at bounding box center [218, 199] width 97 height 97
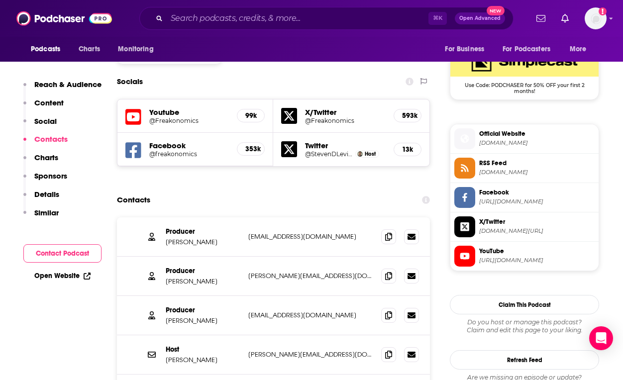
scroll to position [819, 0]
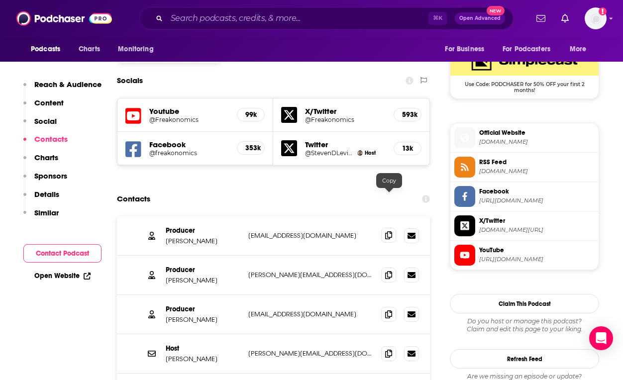
click at [387, 231] on icon at bounding box center [388, 235] width 7 height 8
click at [387, 271] on icon at bounding box center [388, 275] width 7 height 8
click at [384, 307] on span at bounding box center [388, 314] width 15 height 15
click at [370, 28] on div "⌘ K Open Advanced New" at bounding box center [326, 18] width 374 height 23
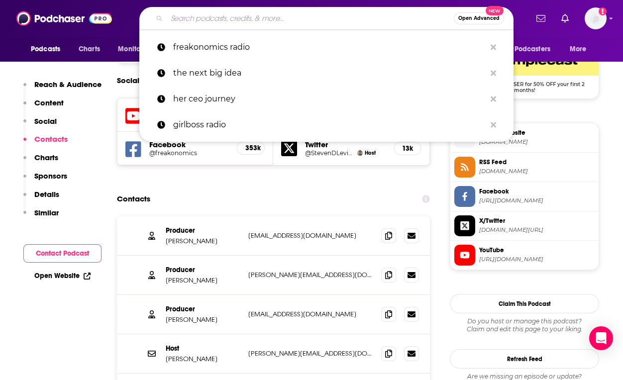
click at [368, 21] on input "Search podcasts, credits, & more..." at bounding box center [310, 18] width 287 height 16
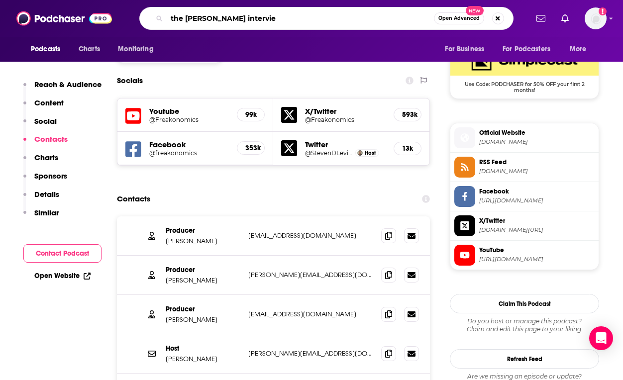
type input "the TED interview"
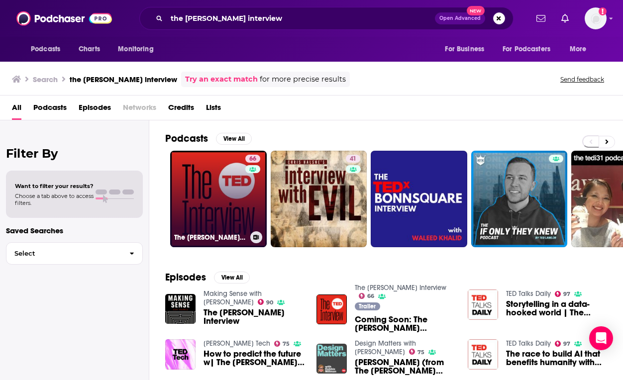
click at [240, 194] on link "66 The TED Interview" at bounding box center [218, 199] width 97 height 97
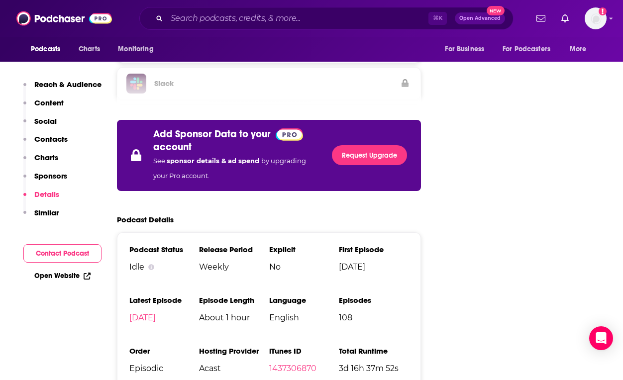
scroll to position [1743, 0]
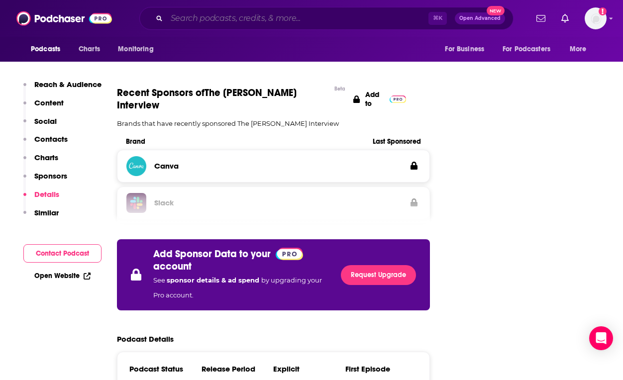
click at [386, 12] on input "Search podcasts, credits, & more..." at bounding box center [298, 18] width 262 height 16
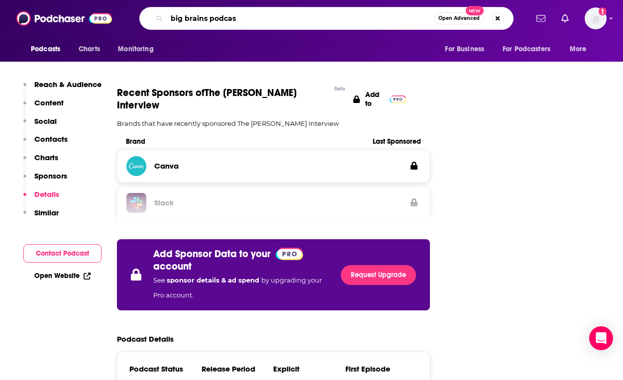
type input "big brains podcast"
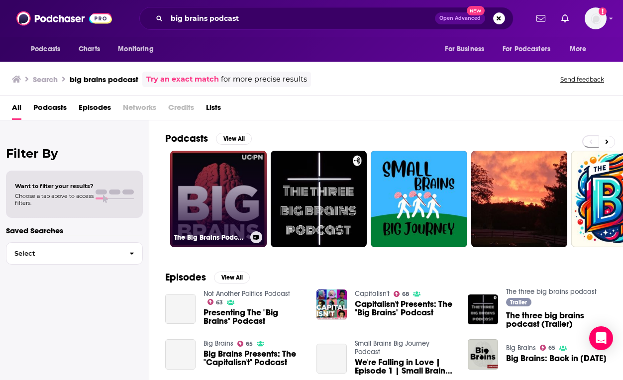
click at [244, 196] on link "The Big Brains Podcast" at bounding box center [218, 199] width 97 height 97
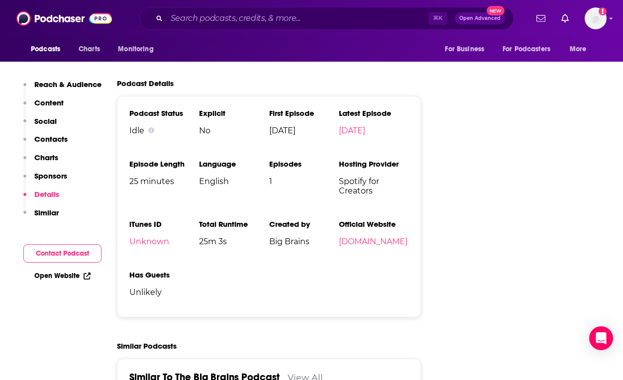
scroll to position [1151, 0]
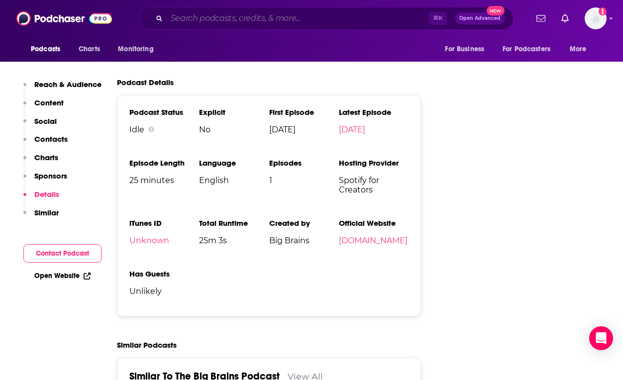
click at [366, 18] on input "Search podcasts, credits, & more..." at bounding box center [298, 18] width 262 height 16
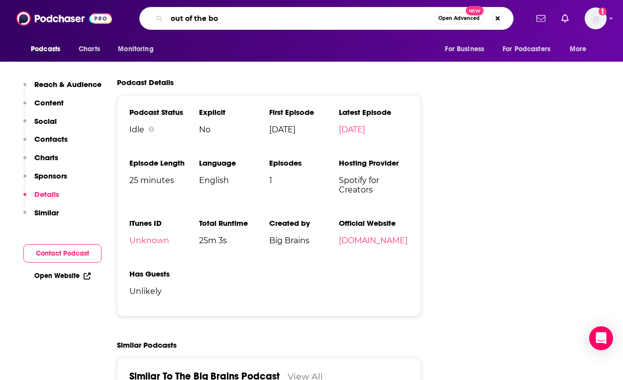
type input "out of the box"
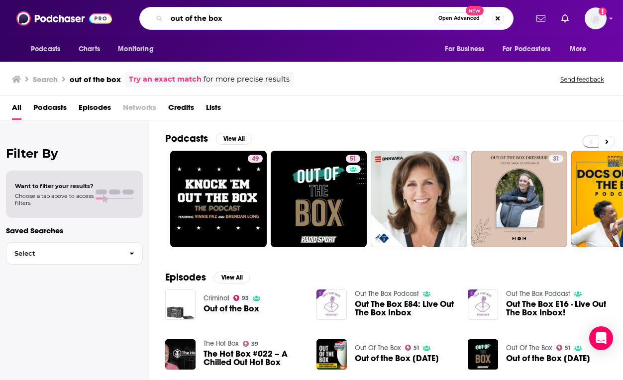
click at [281, 23] on input "out of the box" at bounding box center [300, 18] width 267 height 16
type input "out of the box with christine"
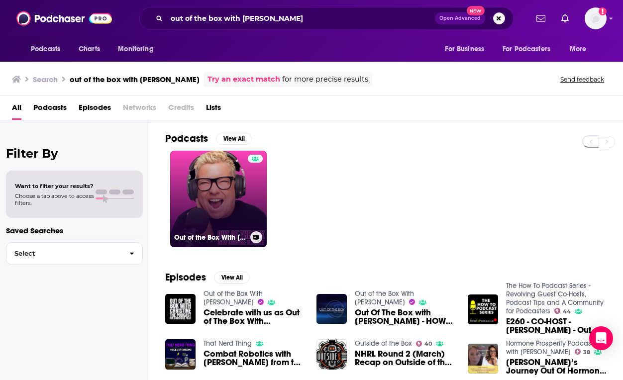
click at [199, 215] on link "Out of the Box With Christine Blosdale" at bounding box center [218, 199] width 97 height 97
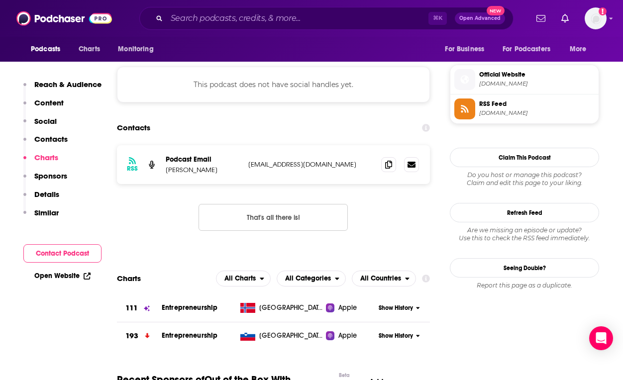
scroll to position [864, 0]
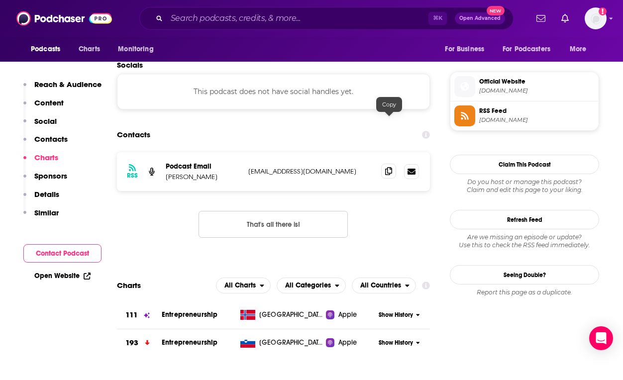
click at [388, 167] on icon at bounding box center [388, 171] width 7 height 8
